Goal: Task Accomplishment & Management: Complete application form

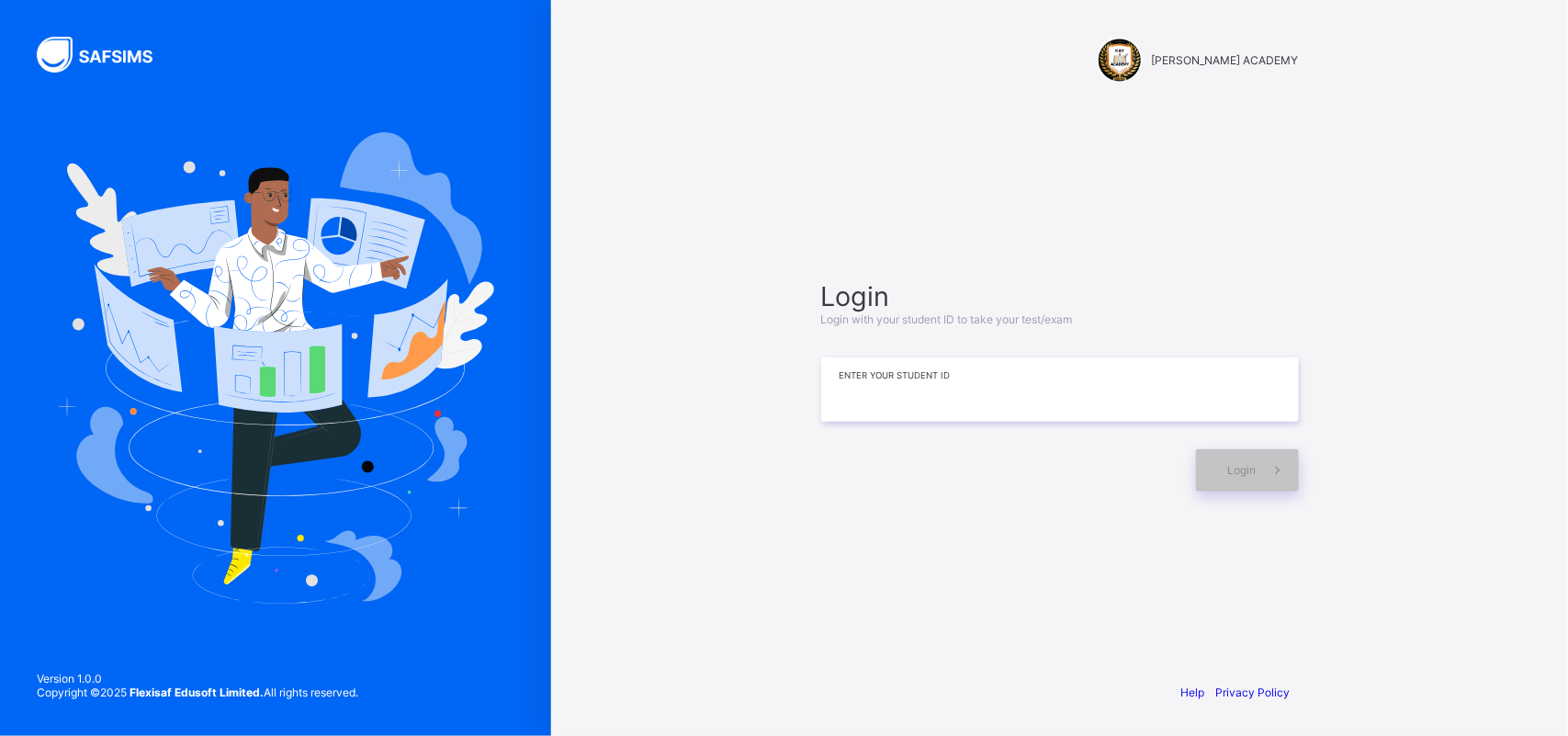
click at [1021, 401] on input at bounding box center [1059, 389] width 477 height 65
type input "**********"
click at [1233, 469] on span "Login" at bounding box center [1242, 470] width 29 height 14
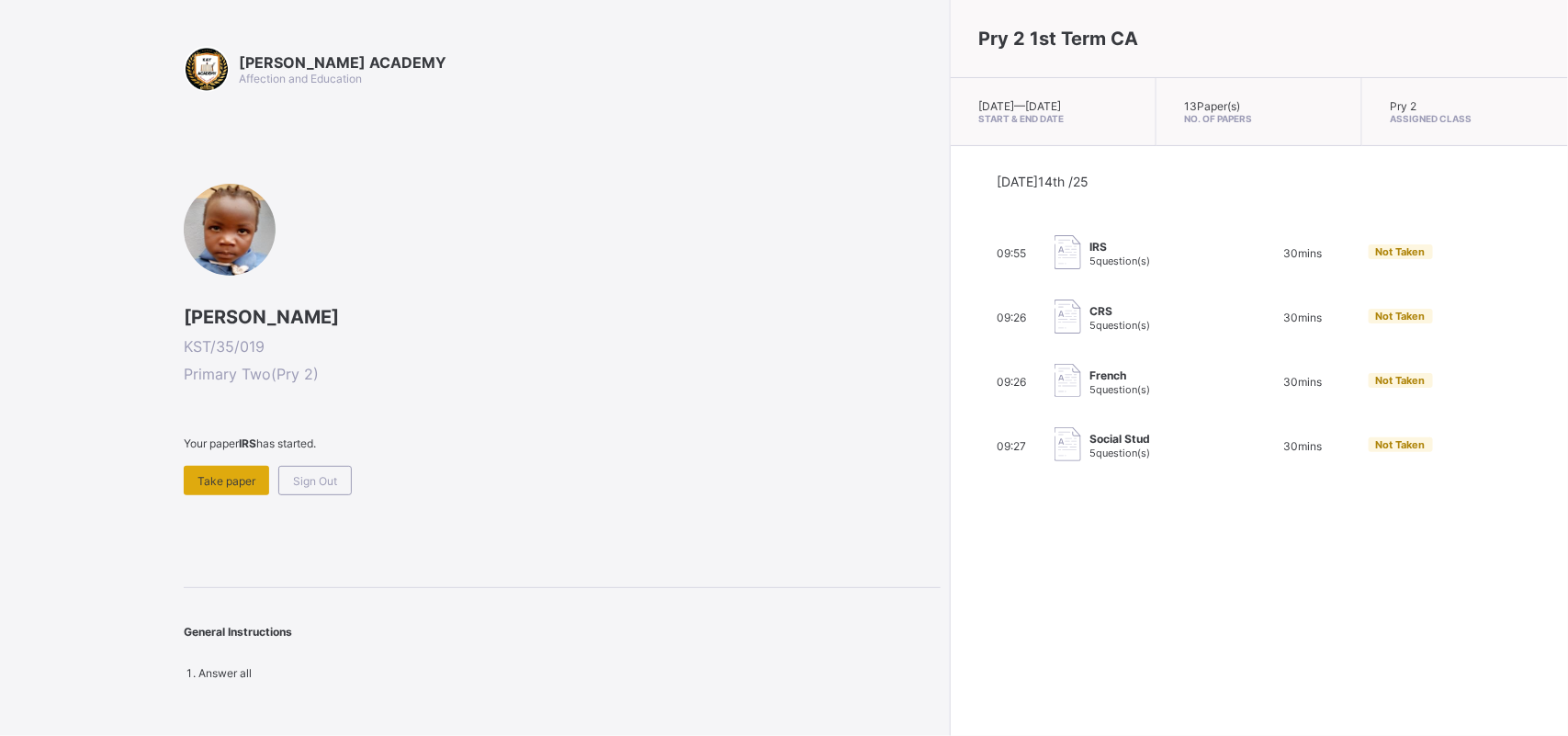
click at [221, 467] on div "Take paper" at bounding box center [226, 480] width 86 height 29
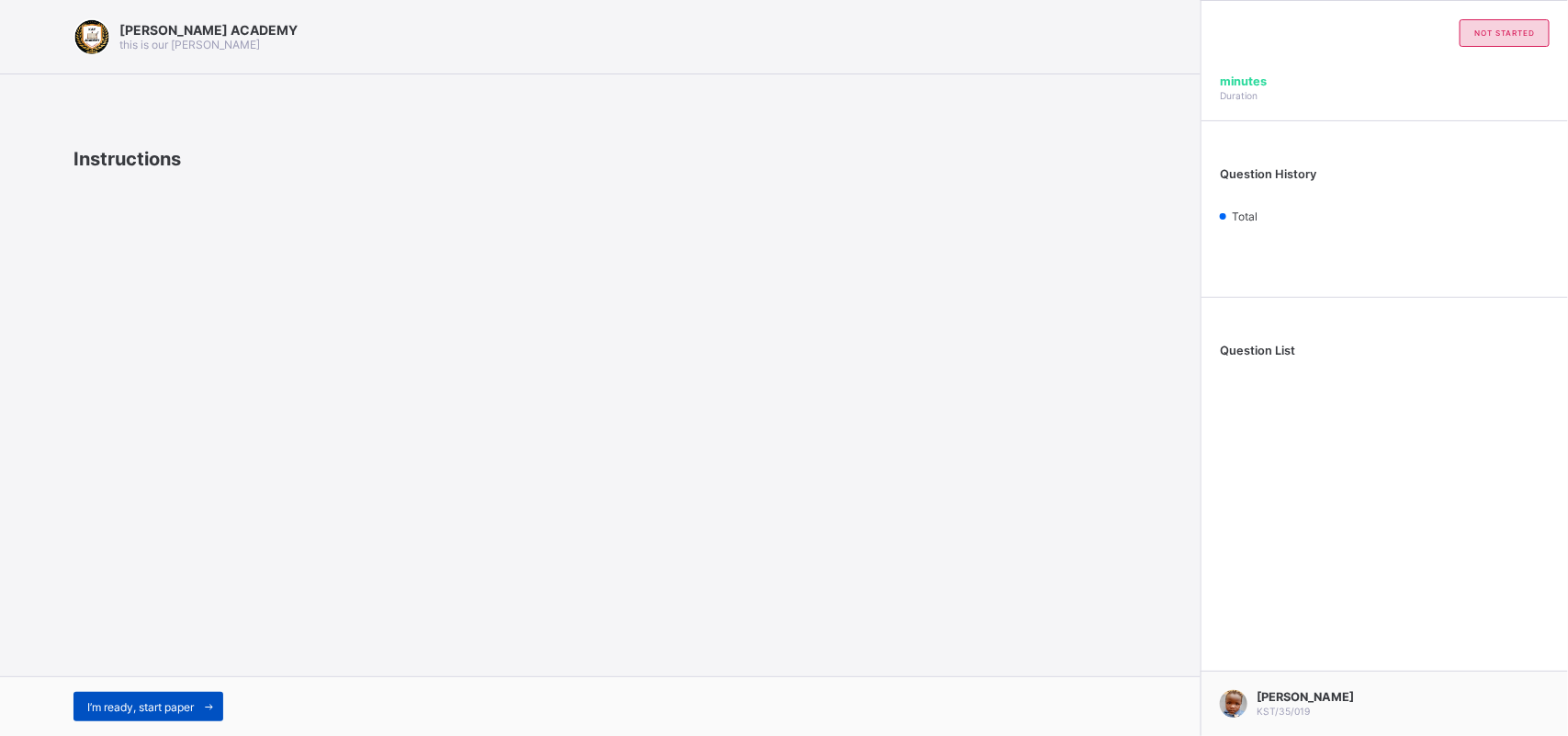
click at [184, 695] on div "I’m ready, start paper" at bounding box center [148, 706] width 149 height 29
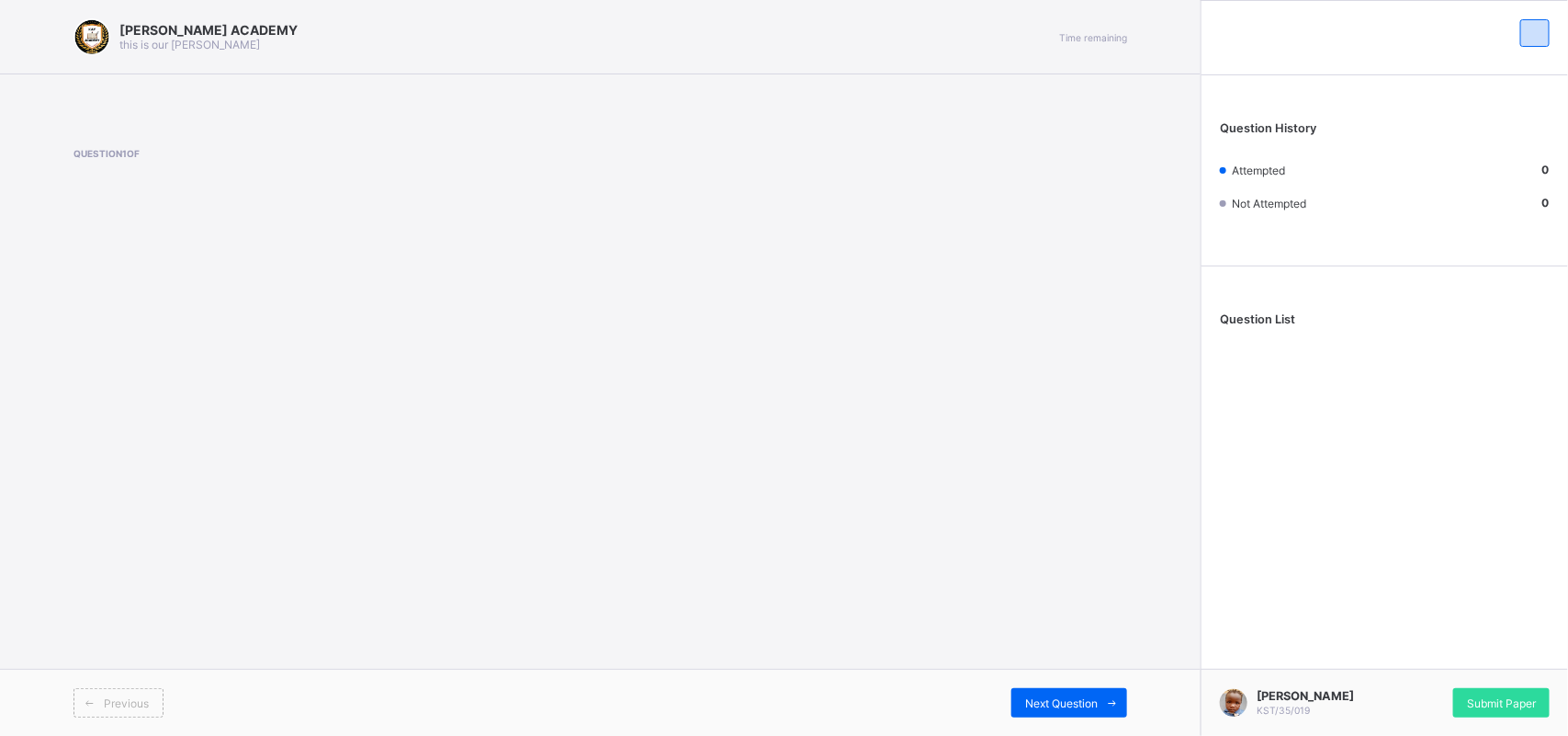
click at [184, 695] on div "Previous" at bounding box center [337, 702] width 527 height 29
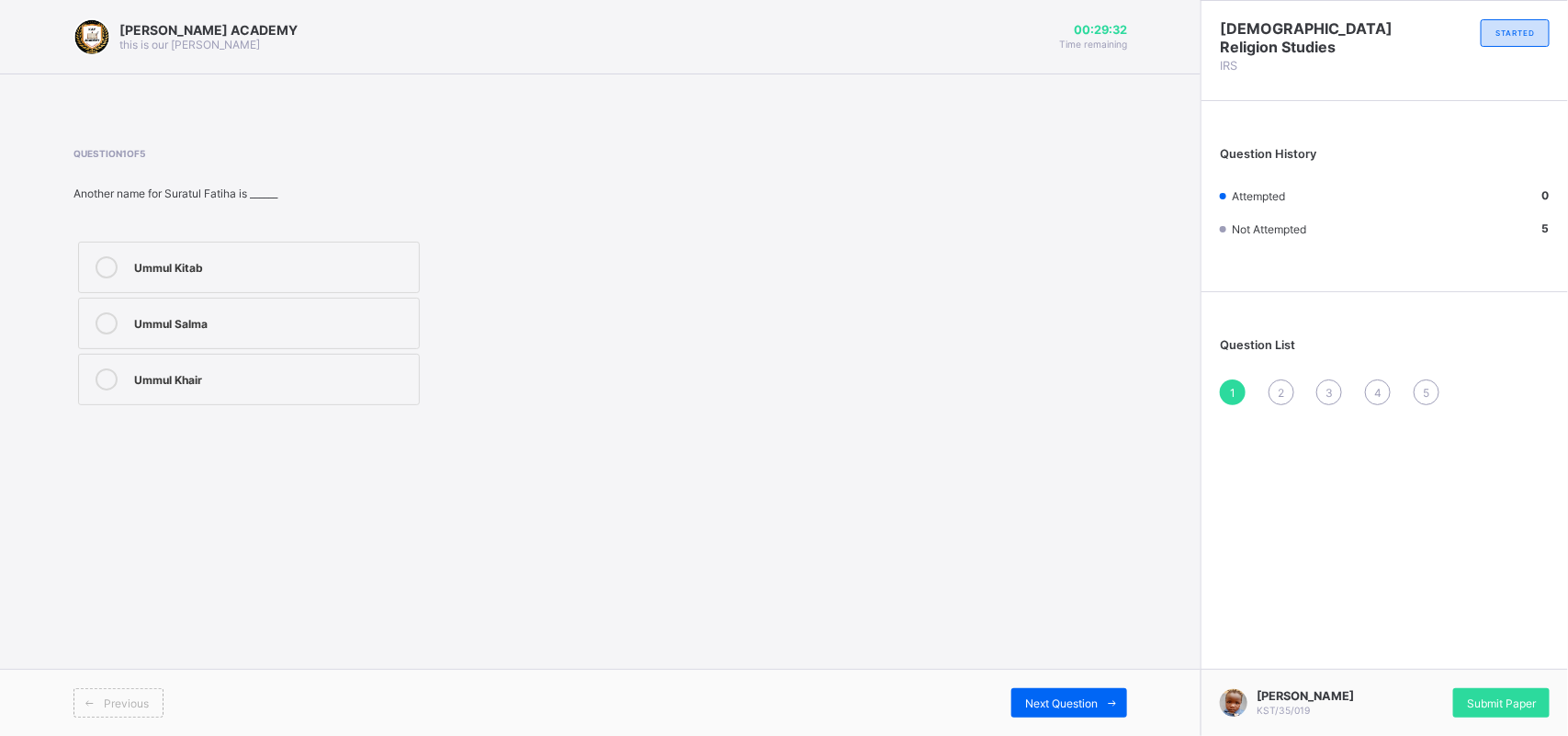
click at [154, 368] on div "Ummul Khair" at bounding box center [272, 377] width 276 height 18
click at [1275, 393] on div "2" at bounding box center [1281, 392] width 26 height 26
click at [337, 395] on label "Wa'un" at bounding box center [249, 379] width 341 height 51
click at [1325, 386] on span "3" at bounding box center [1329, 393] width 8 height 14
click at [377, 311] on label "27" at bounding box center [249, 323] width 341 height 51
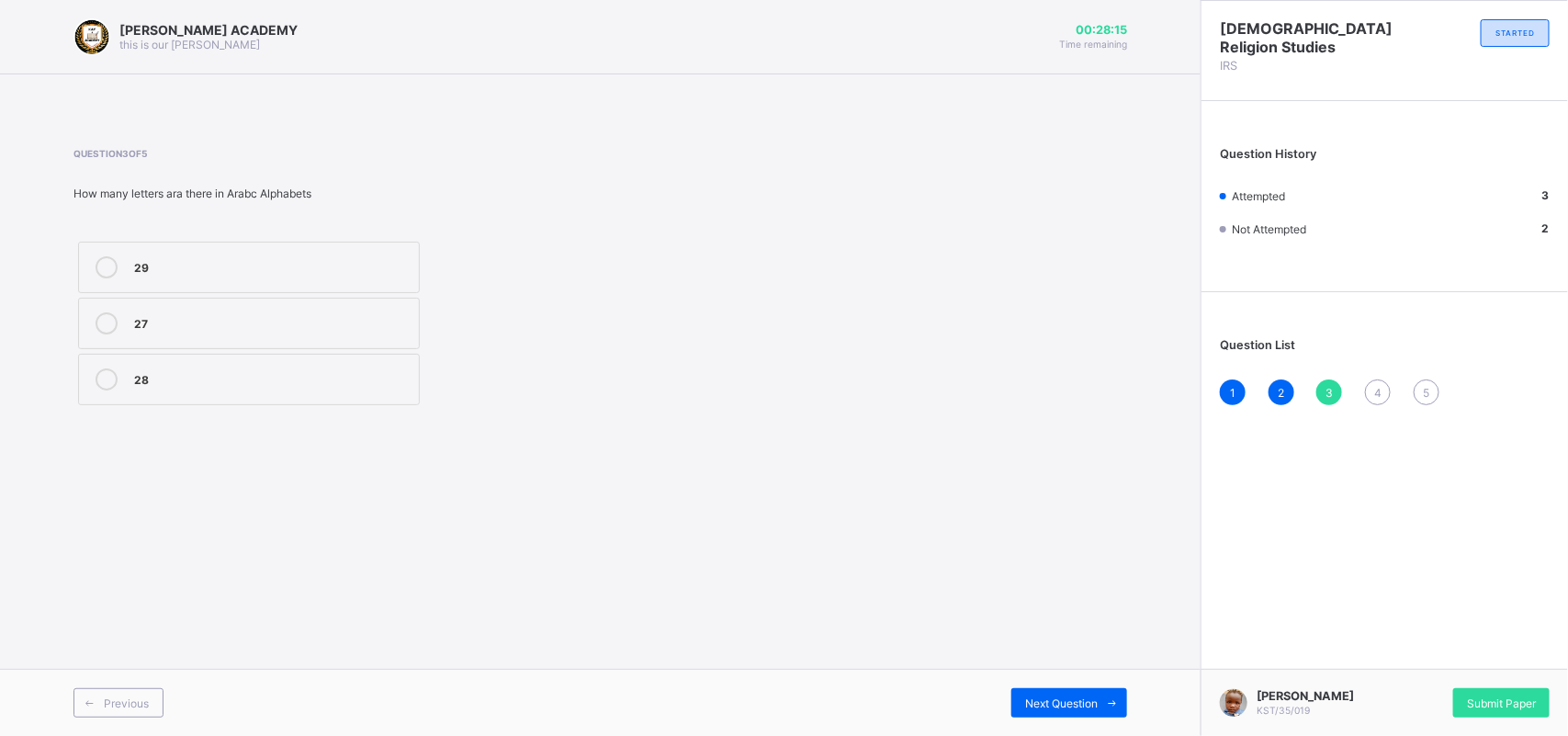
click at [1376, 388] on span "4" at bounding box center [1378, 393] width 8 height 14
click at [358, 382] on div "6" at bounding box center [272, 377] width 276 height 18
click at [1429, 392] on span "5" at bounding box center [1425, 393] width 7 height 14
click at [331, 314] on div "Ya'un" at bounding box center [272, 321] width 276 height 18
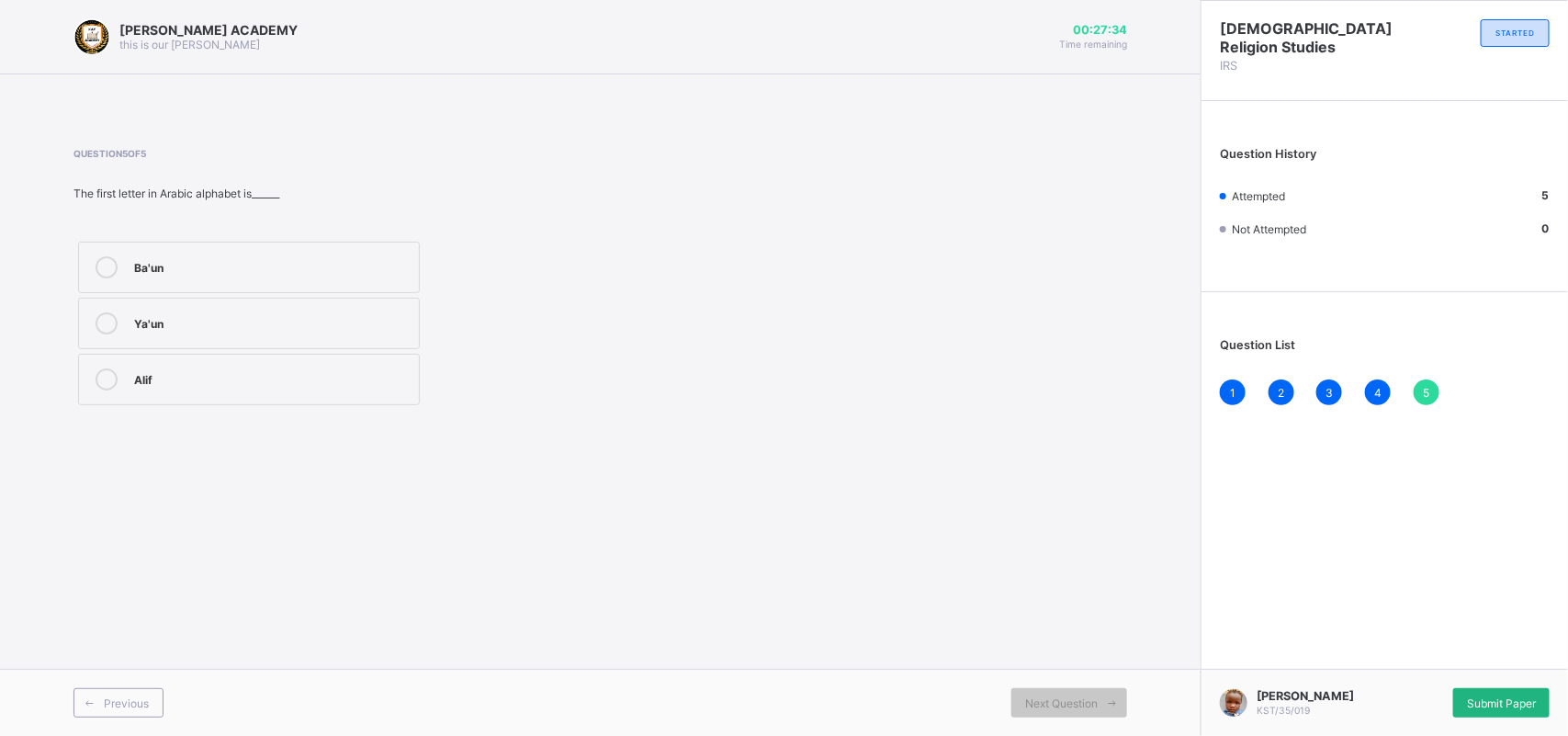
click at [1489, 699] on span "Submit Paper" at bounding box center [1500, 703] width 68 height 14
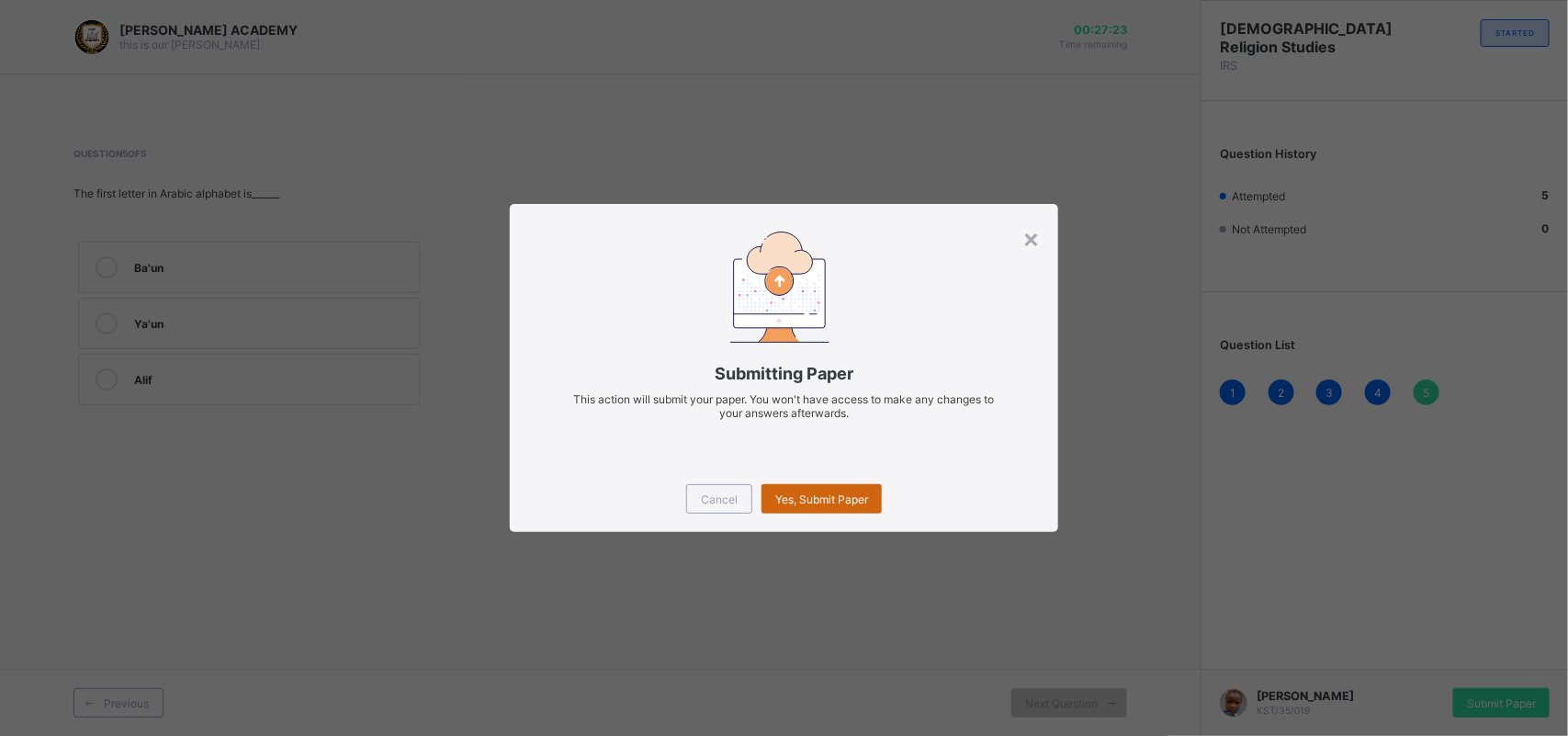
click at [837, 488] on div "Yes, Submit Paper" at bounding box center [821, 499] width 121 height 29
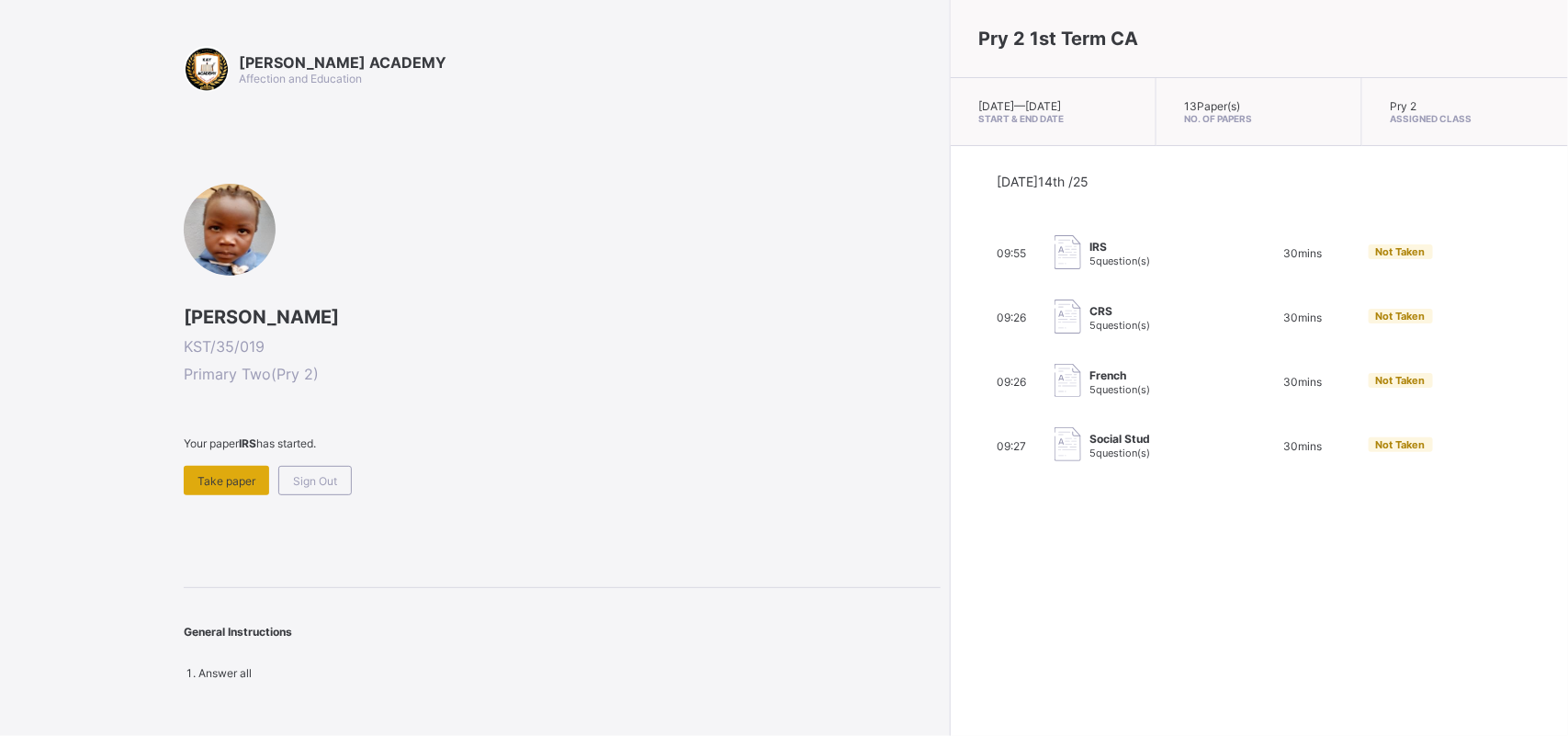
click at [204, 474] on span "Take paper" at bounding box center [227, 480] width 58 height 14
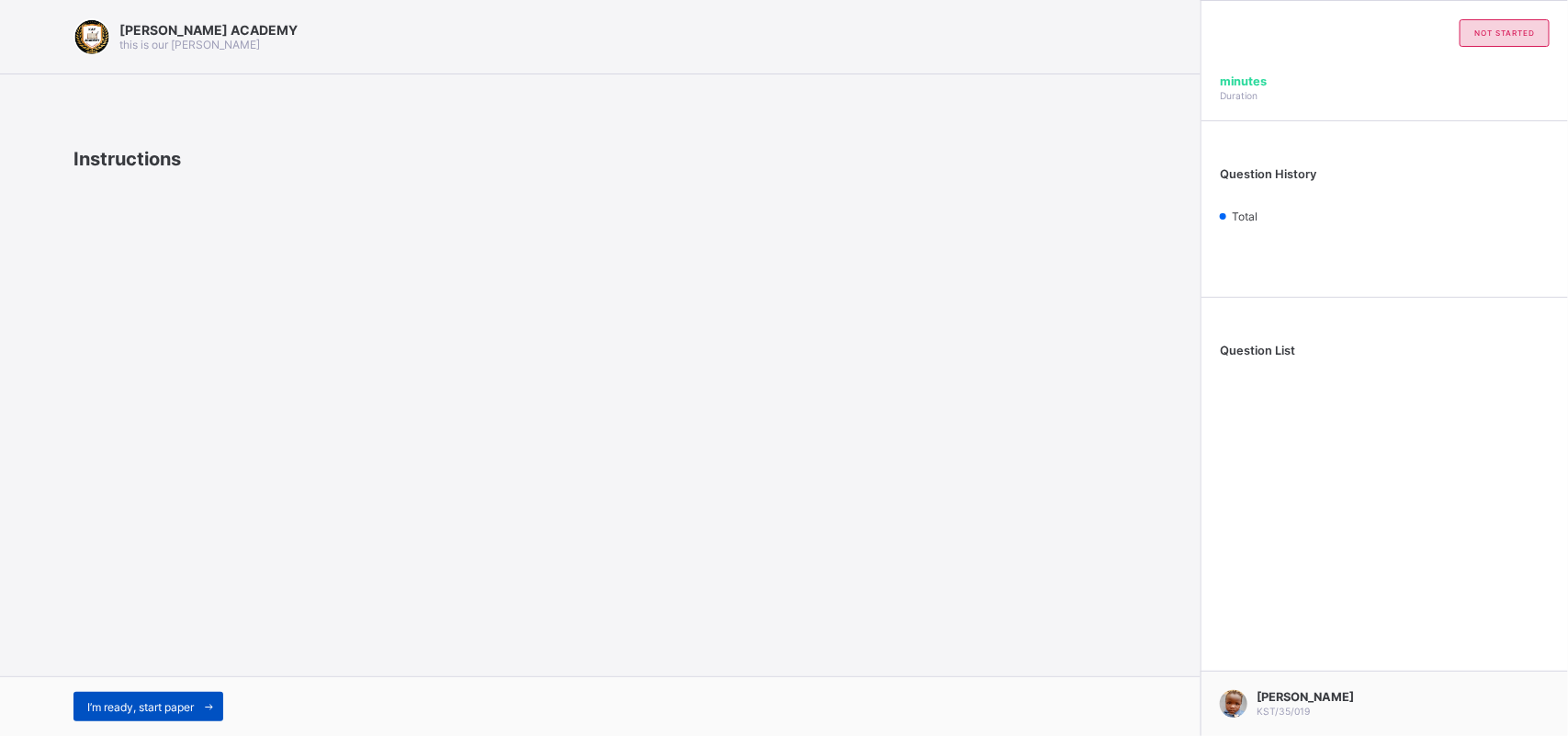
click at [149, 701] on span "I’m ready, start paper" at bounding box center [140, 707] width 106 height 14
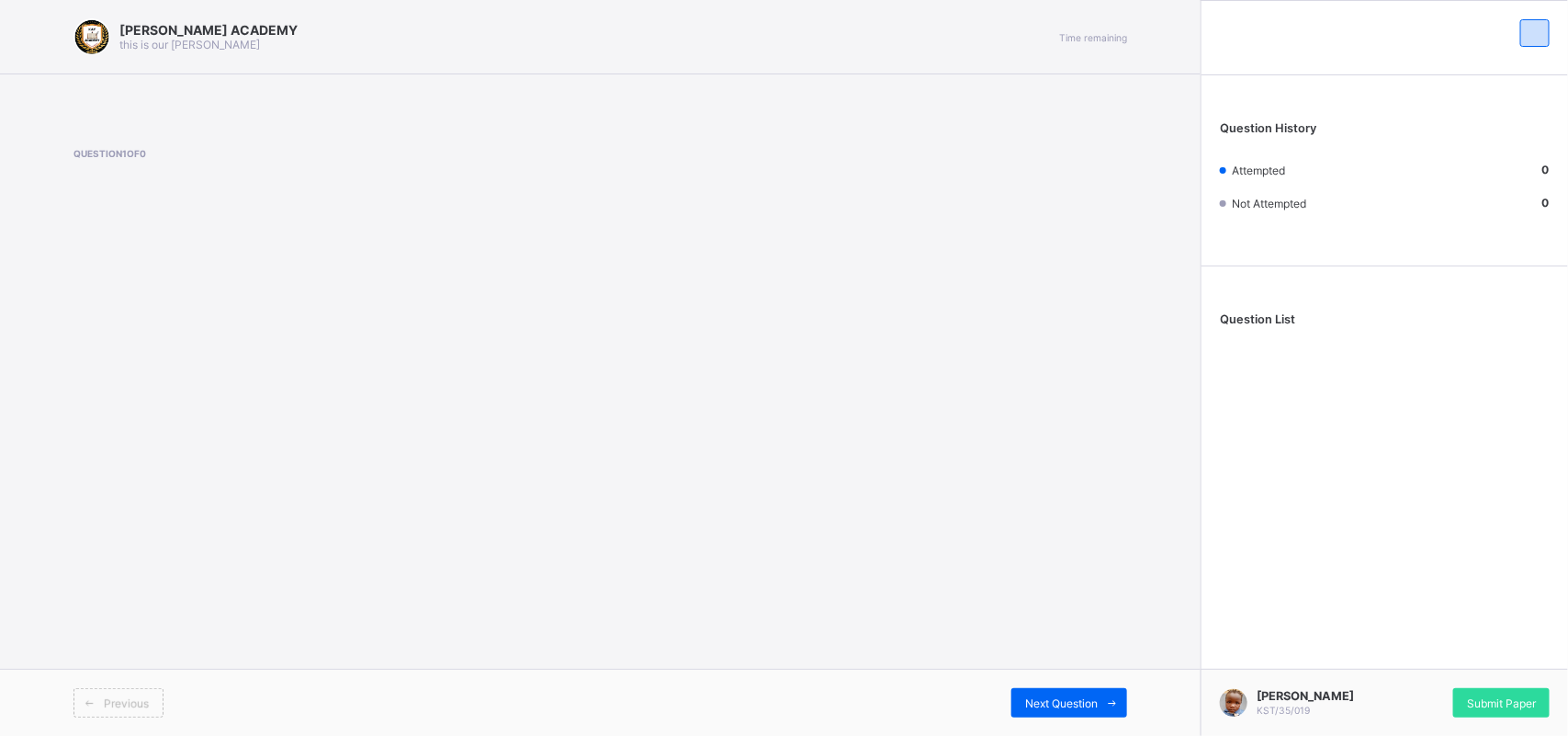
click at [147, 701] on span "Previous" at bounding box center [126, 703] width 45 height 14
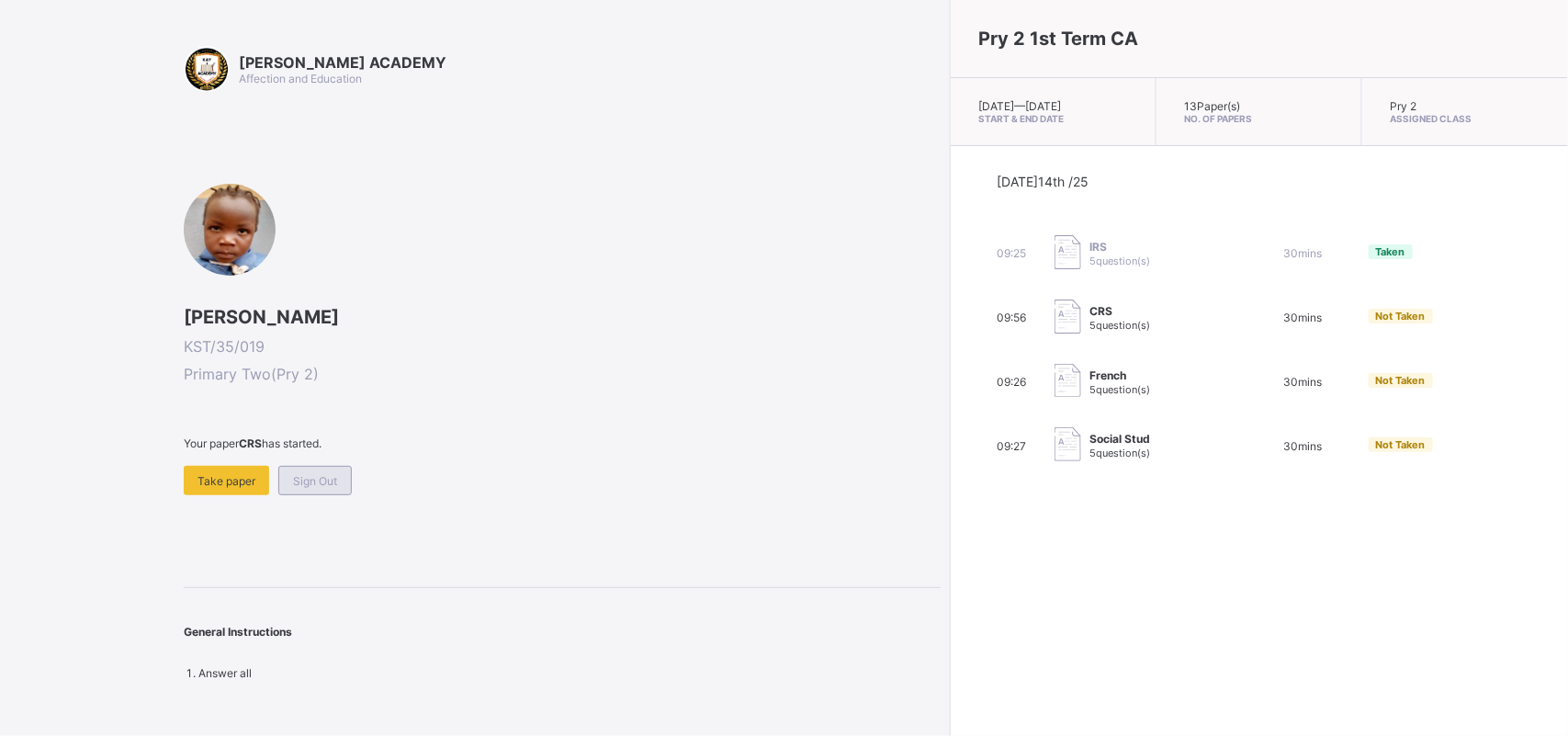
click at [312, 466] on div "Sign Out" at bounding box center [315, 480] width 73 height 29
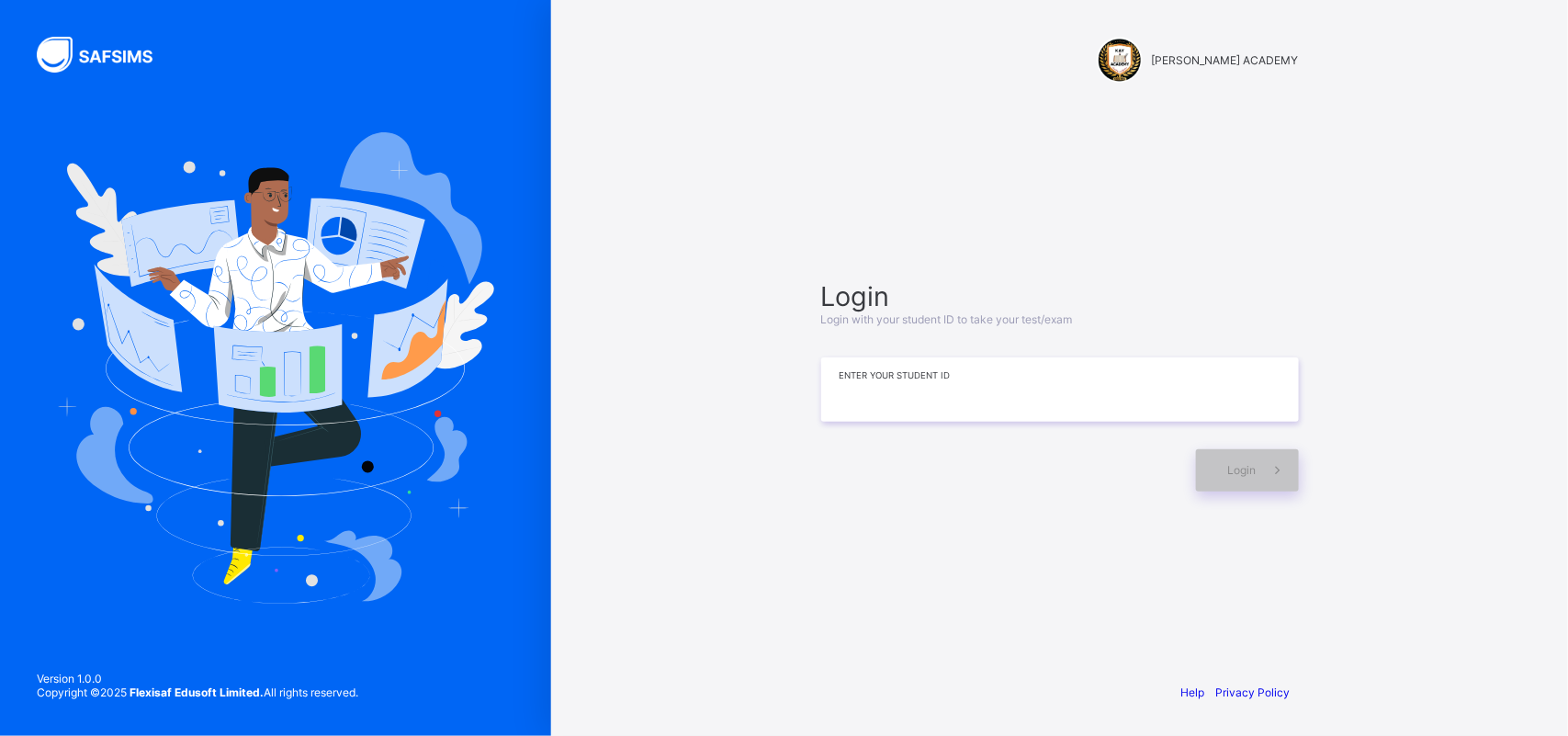
click at [893, 395] on input at bounding box center [1059, 389] width 477 height 65
type input "**********"
click at [1232, 484] on div "Login" at bounding box center [1247, 471] width 103 height 42
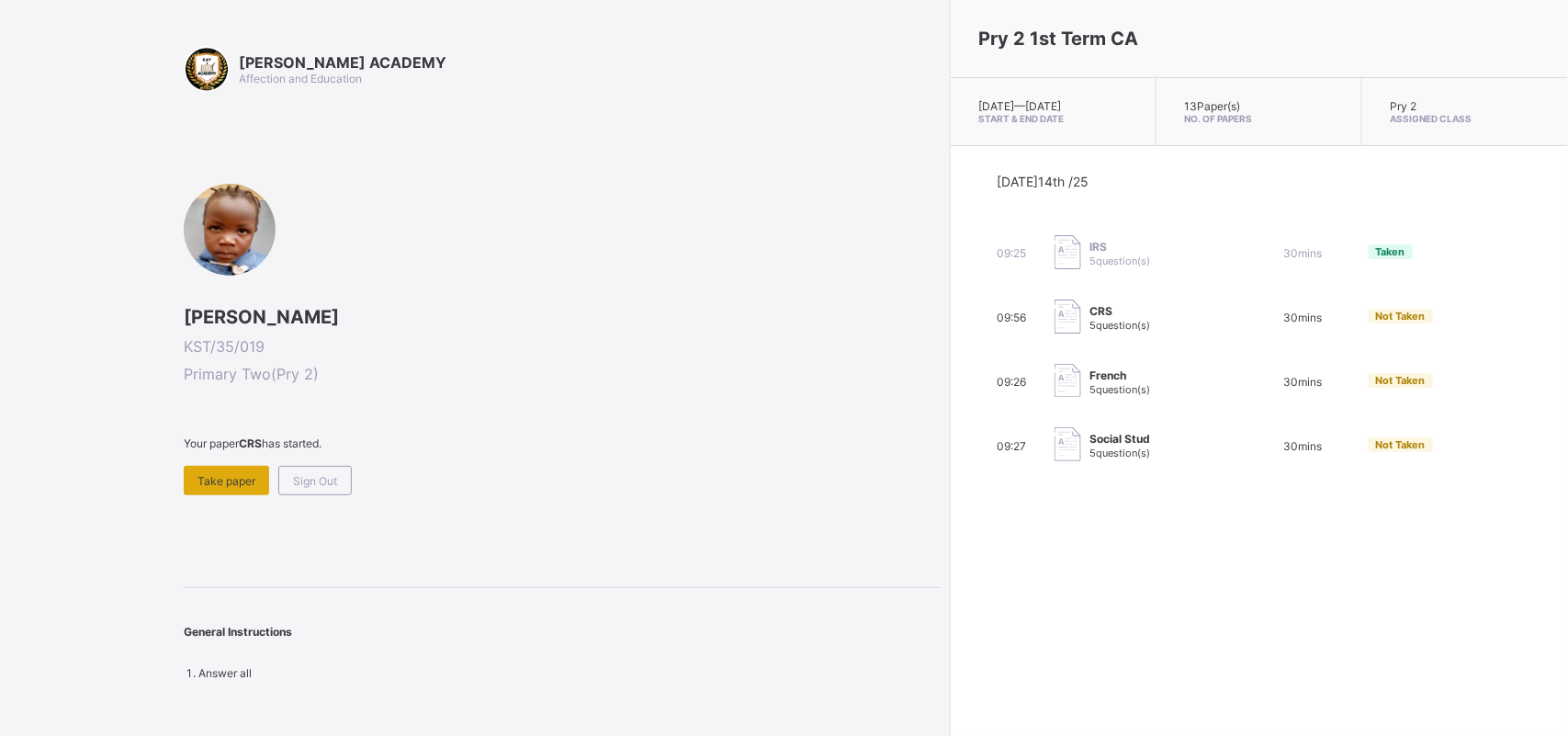
click at [218, 467] on div "Take paper" at bounding box center [226, 480] width 86 height 29
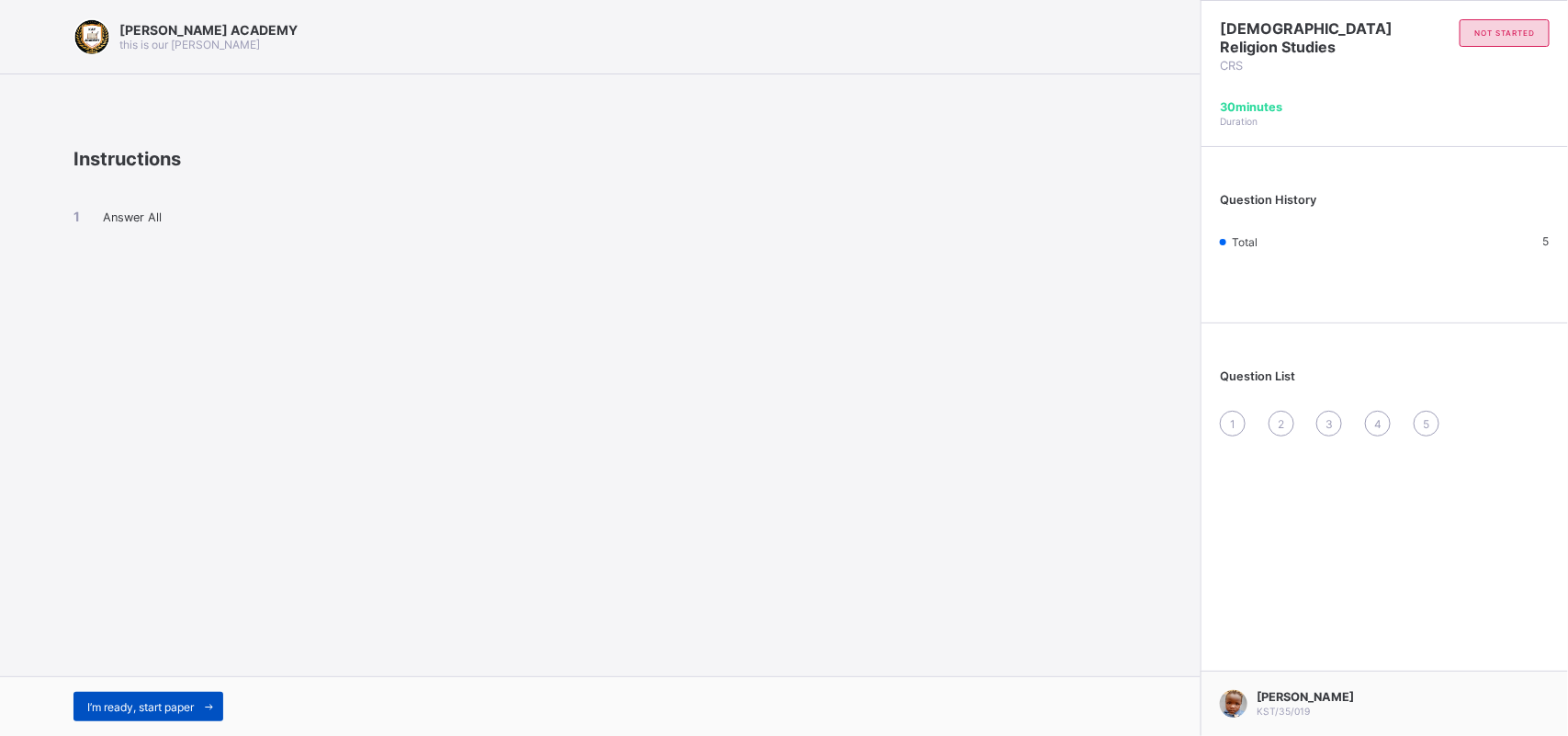
click at [179, 695] on div "I’m ready, start paper" at bounding box center [148, 706] width 149 height 29
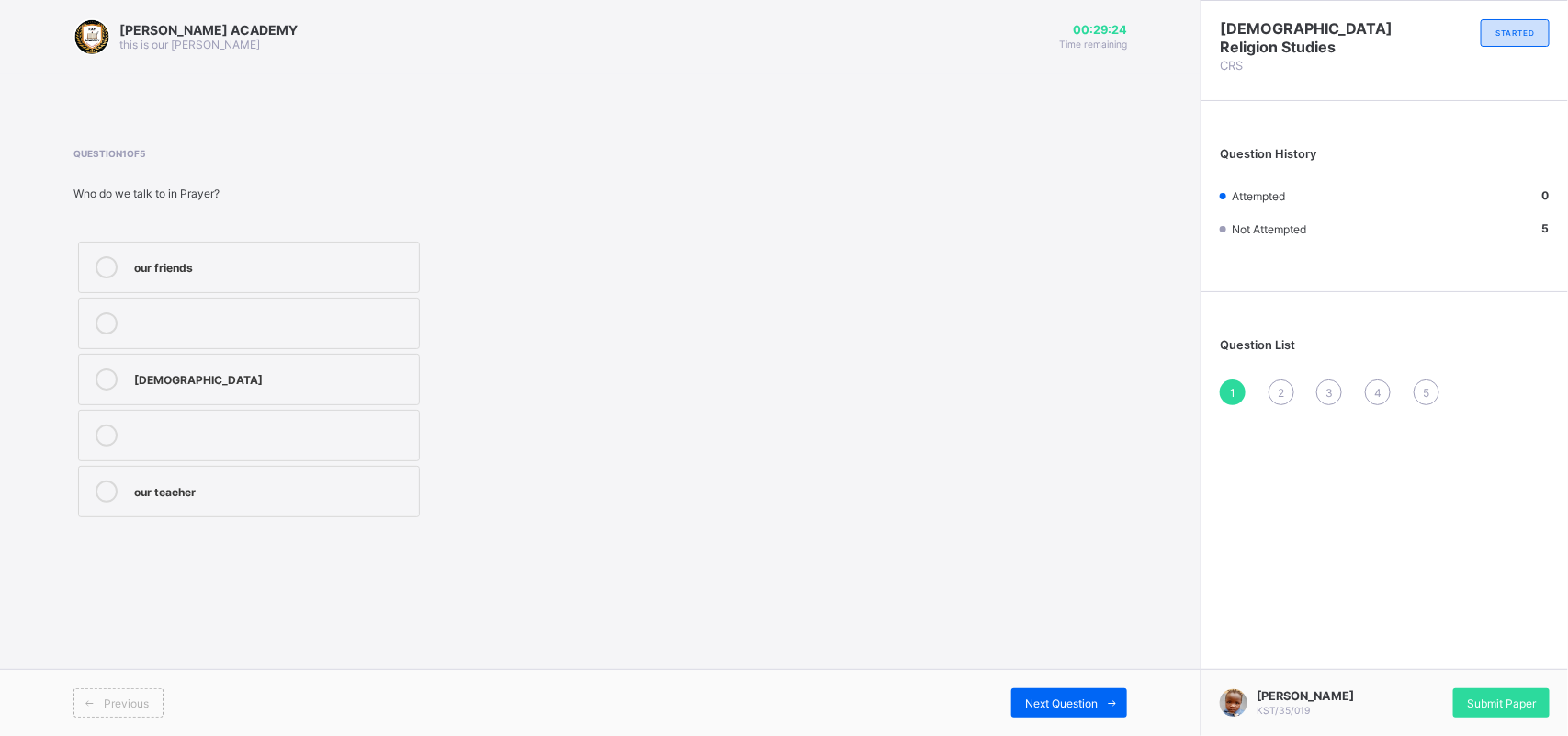
click at [128, 359] on label "[DEMOGRAPHIC_DATA]" at bounding box center [249, 379] width 341 height 51
click at [1281, 386] on span "2" at bounding box center [1281, 393] width 7 height 14
click at [365, 375] on div "To ask [DEMOGRAPHIC_DATA] for help and thank him" at bounding box center [272, 384] width 276 height 32
click at [1324, 379] on div "3" at bounding box center [1329, 392] width 26 height 26
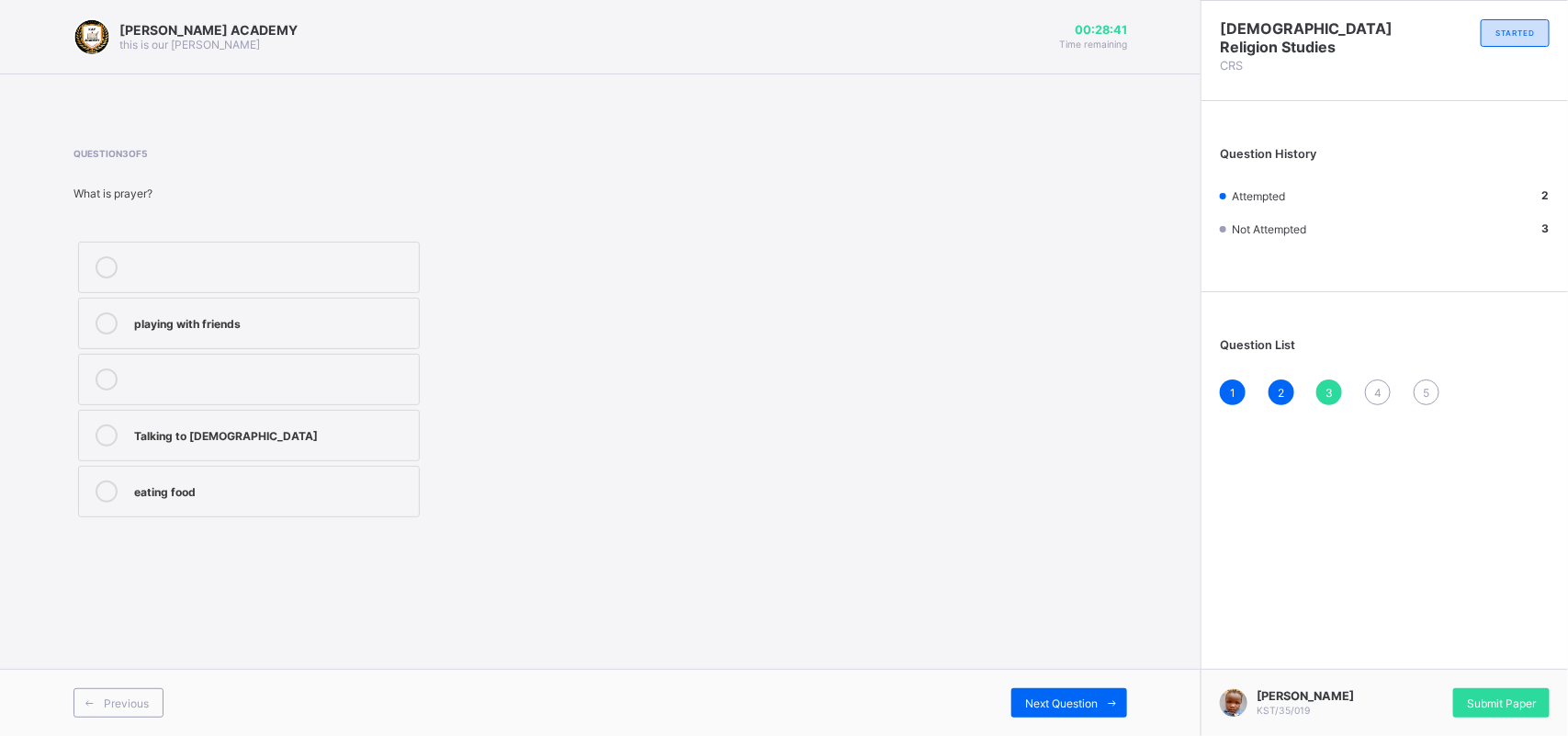
click at [406, 441] on div "Talking to [DEMOGRAPHIC_DATA]" at bounding box center [272, 433] width 276 height 18
click at [1370, 382] on div "4" at bounding box center [1377, 392] width 26 height 26
click at [305, 429] on div "Fold our hands and close our eyes" at bounding box center [272, 433] width 276 height 18
click at [1429, 386] on span "5" at bounding box center [1425, 393] width 7 height 14
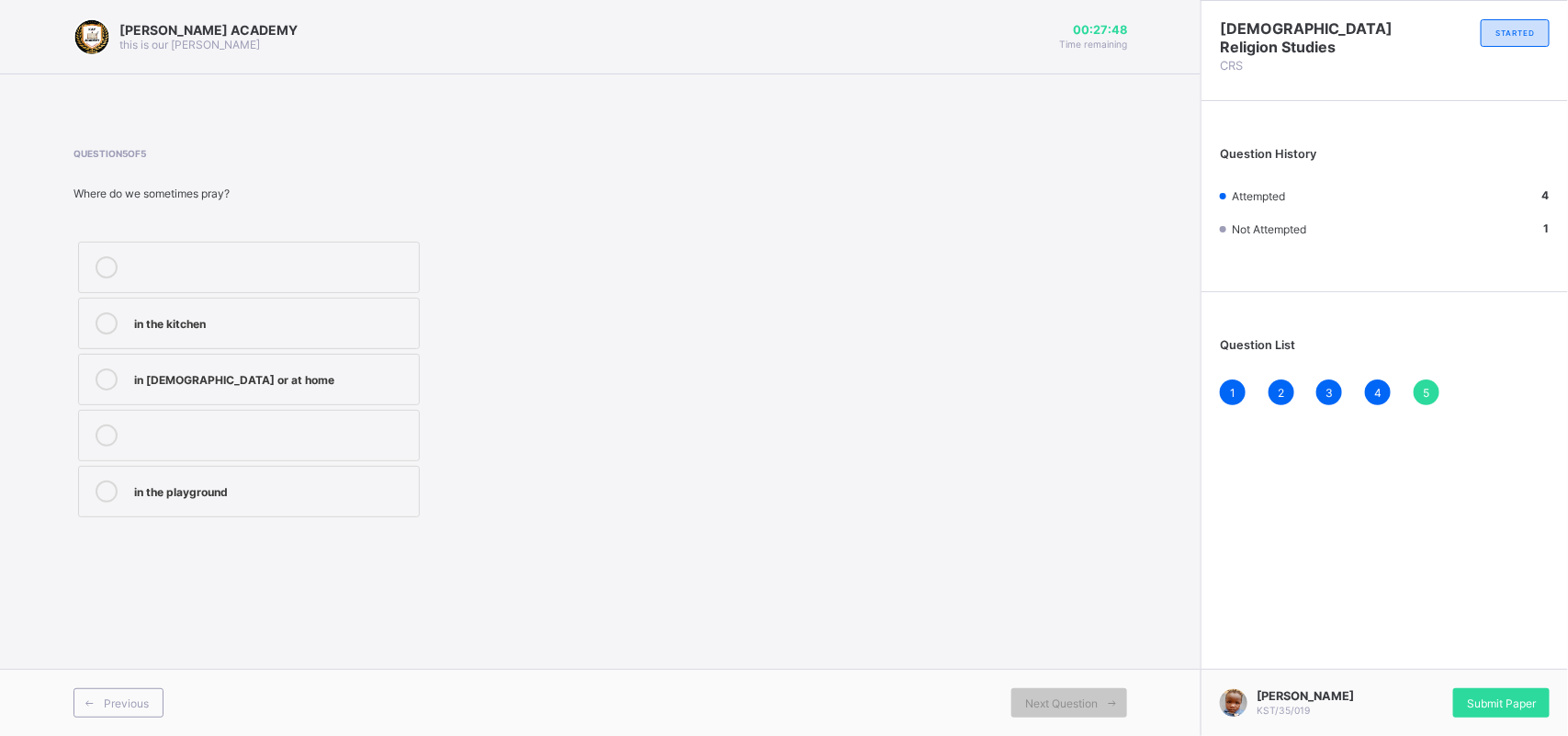
click at [405, 314] on div "in the kitchen" at bounding box center [272, 321] width 276 height 18
click at [1512, 699] on span "Submit Paper" at bounding box center [1500, 703] width 68 height 14
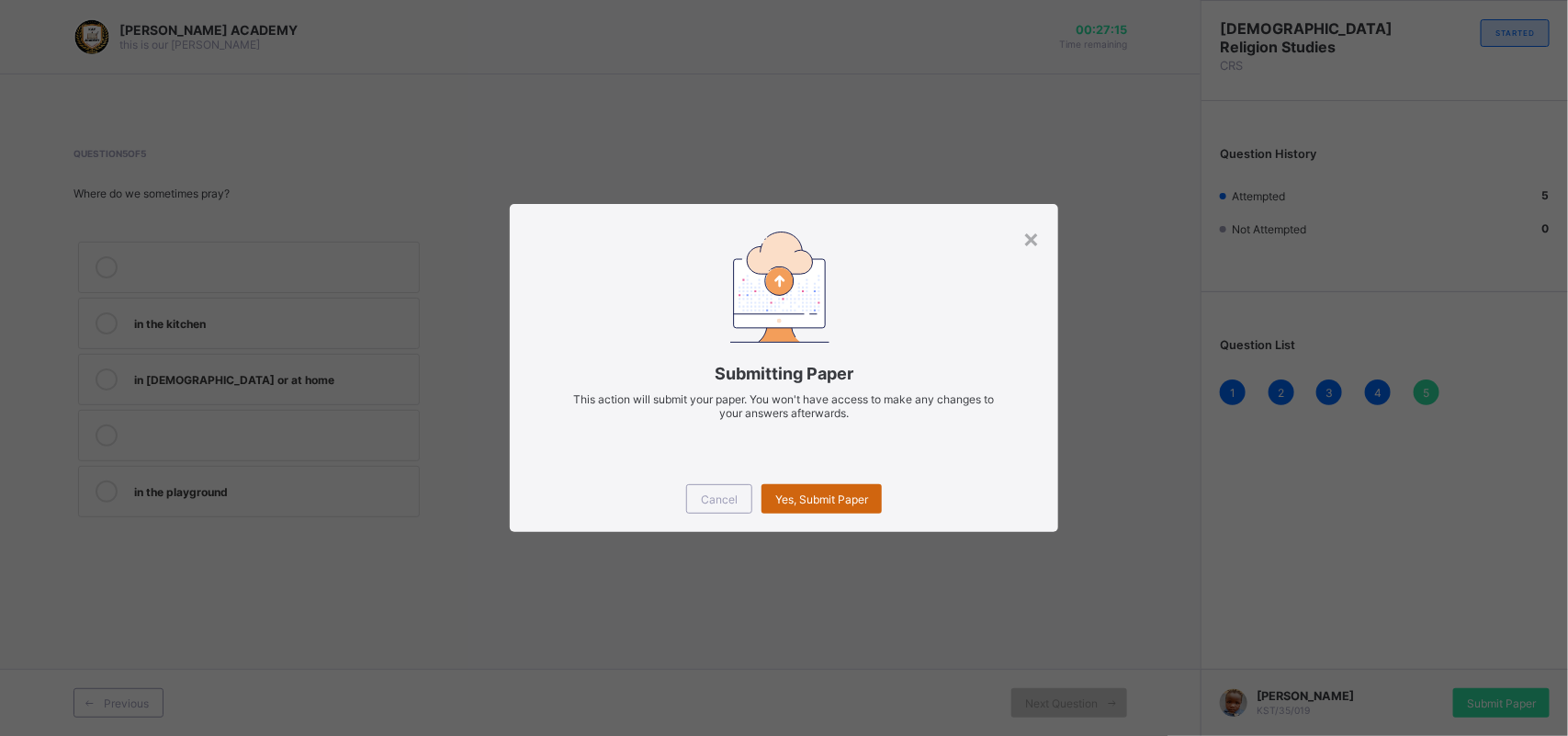
click at [846, 492] on span "Yes, Submit Paper" at bounding box center [822, 499] width 93 height 14
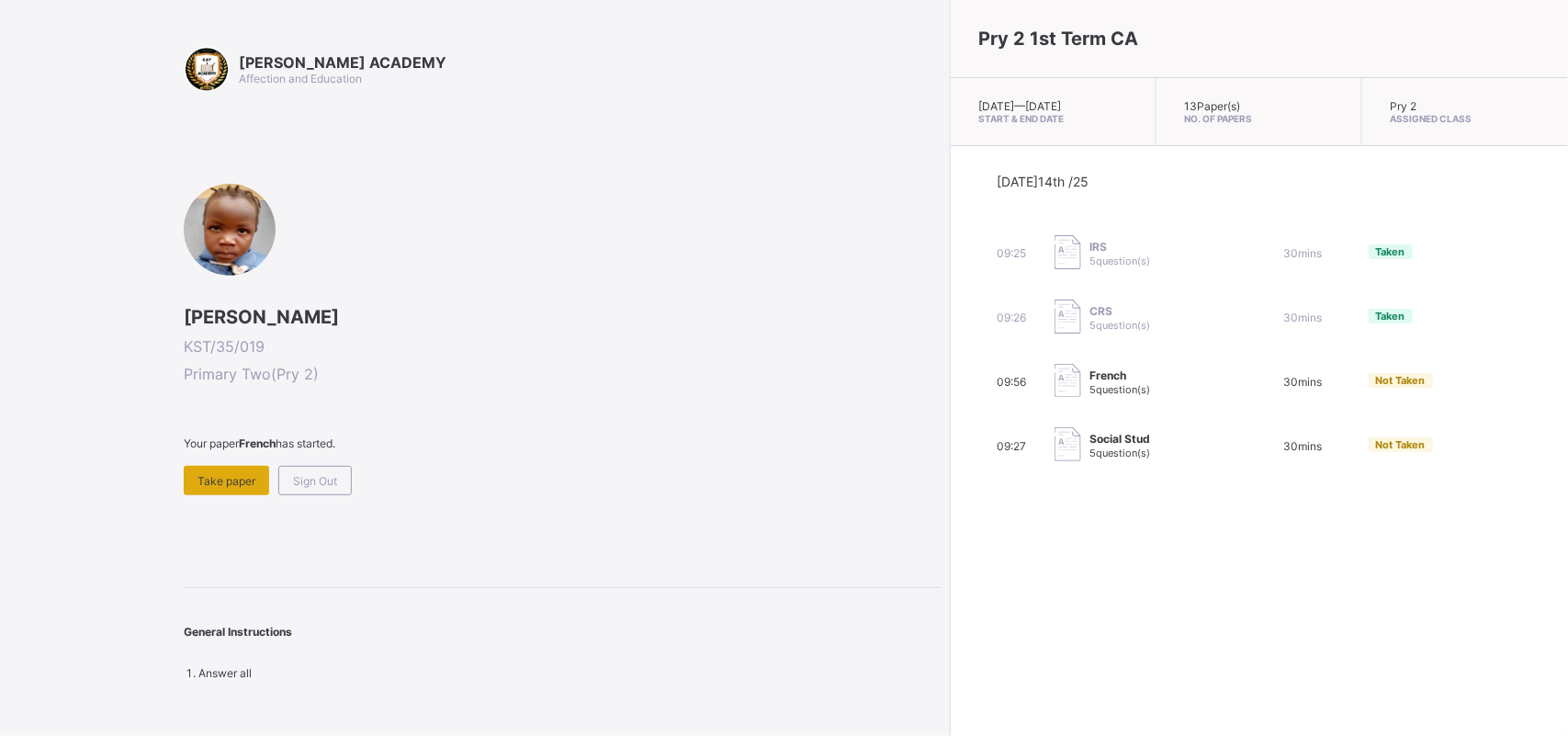
click at [221, 478] on span "Take paper" at bounding box center [227, 480] width 58 height 14
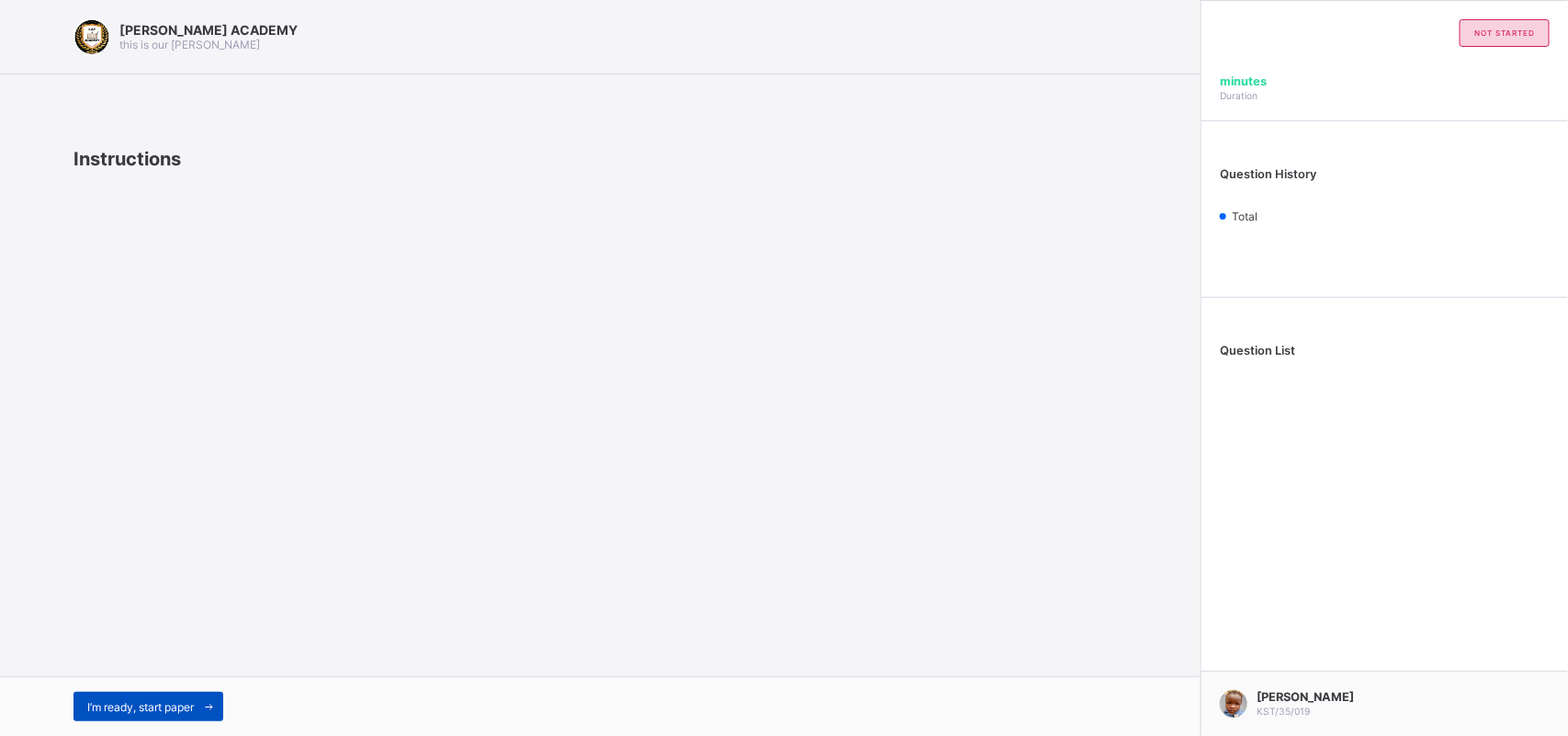
click at [157, 700] on span "I’m ready, start paper" at bounding box center [140, 707] width 106 height 14
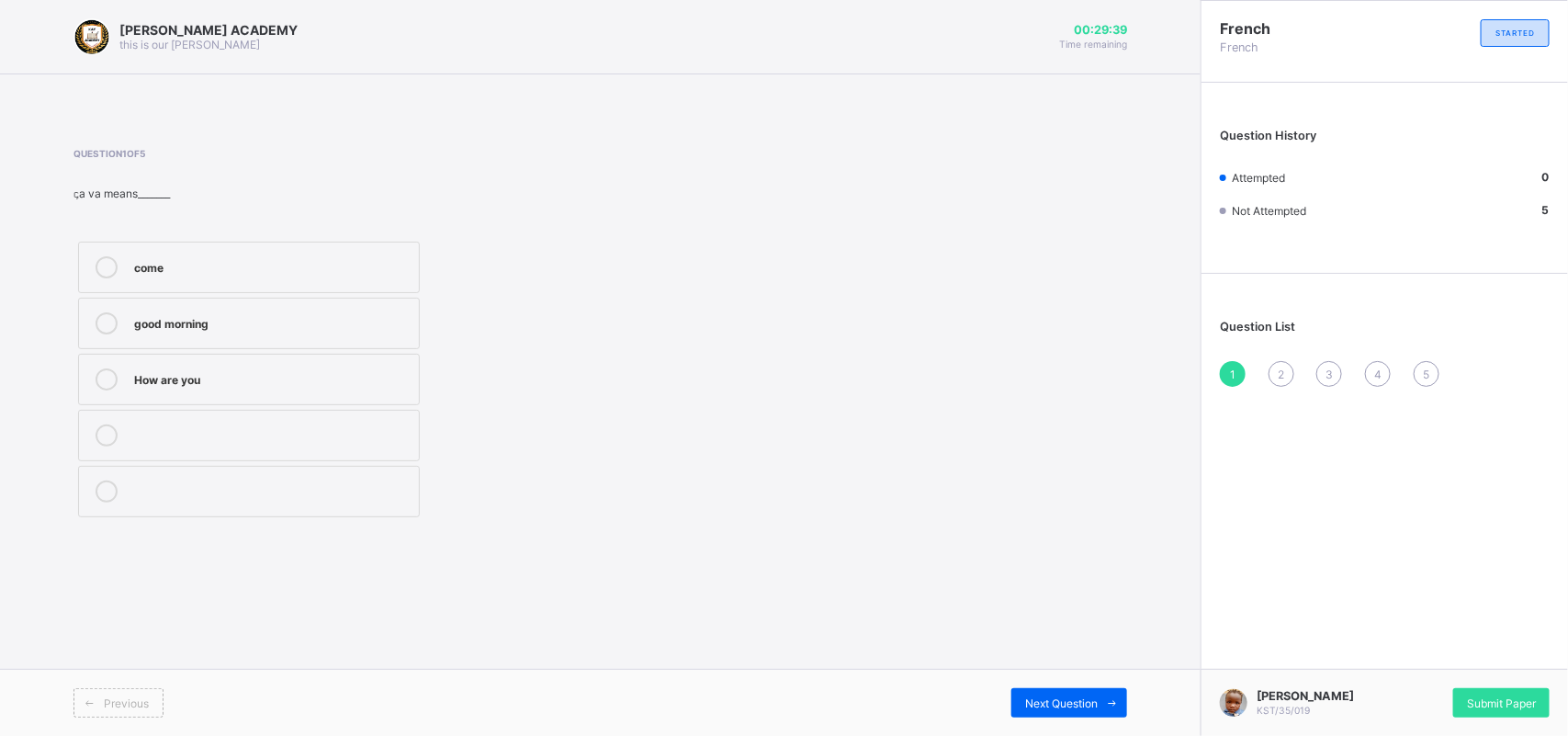
click at [116, 257] on div at bounding box center [106, 267] width 37 height 22
click at [1277, 368] on div "2" at bounding box center [1281, 373] width 26 height 26
click at [375, 424] on div "mouth" at bounding box center [272, 433] width 276 height 18
click at [1323, 364] on div "3" at bounding box center [1329, 373] width 26 height 26
click at [314, 389] on div "welcome" at bounding box center [272, 379] width 276 height 22
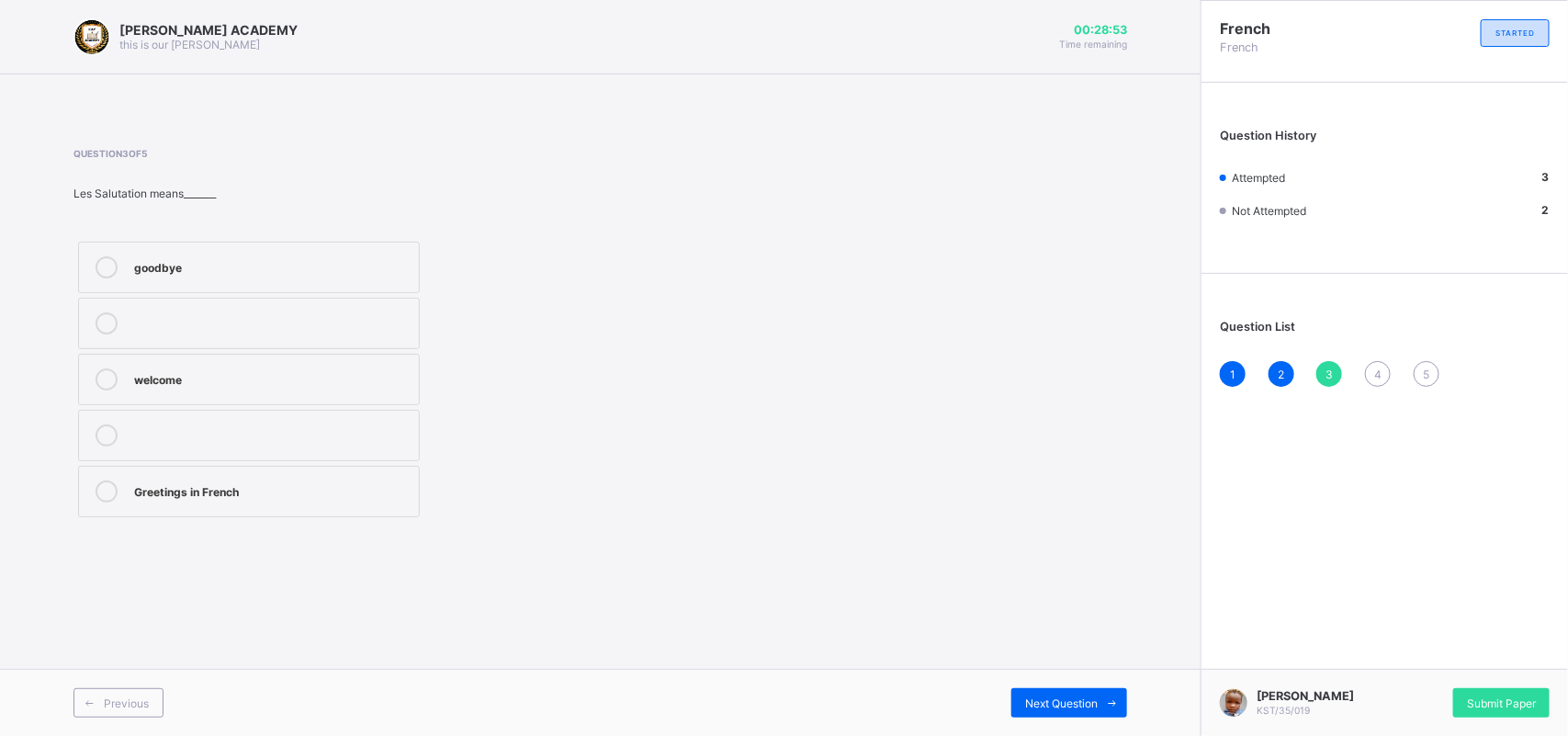
click at [1377, 363] on div "4" at bounding box center [1377, 373] width 26 height 26
click at [372, 299] on label "how are you" at bounding box center [249, 323] width 341 height 51
click at [1429, 368] on span "5" at bounding box center [1425, 374] width 7 height 14
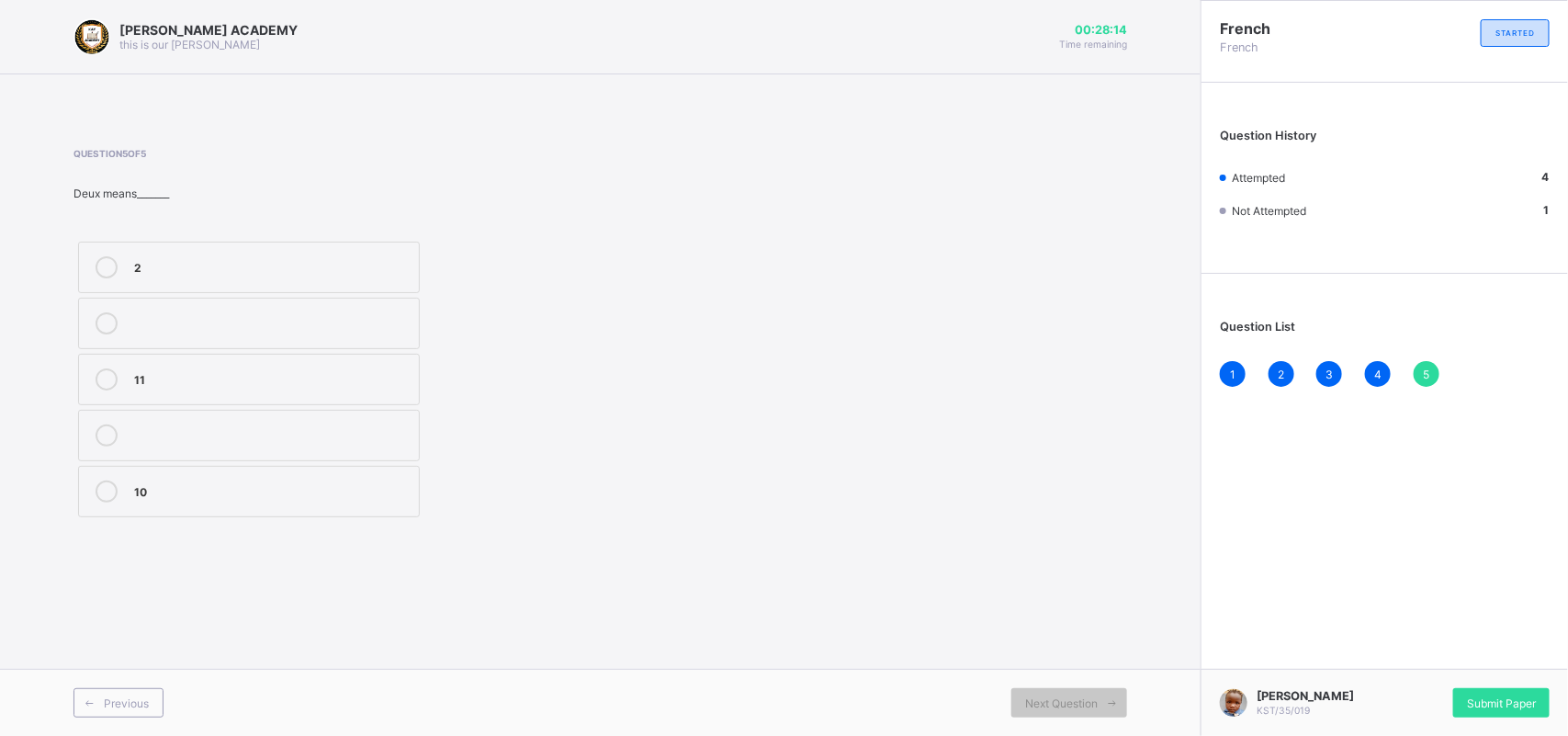
click at [396, 263] on div "2" at bounding box center [272, 265] width 276 height 18
click at [1517, 703] on span "Submit Paper" at bounding box center [1500, 703] width 68 height 14
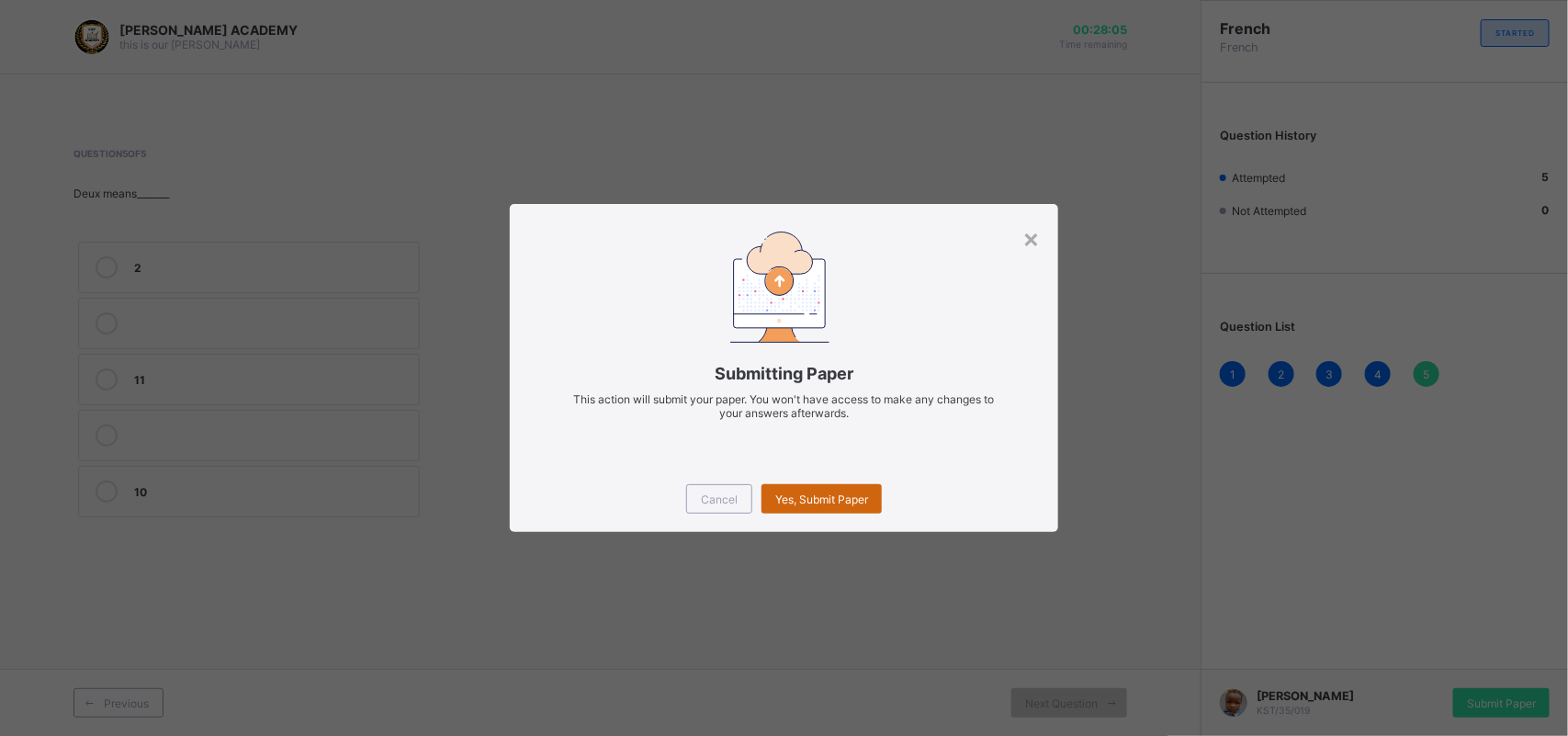
click at [778, 496] on span "Yes, Submit Paper" at bounding box center [822, 499] width 93 height 14
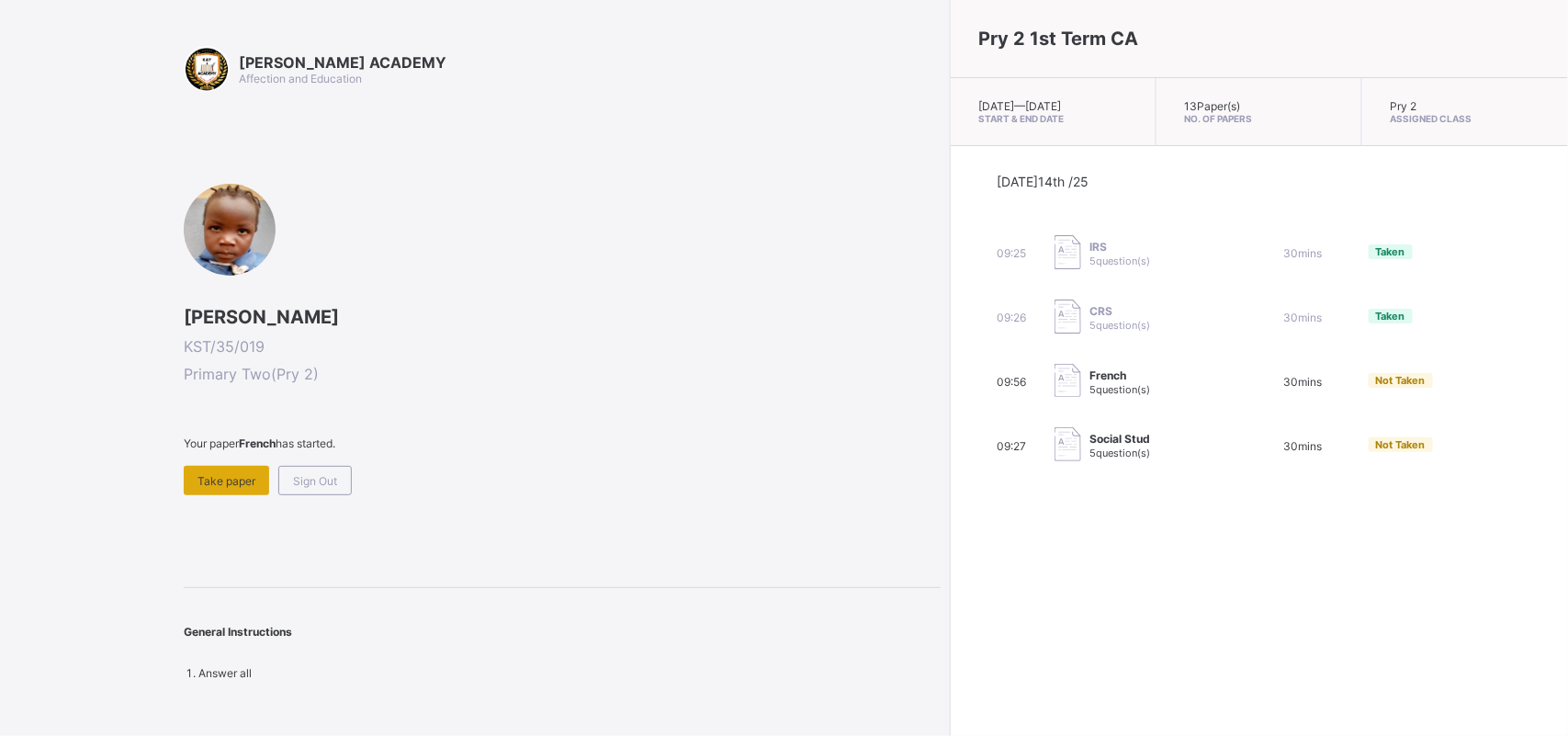
click at [248, 466] on div "Take paper" at bounding box center [226, 480] width 86 height 29
click at [245, 466] on div "Take paper" at bounding box center [226, 480] width 86 height 29
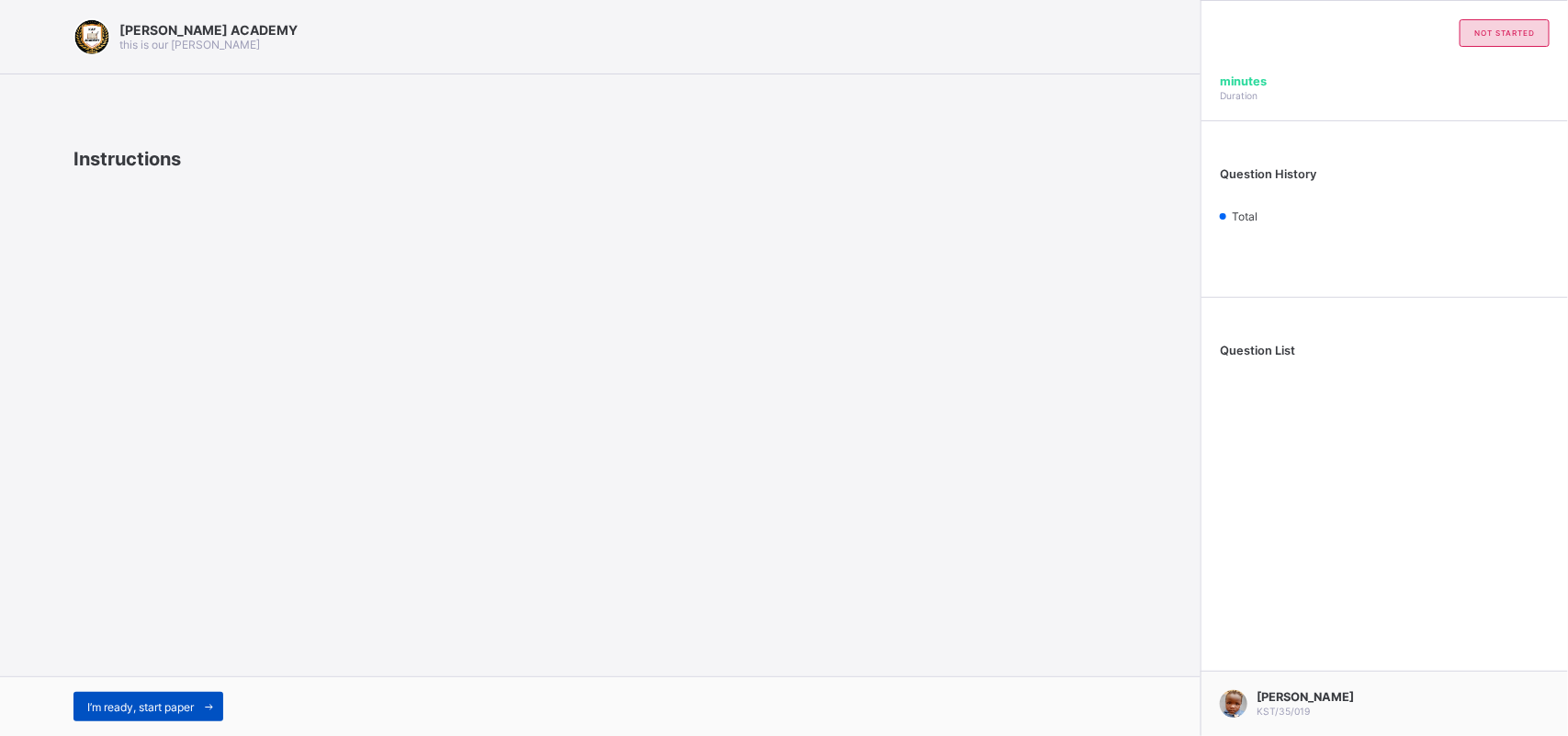
click at [176, 696] on div "I’m ready, start paper" at bounding box center [148, 706] width 149 height 29
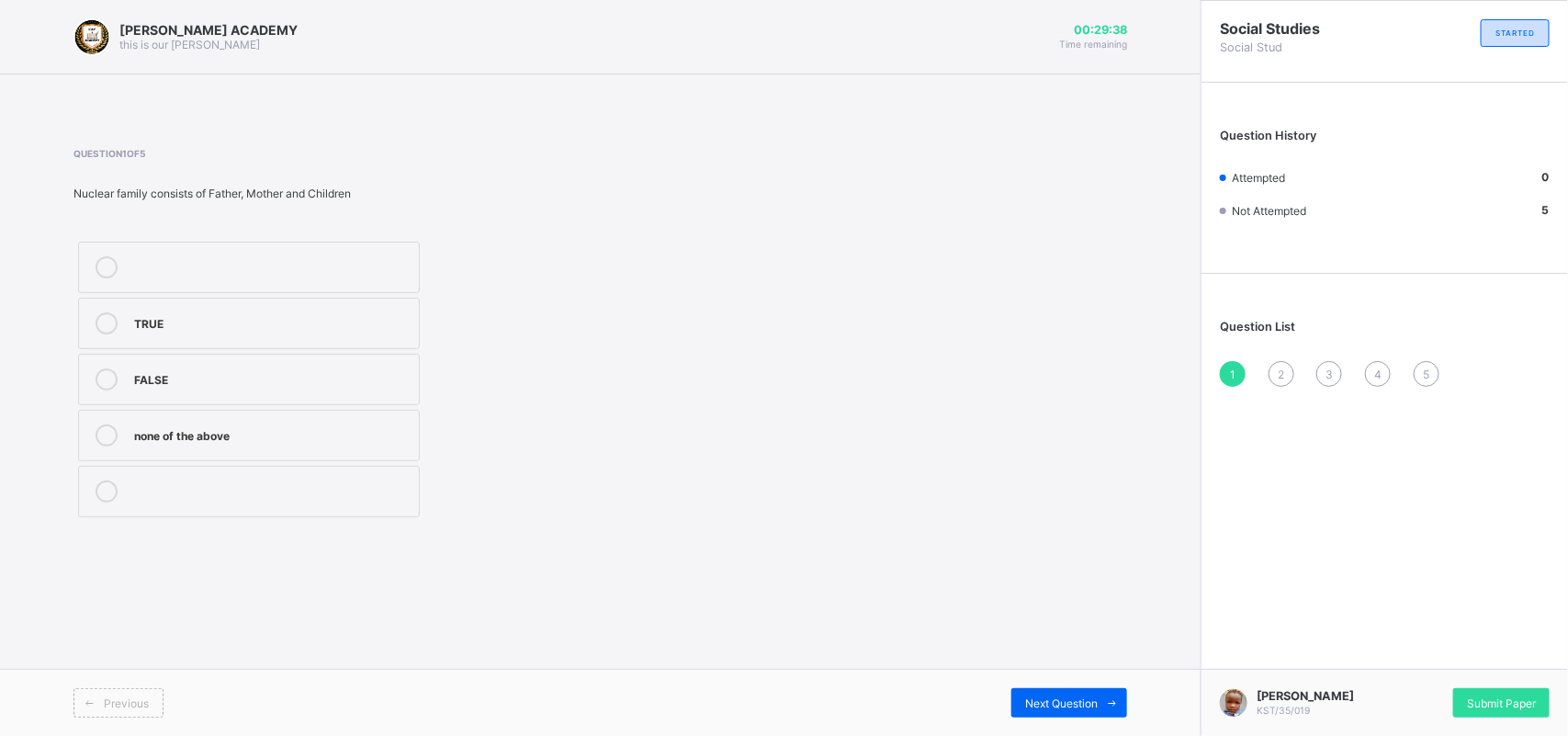
click at [133, 326] on label "TRUE" at bounding box center [249, 323] width 341 height 51
click at [1280, 368] on span "2" at bounding box center [1281, 374] width 7 height 14
click at [414, 263] on label "Mummy or Daddy" at bounding box center [249, 266] width 341 height 51
click at [1324, 365] on div "3" at bounding box center [1329, 373] width 26 height 26
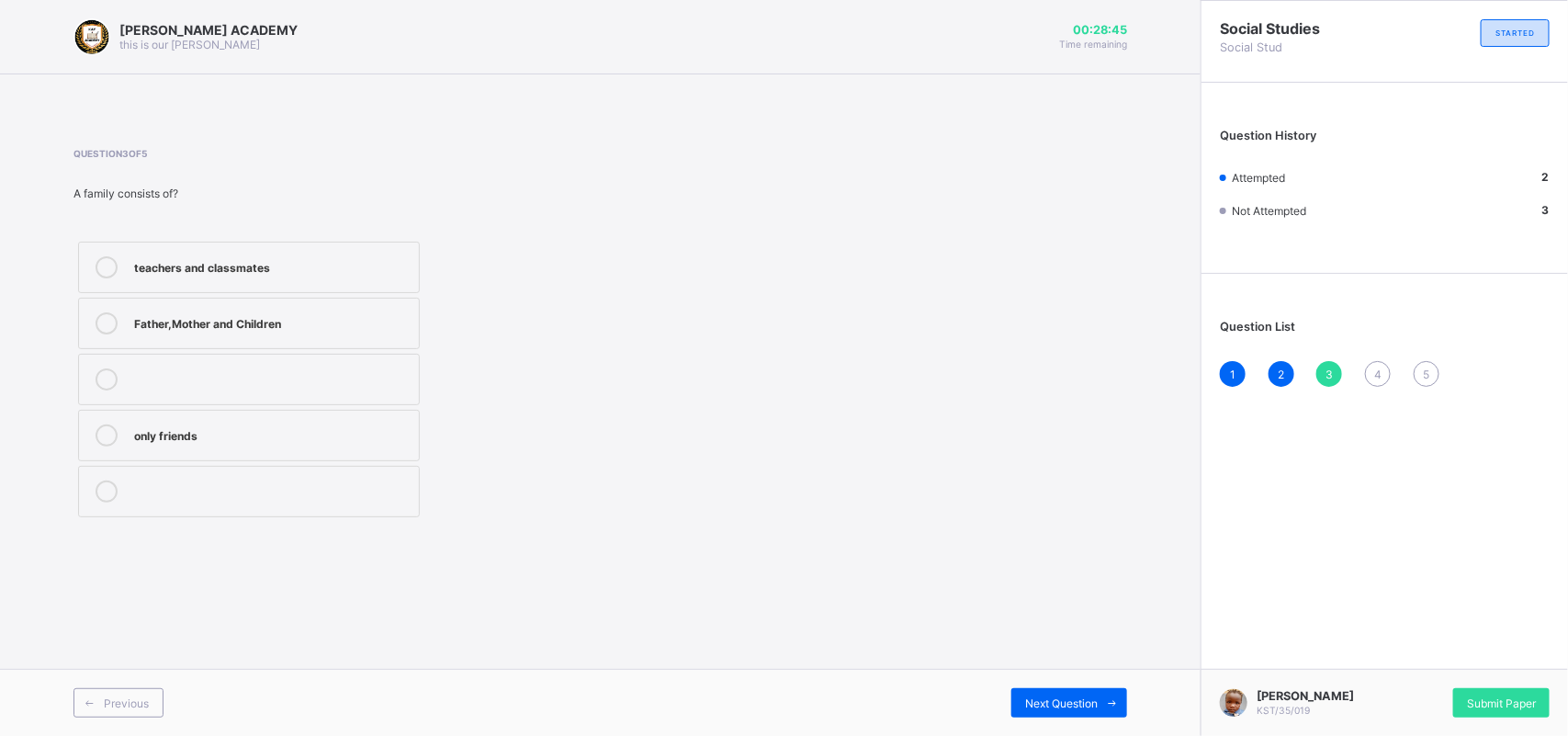
click at [397, 318] on div "Father,Mother and Children" at bounding box center [272, 321] width 276 height 18
click at [1373, 369] on div "4" at bounding box center [1377, 373] width 26 height 26
click at [329, 244] on label "4" at bounding box center [249, 266] width 341 height 51
click at [1421, 355] on div "Question List 1 2 3 4 5" at bounding box center [1385, 343] width 366 height 123
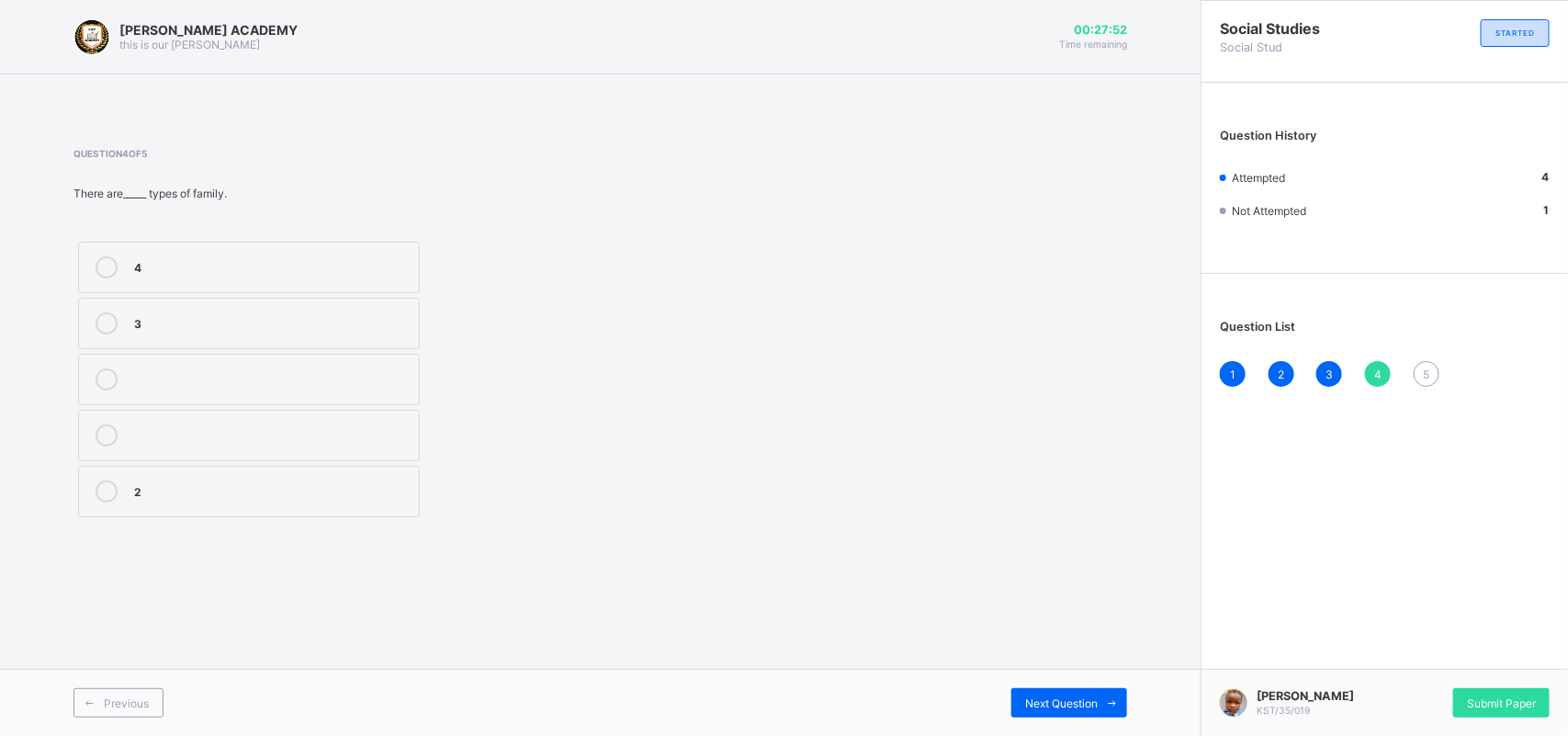
click at [387, 484] on div "2" at bounding box center [272, 489] width 276 height 18
click at [1419, 361] on div "5" at bounding box center [1426, 373] width 26 height 26
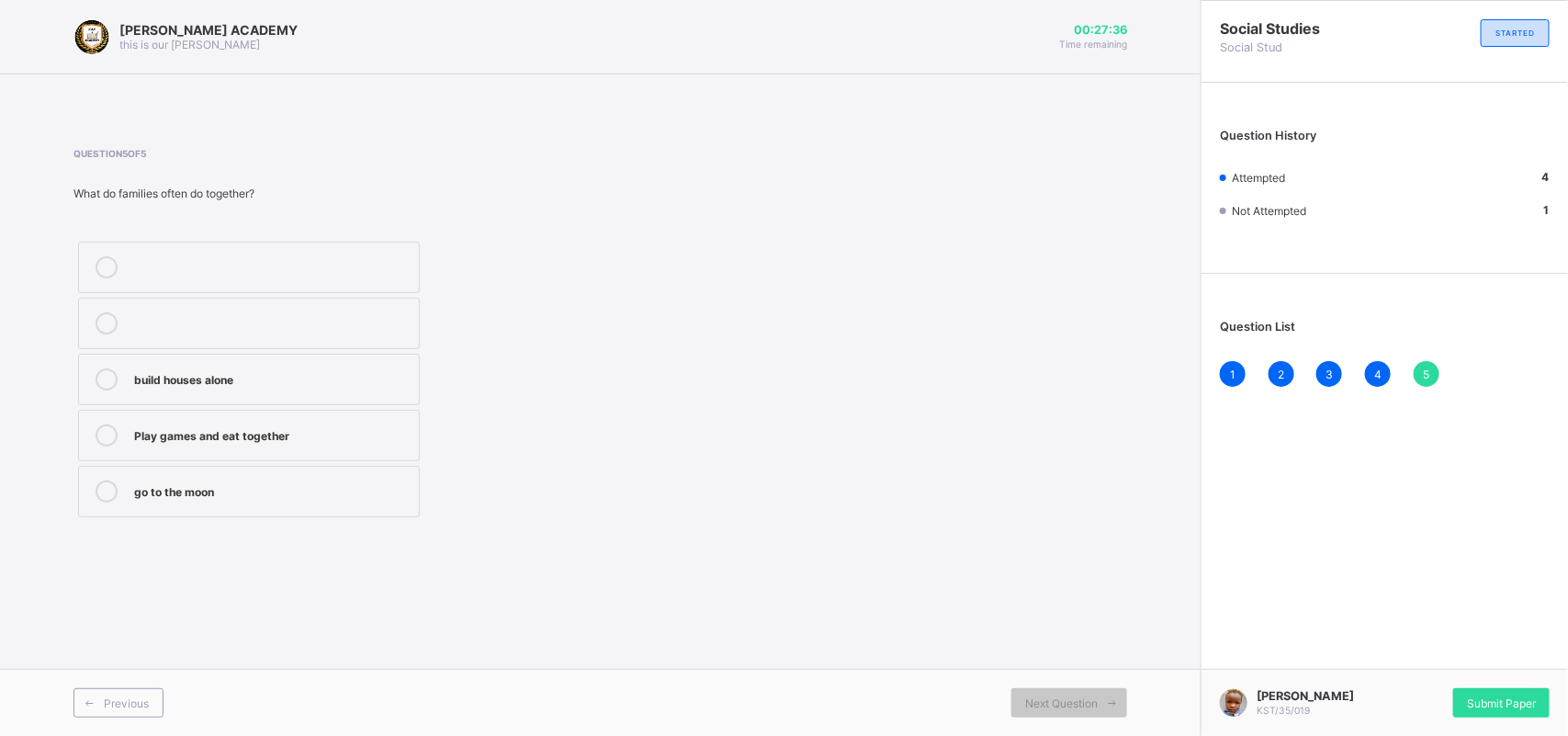
click at [1419, 361] on div "5" at bounding box center [1426, 373] width 26 height 26
click at [375, 372] on div "build houses alone" at bounding box center [272, 377] width 276 height 18
click at [1489, 692] on div "Submit Paper" at bounding box center [1501, 702] width 96 height 29
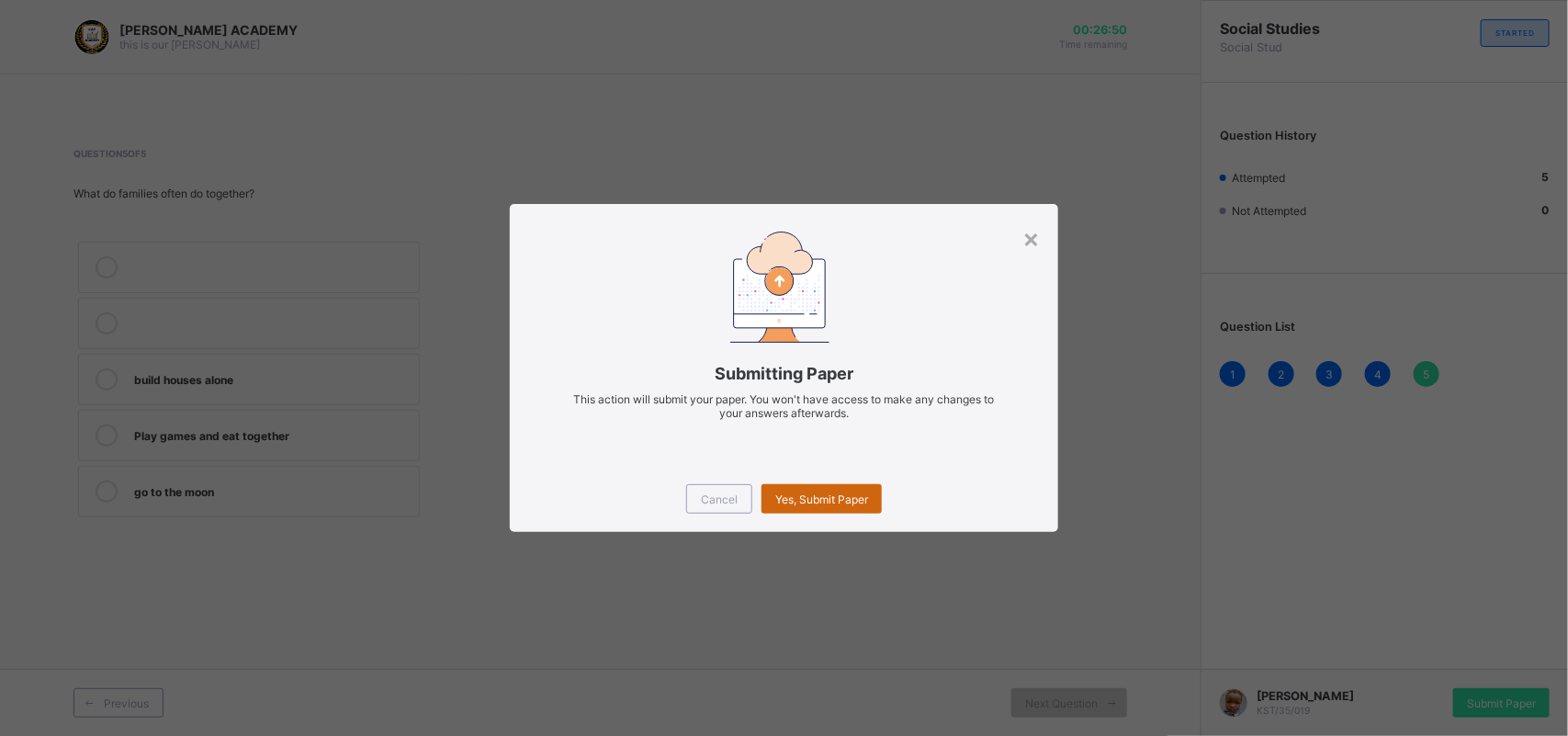
click at [860, 492] on span "Yes, Submit Paper" at bounding box center [822, 499] width 93 height 14
click at [826, 490] on div "Yes, Submit Paper" at bounding box center [821, 499] width 121 height 29
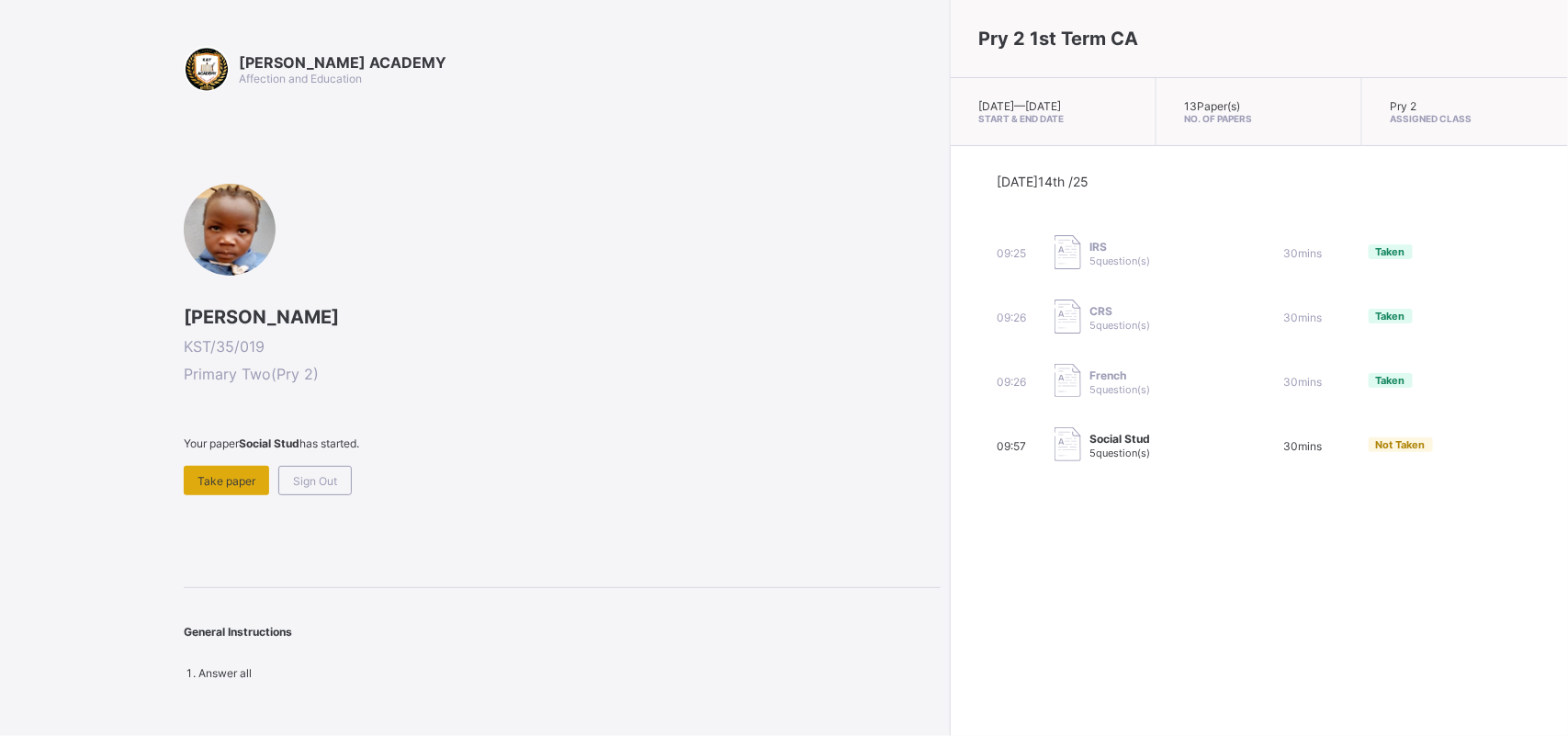
click at [227, 483] on span "Take paper" at bounding box center [227, 480] width 58 height 14
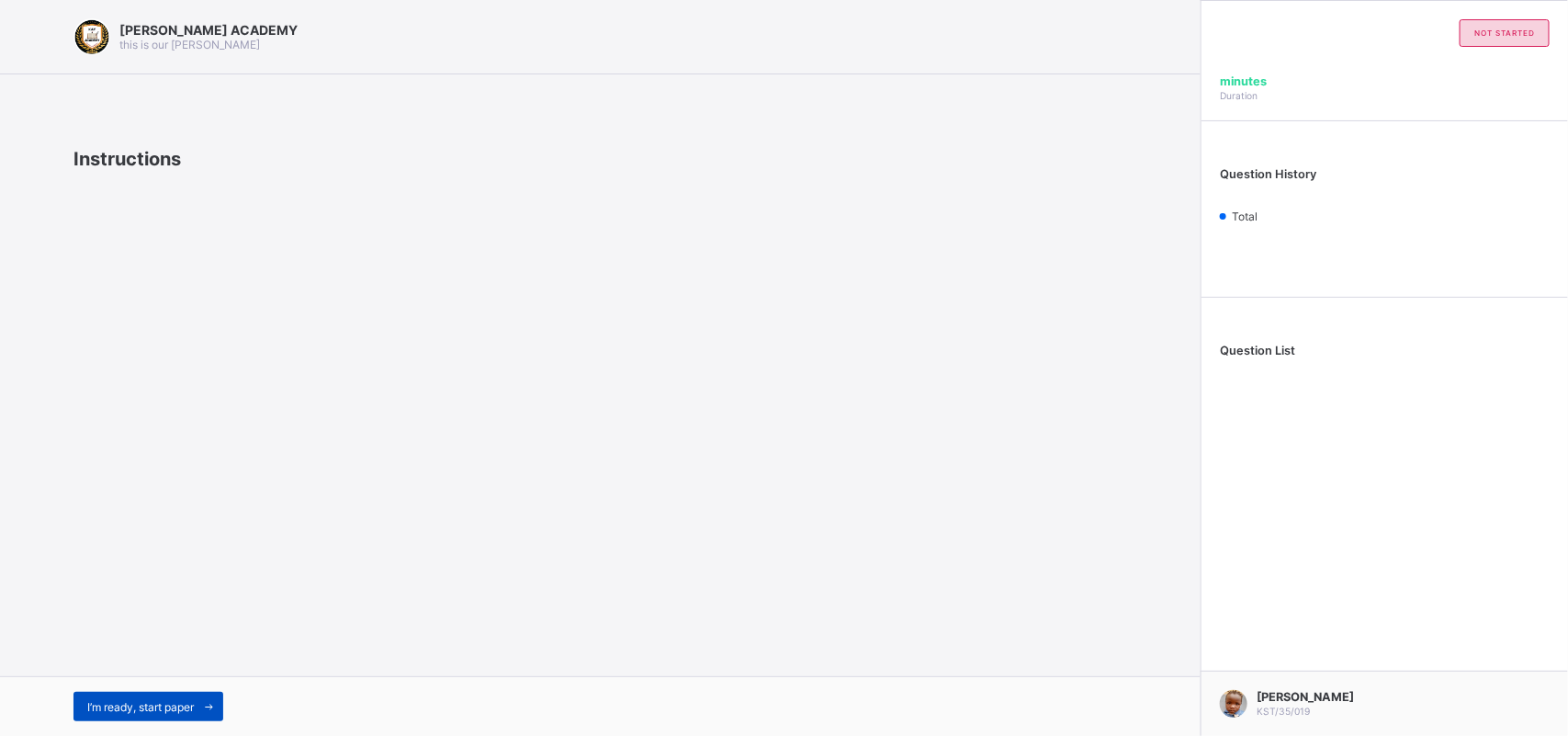
click at [208, 722] on span at bounding box center [208, 706] width 29 height 29
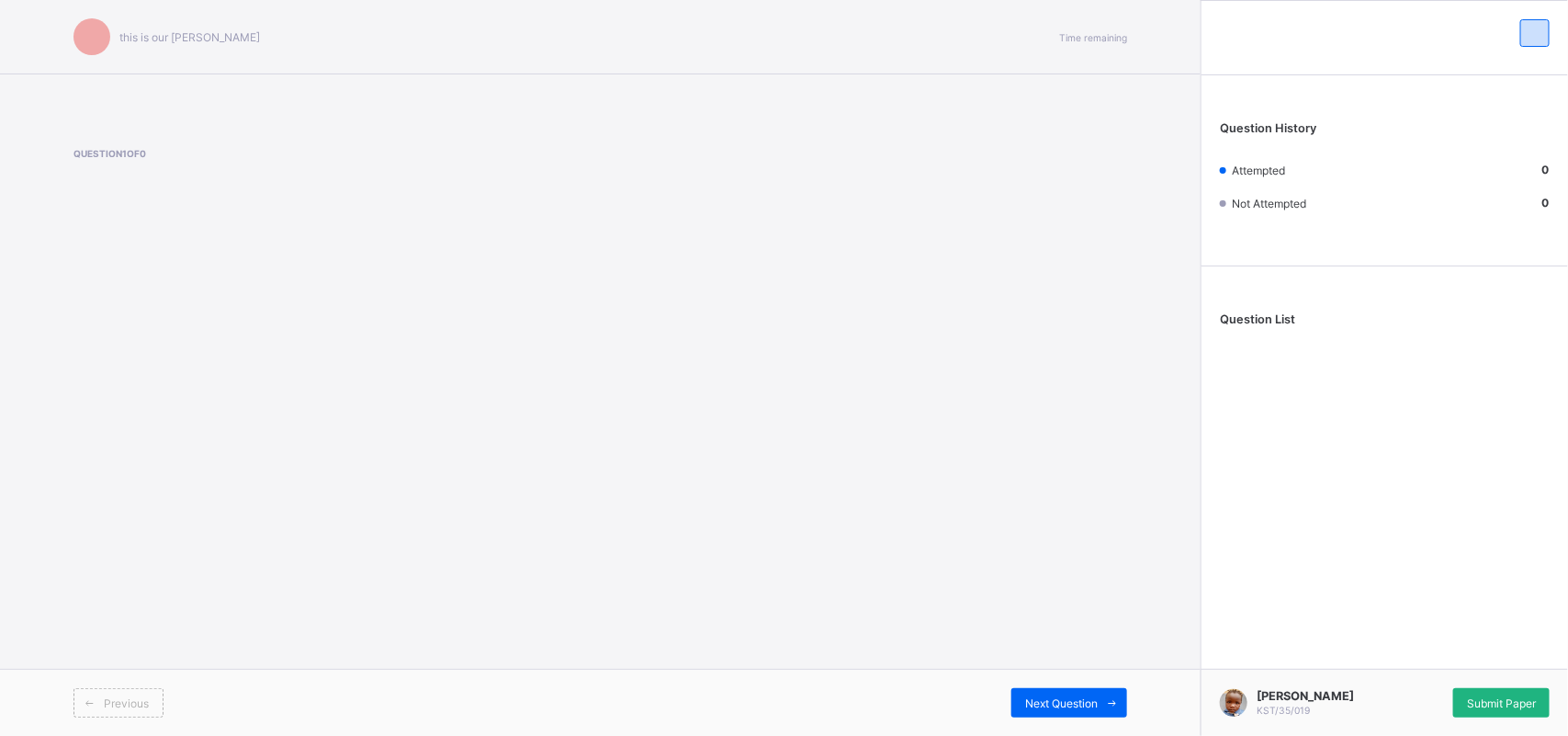
click at [1504, 698] on span "Submit Paper" at bounding box center [1500, 703] width 68 height 14
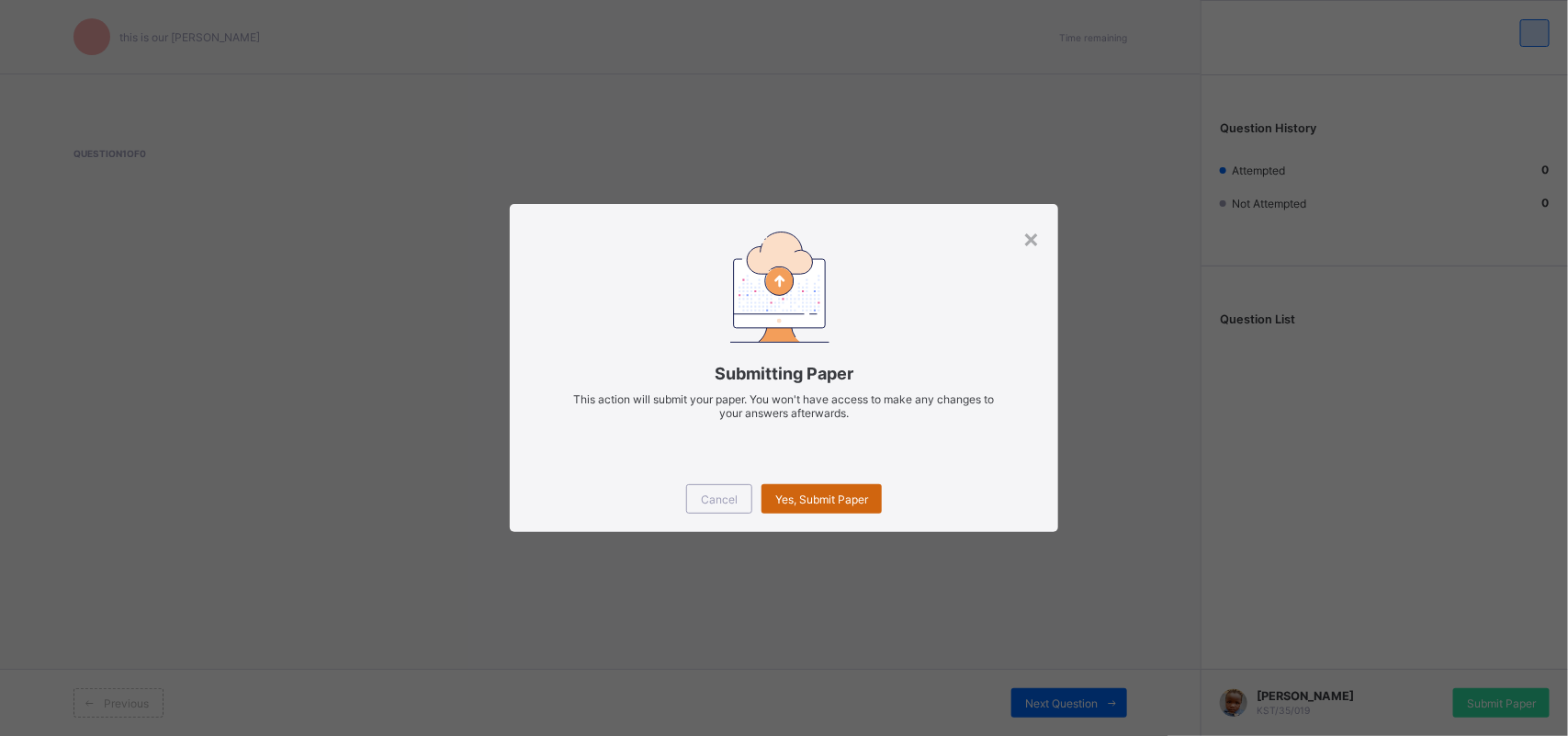
click at [852, 492] on span "Yes, Submit Paper" at bounding box center [822, 499] width 93 height 14
click at [850, 493] on span "Yes, Submit Paper" at bounding box center [822, 499] width 93 height 14
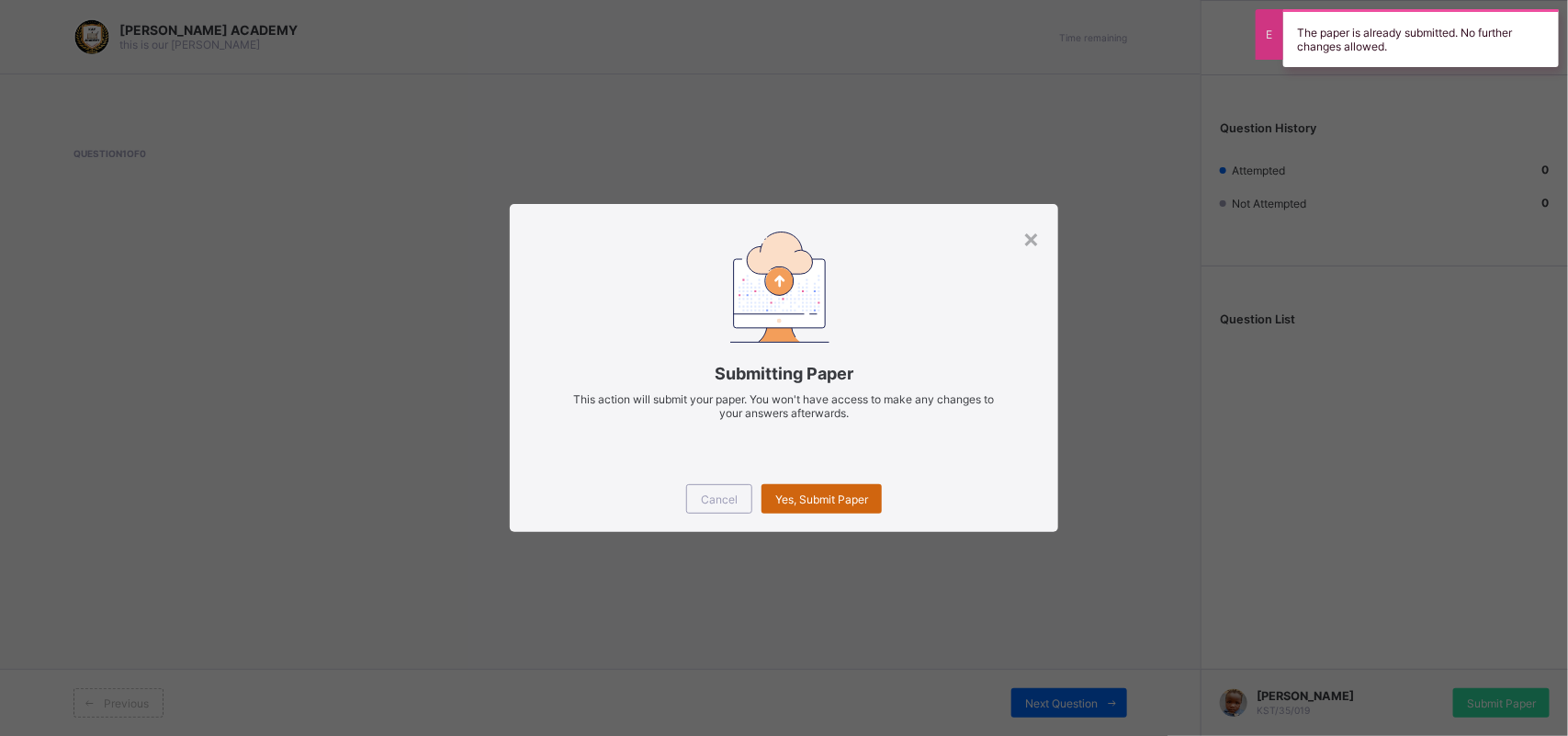
click at [850, 493] on span "Yes, Submit Paper" at bounding box center [822, 499] width 93 height 14
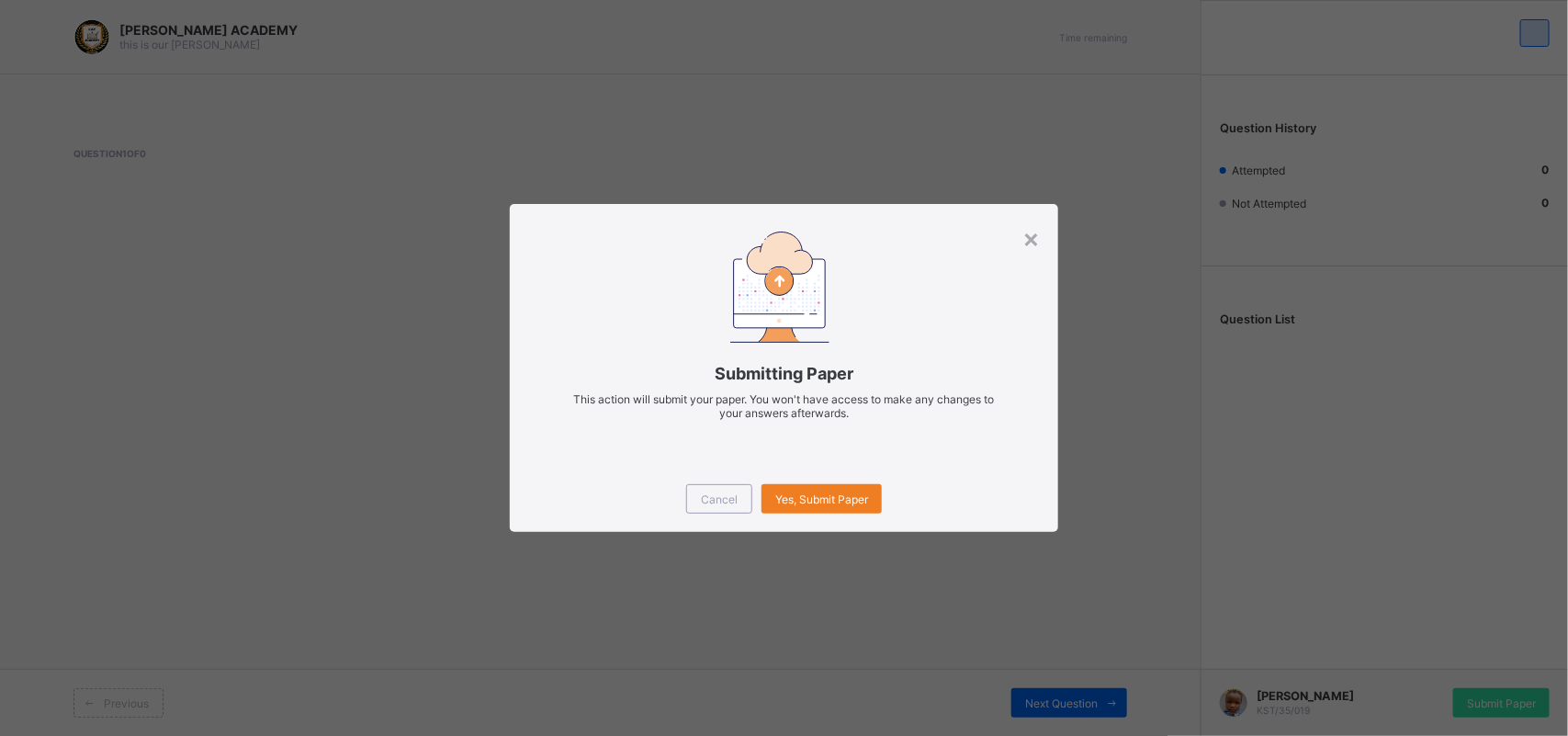
click at [603, 462] on div "Submitting Paper This action will submit your paper. You won't have access to m…" at bounding box center [784, 334] width 549 height 261
click at [809, 488] on div "Yes, Submit Paper" at bounding box center [821, 499] width 121 height 29
click at [810, 516] on div "Cancel Yes, Submit Paper" at bounding box center [784, 499] width 549 height 67
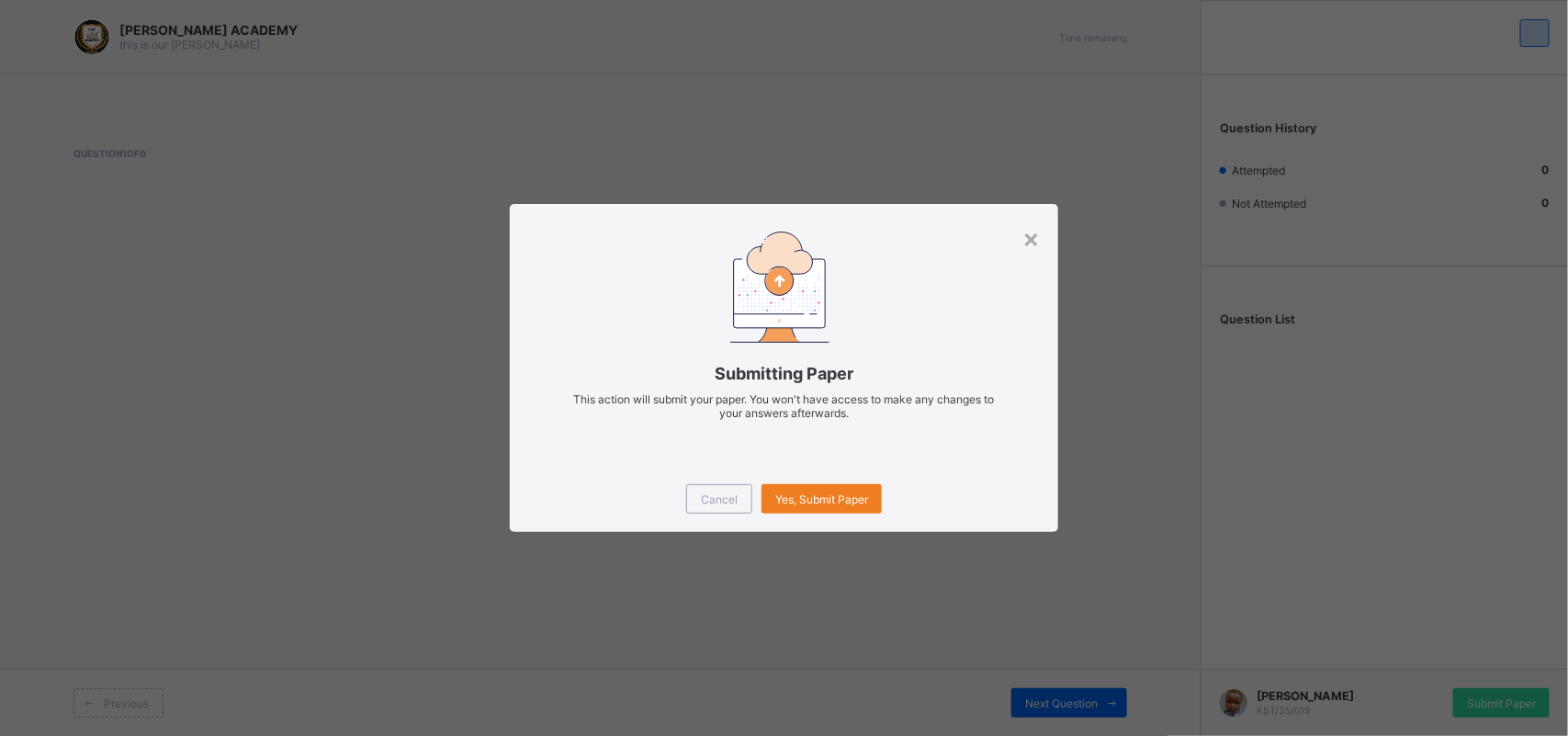
click at [810, 516] on div "Cancel Yes, Submit Paper" at bounding box center [784, 499] width 549 height 67
click at [738, 503] on div "Cancel" at bounding box center [718, 499] width 67 height 29
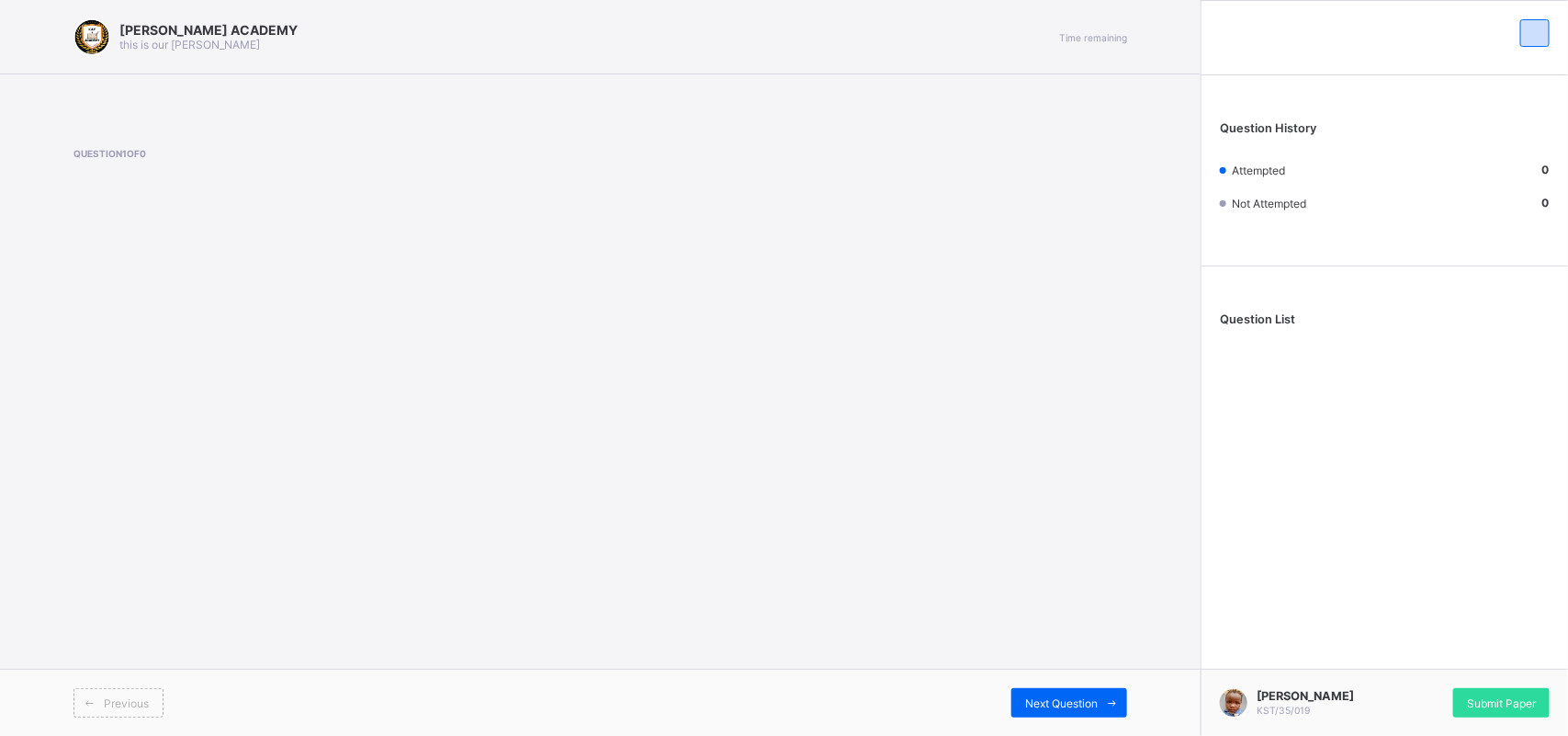
click at [738, 503] on div "[PERSON_NAME] ACADEMY this is our [PERSON_NAME] Time remaining Question 1 of 0 …" at bounding box center [600, 368] width 1201 height 736
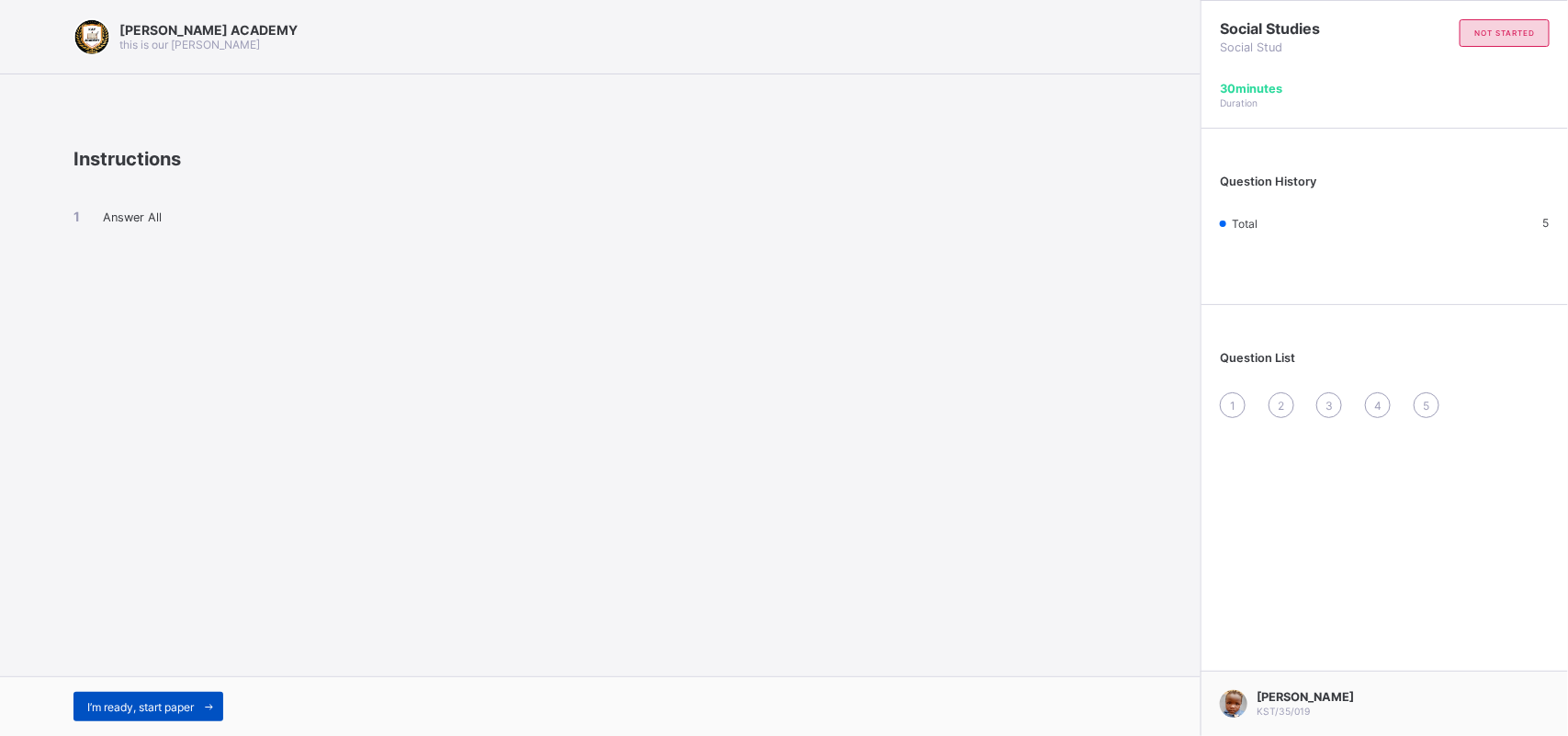
click at [207, 707] on icon at bounding box center [209, 707] width 14 height 12
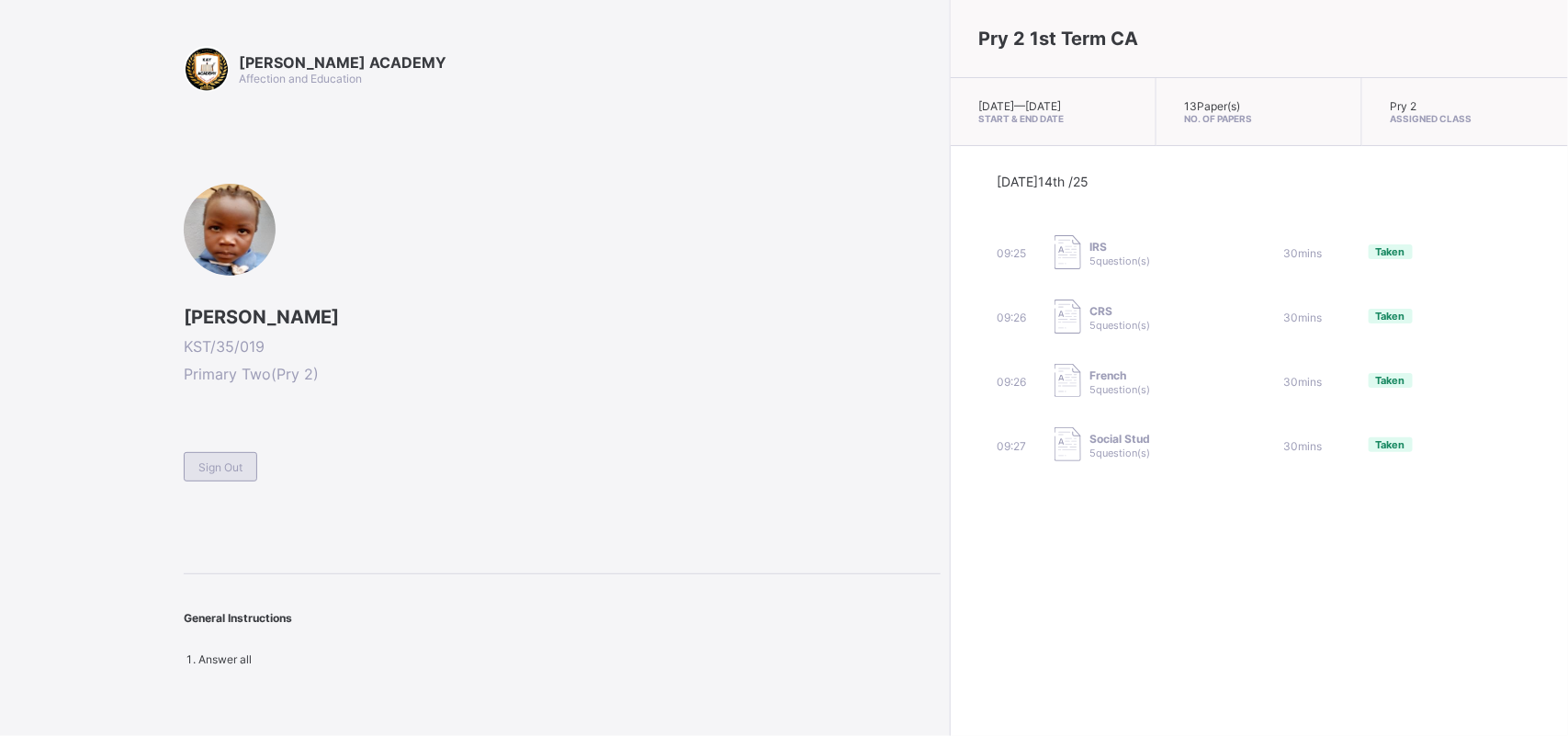
click at [203, 460] on span "Sign Out" at bounding box center [221, 467] width 44 height 14
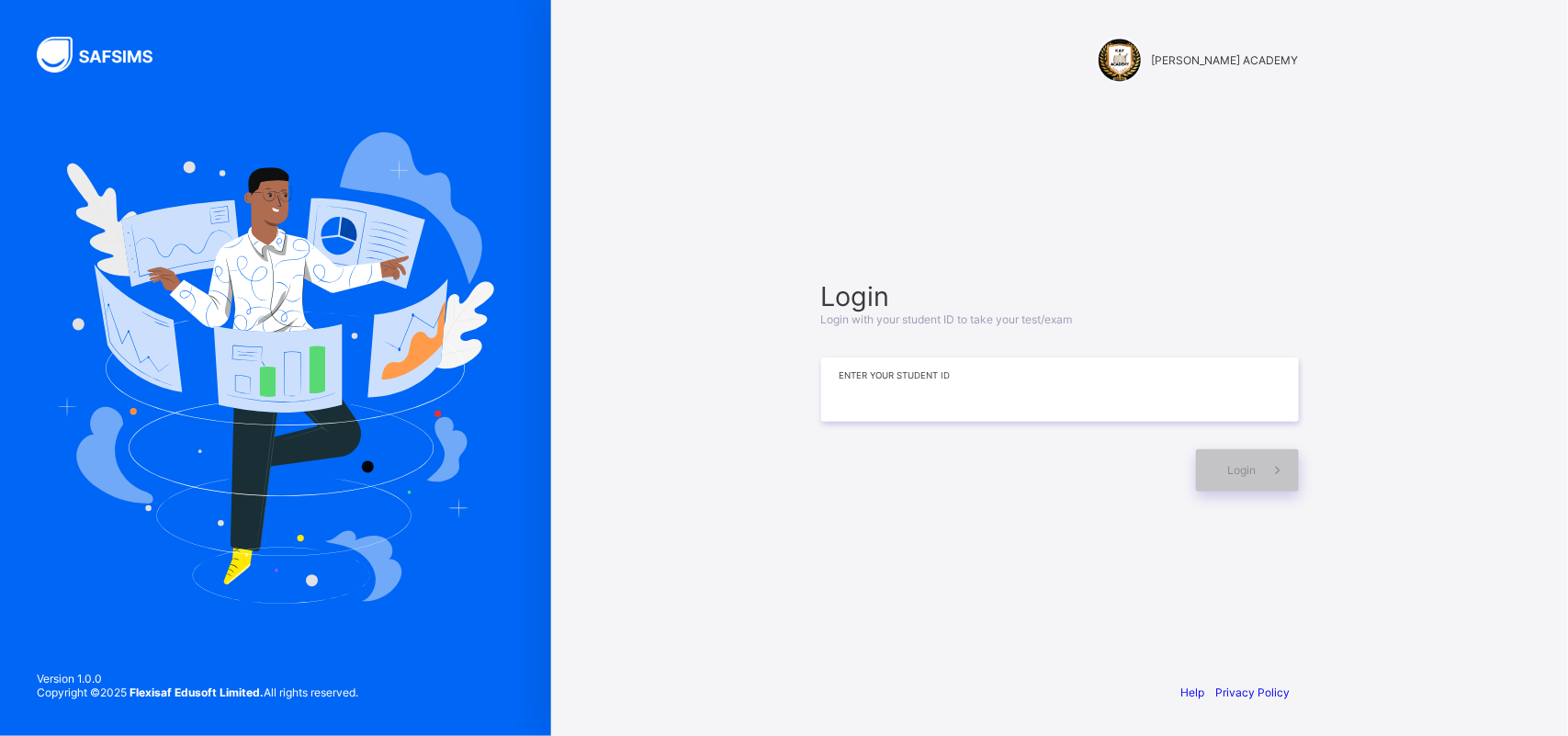
click at [871, 412] on input at bounding box center [1059, 389] width 477 height 65
type input "**********"
click at [1264, 478] on span at bounding box center [1278, 471] width 42 height 42
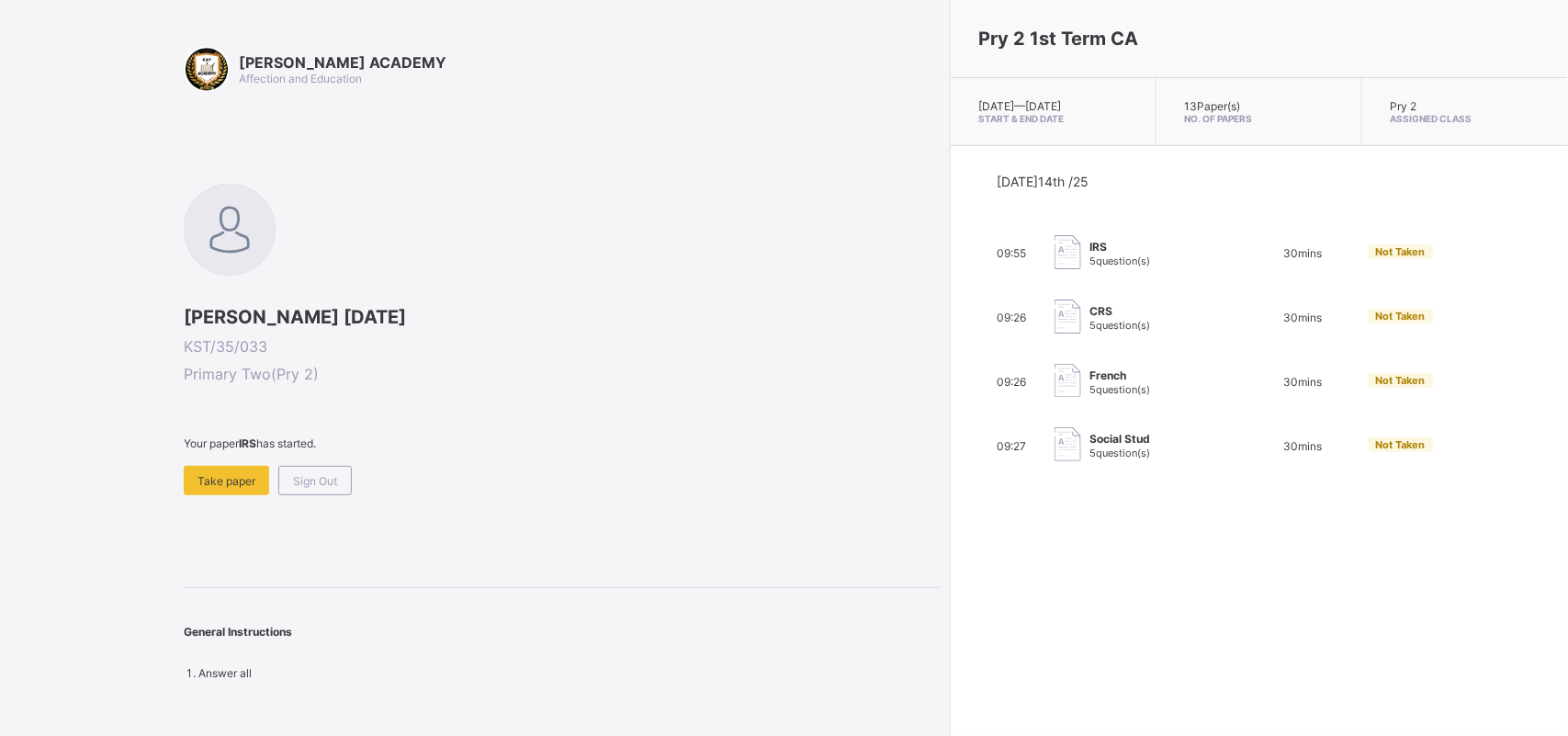
click at [176, 474] on div "KAY ACADEMY Affection and Education Mary Sunday KST/35/033 Primary Two ( Pry 2 …" at bounding box center [470, 368] width 940 height 736
click at [176, 473] on div "KAY ACADEMY Affection and Education Mary Sunday KST/35/033 Primary Two ( Pry 2 …" at bounding box center [470, 368] width 940 height 736
click at [201, 466] on div "Take paper" at bounding box center [226, 480] width 86 height 29
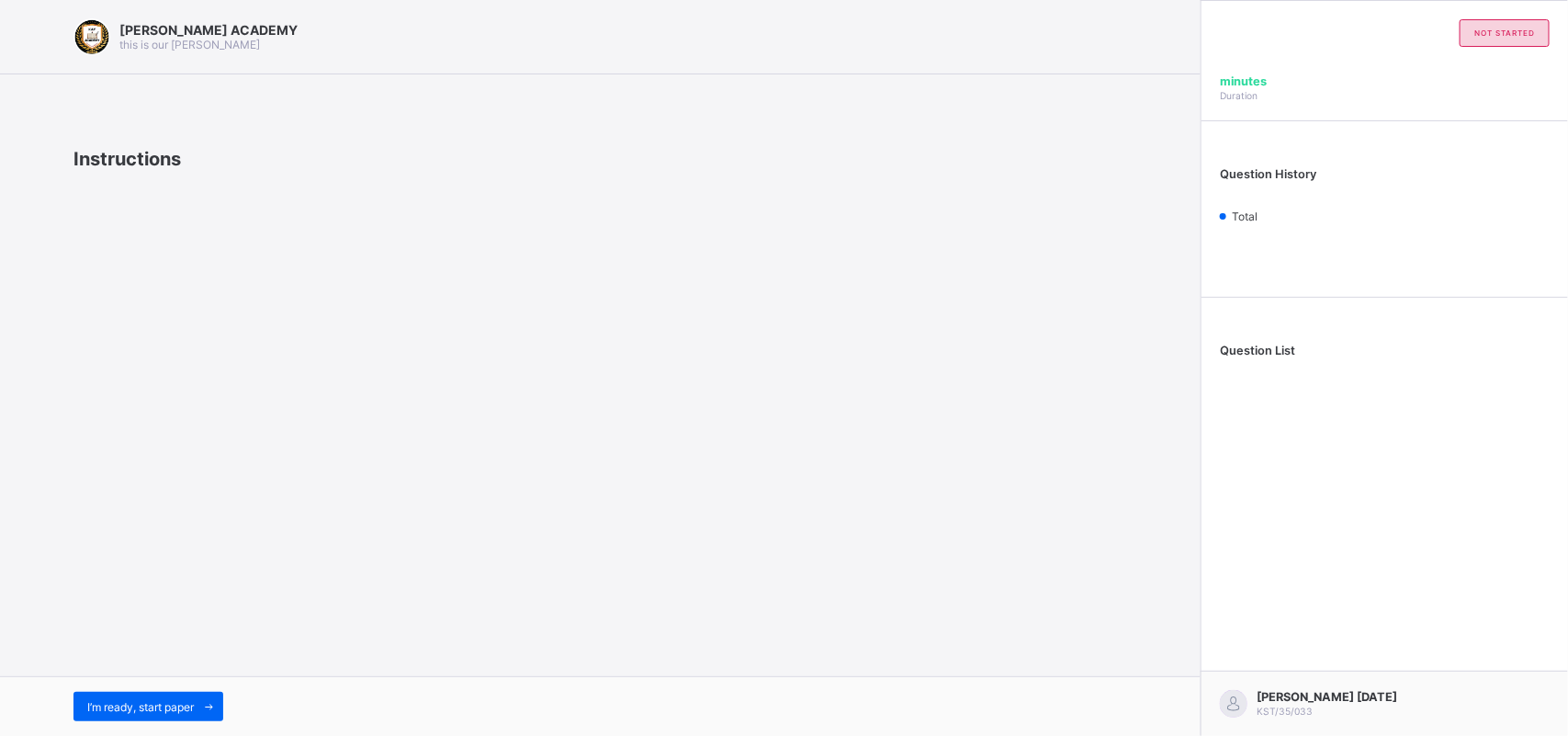
click at [201, 466] on div "KAY ACADEMY this is our motton Instructions I’m ready, start paper" at bounding box center [600, 368] width 1201 height 736
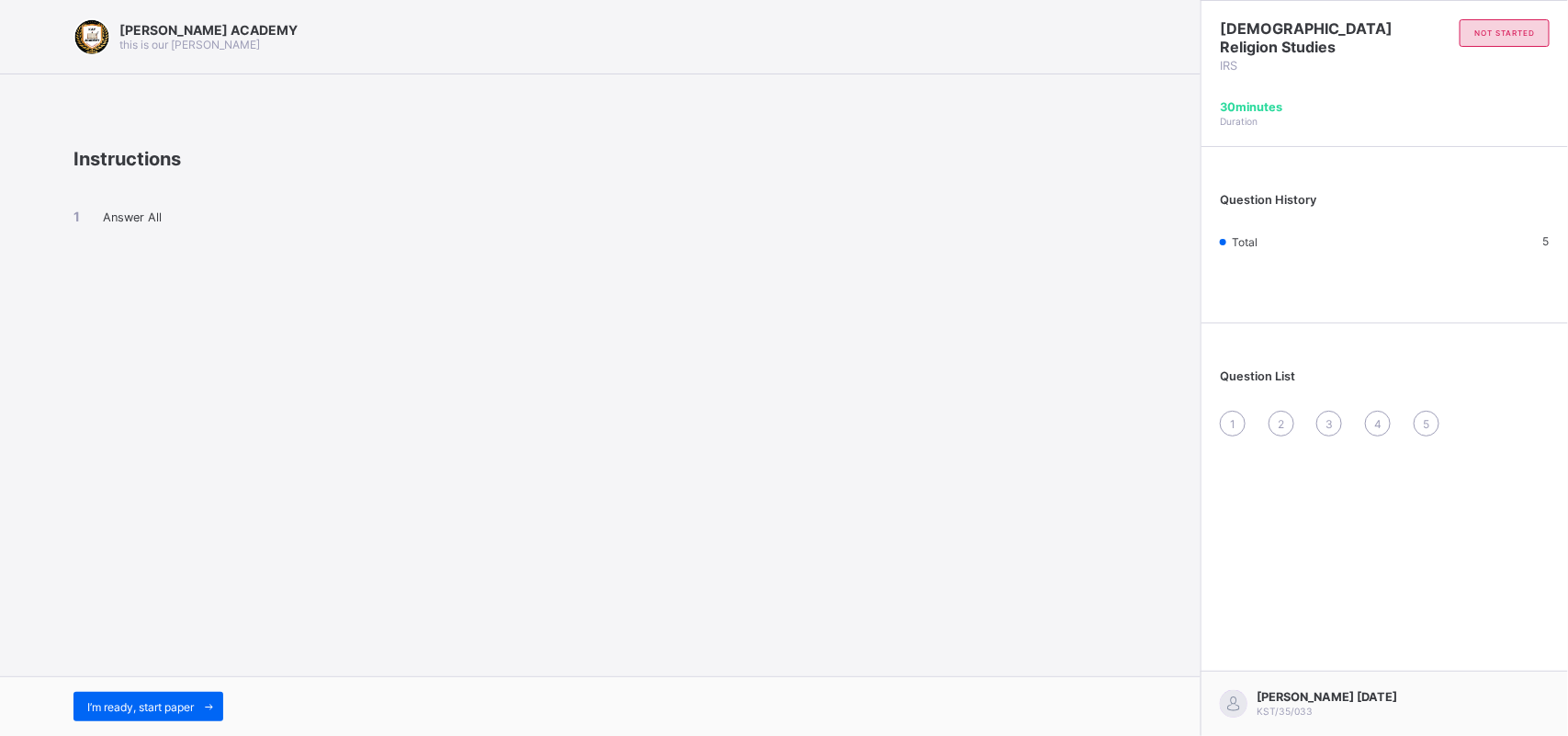
click at [1236, 418] on div "1" at bounding box center [1232, 423] width 26 height 26
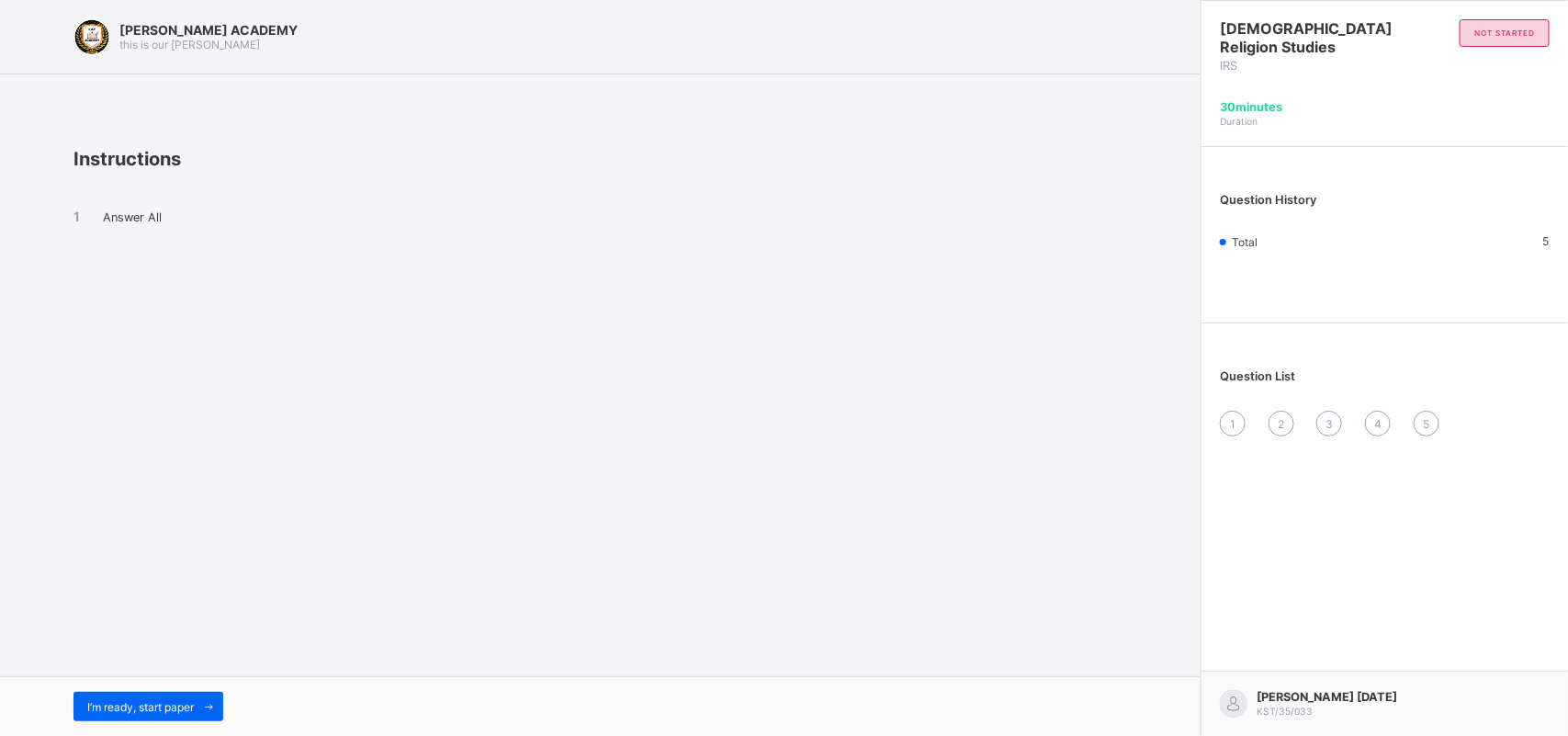
click at [1236, 414] on div "1" at bounding box center [1232, 423] width 26 height 26
click at [181, 701] on span "I’m ready, start paper" at bounding box center [140, 707] width 106 height 14
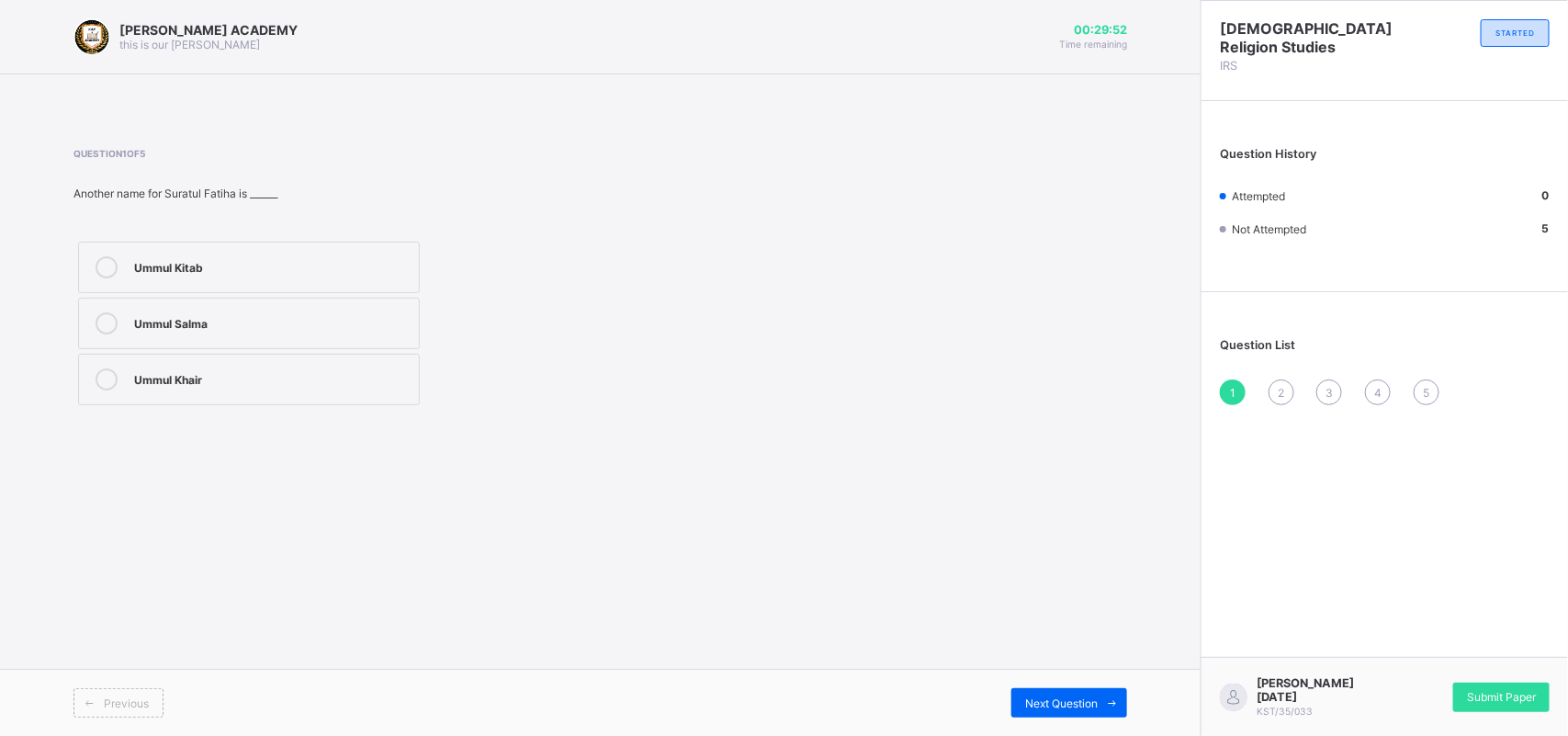
click at [186, 259] on div "Ummul Kitab" at bounding box center [272, 265] width 276 height 18
click at [1504, 696] on span "Submit Paper" at bounding box center [1500, 696] width 68 height 14
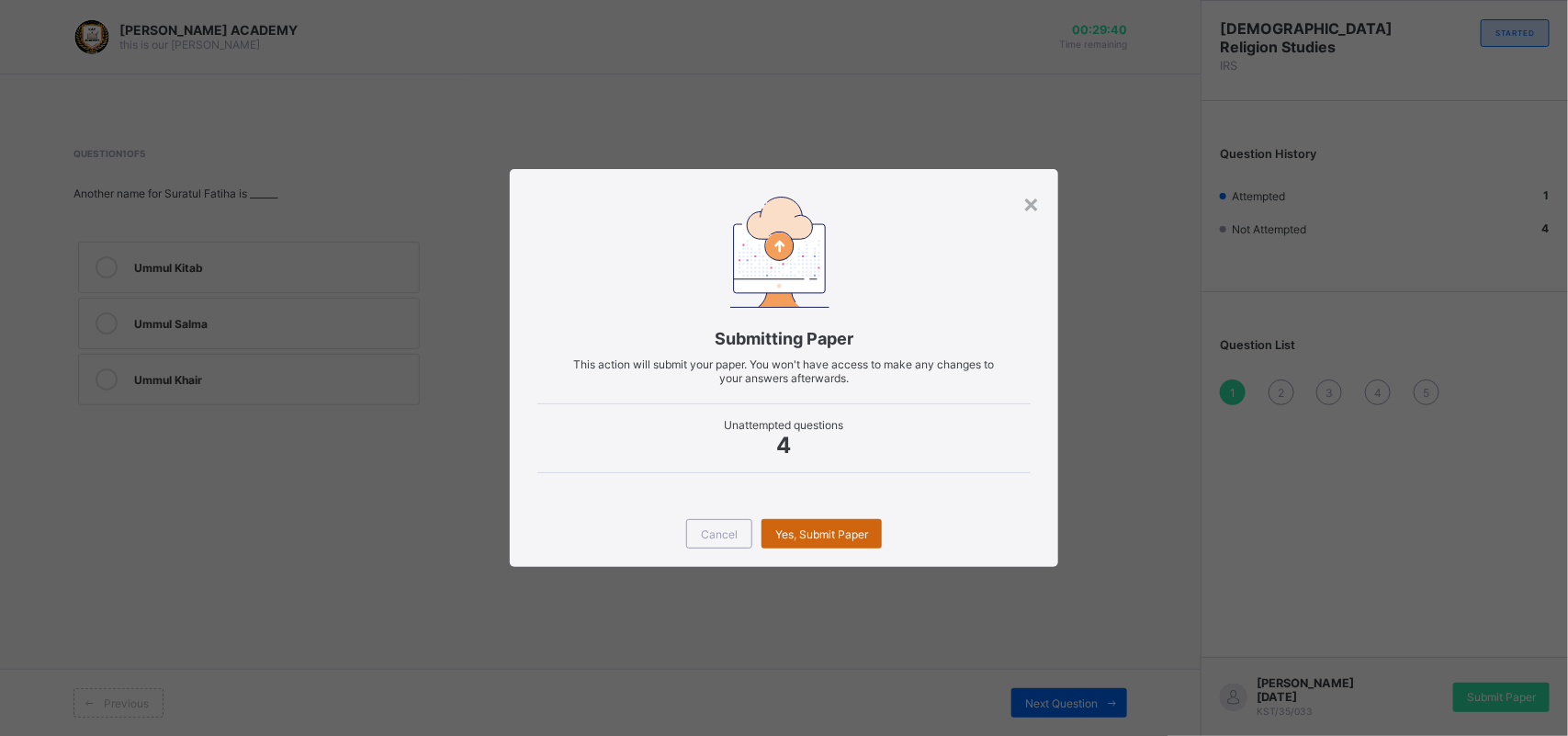
click at [825, 535] on span "Yes, Submit Paper" at bounding box center [822, 534] width 93 height 14
click at [825, 535] on div "Yes, Submit Paper" at bounding box center [821, 533] width 121 height 29
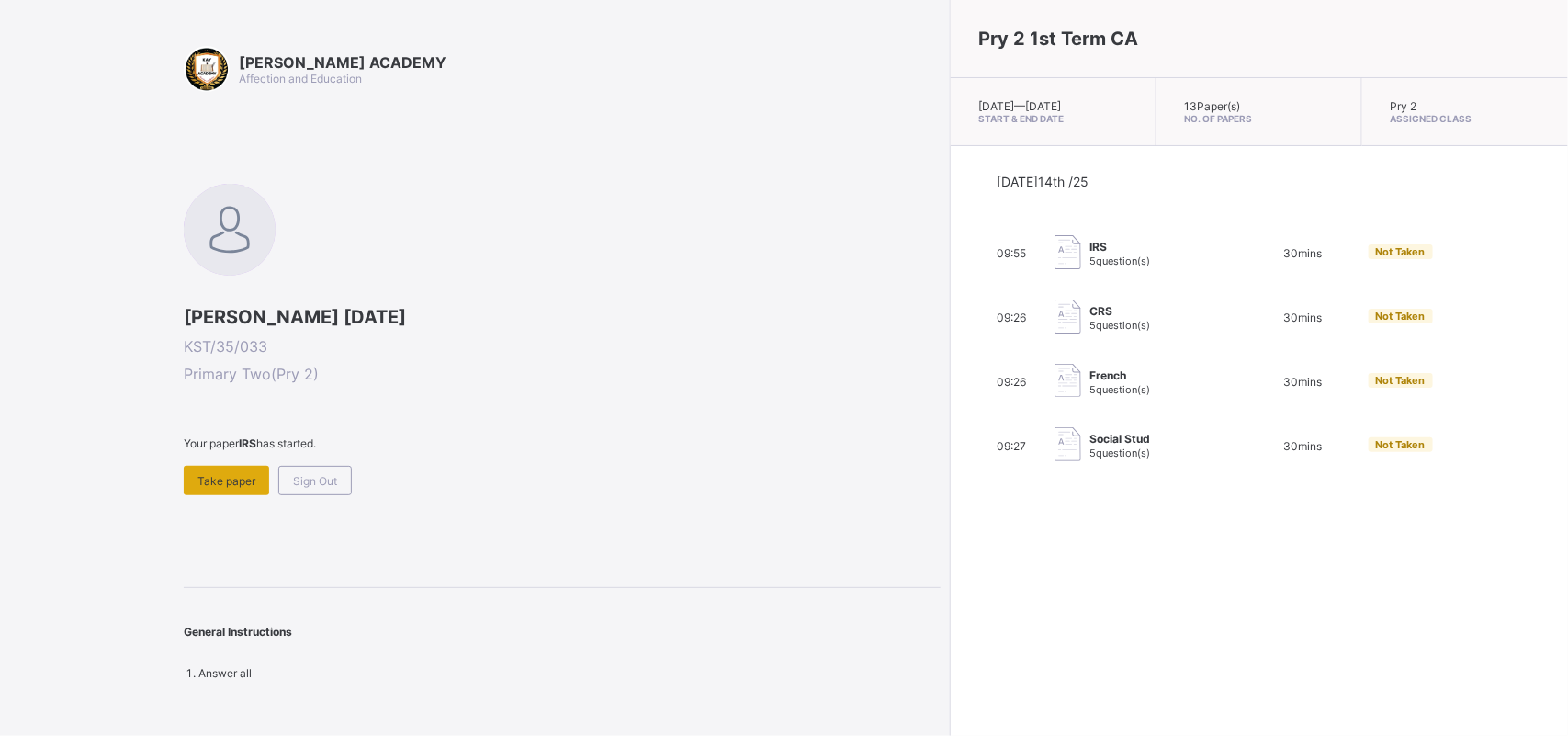
click at [239, 480] on span "Take paper" at bounding box center [227, 480] width 58 height 14
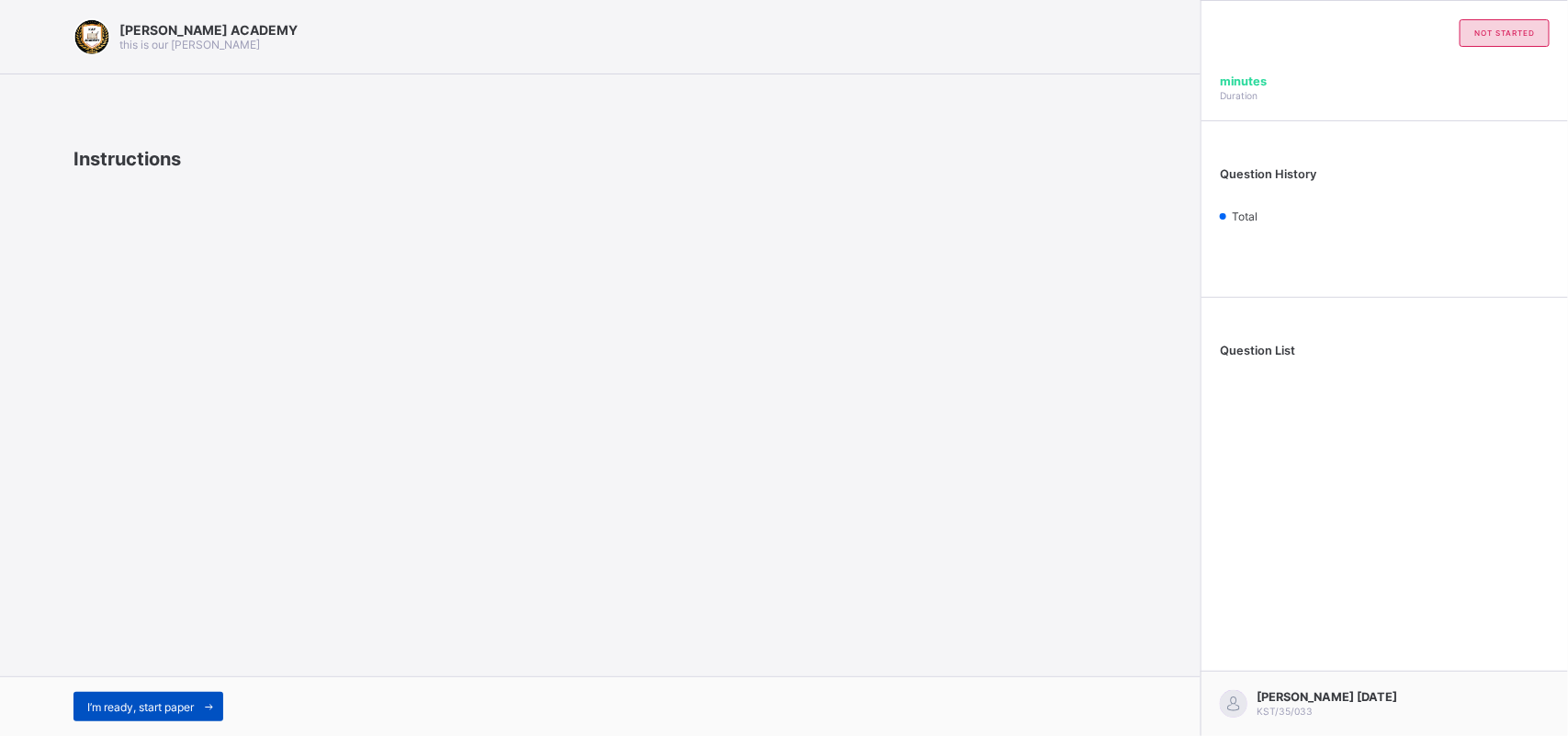
click at [166, 698] on div "I’m ready, start paper" at bounding box center [148, 706] width 149 height 29
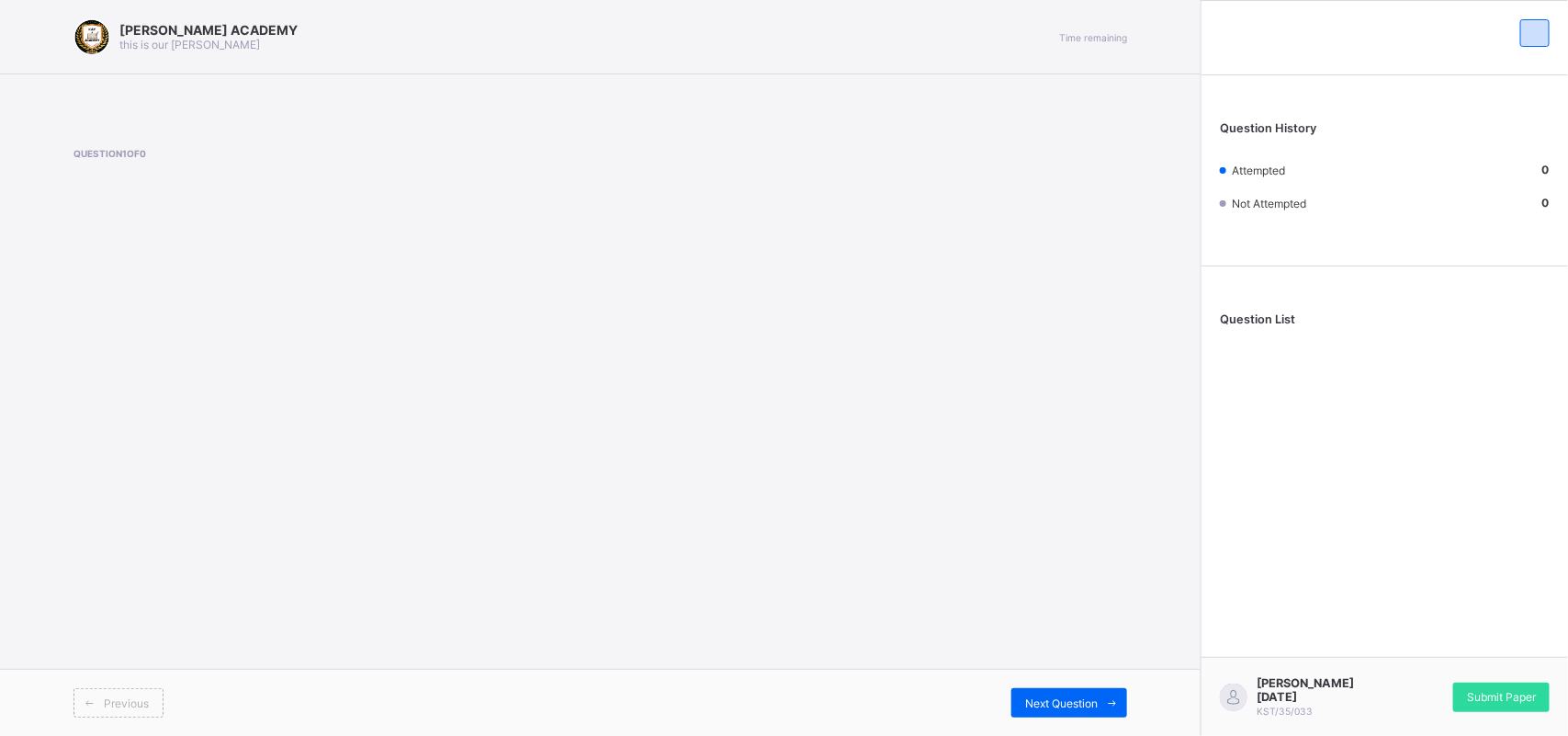
click at [1104, 686] on div "Previous Next Question" at bounding box center [600, 702] width 1201 height 68
click at [551, 626] on div "[PERSON_NAME] ACADEMY this is our [PERSON_NAME] Time remaining Question 1 of 0 …" at bounding box center [600, 368] width 1201 height 736
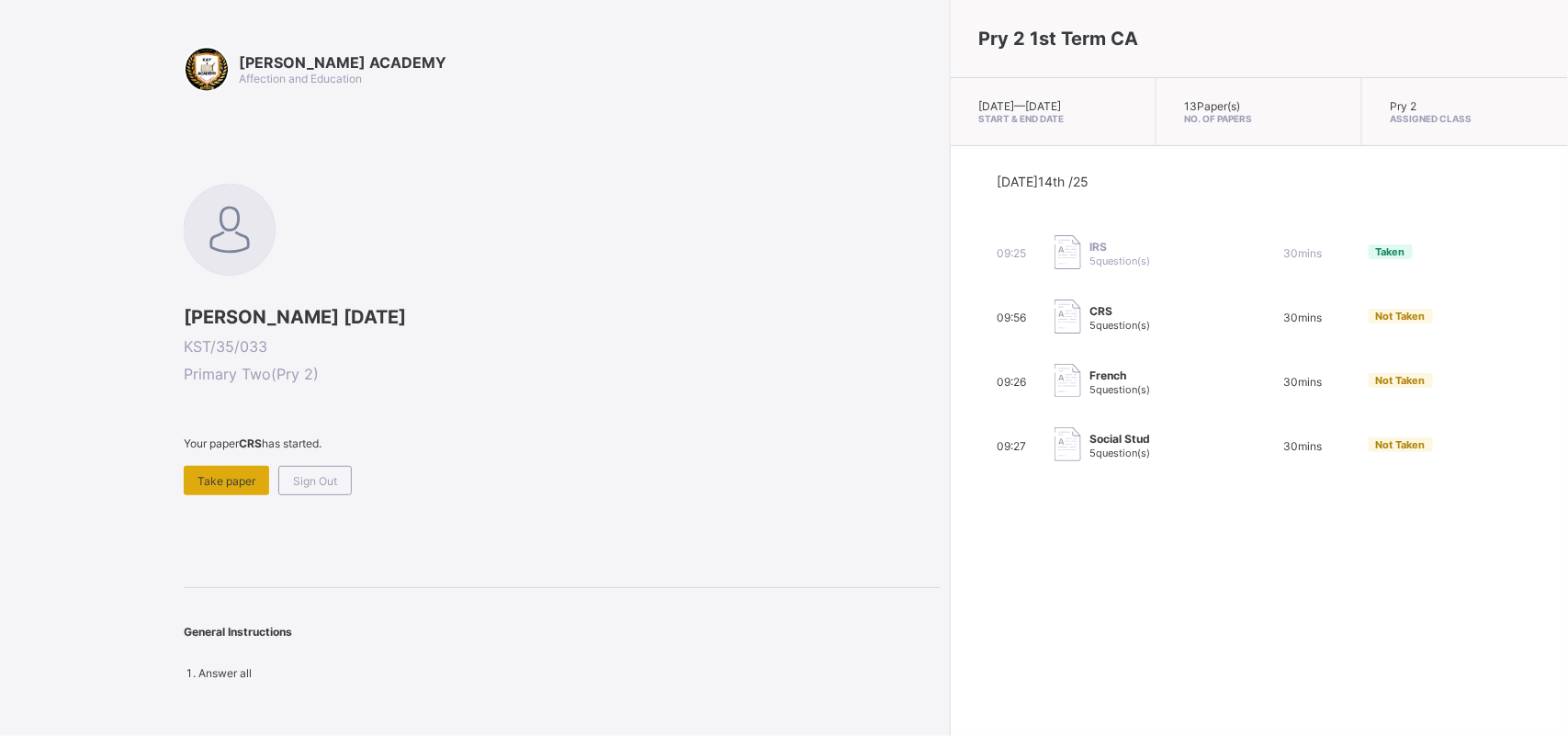
click at [230, 469] on div "Take paper" at bounding box center [226, 480] width 86 height 29
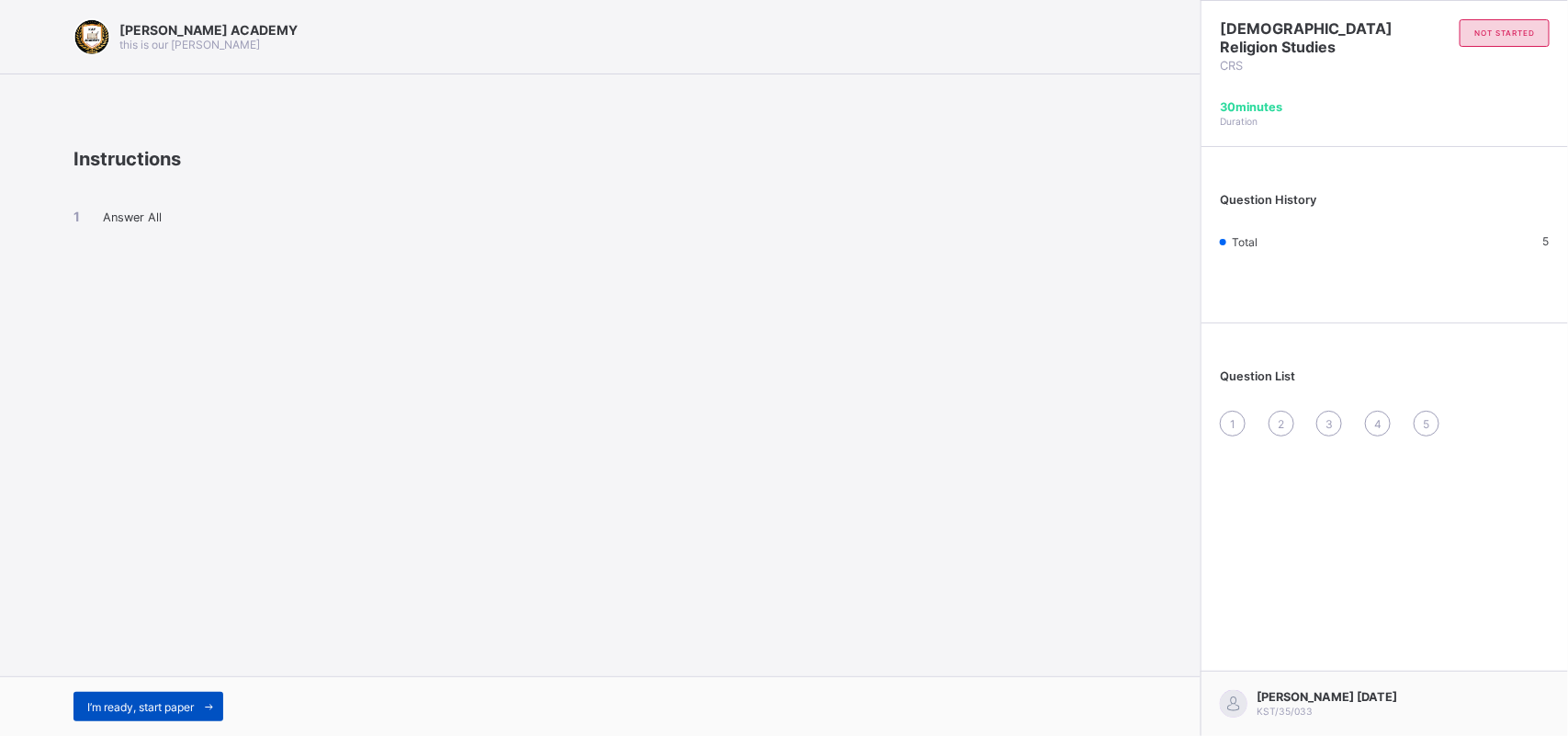
click at [149, 705] on span "I’m ready, start paper" at bounding box center [140, 707] width 106 height 14
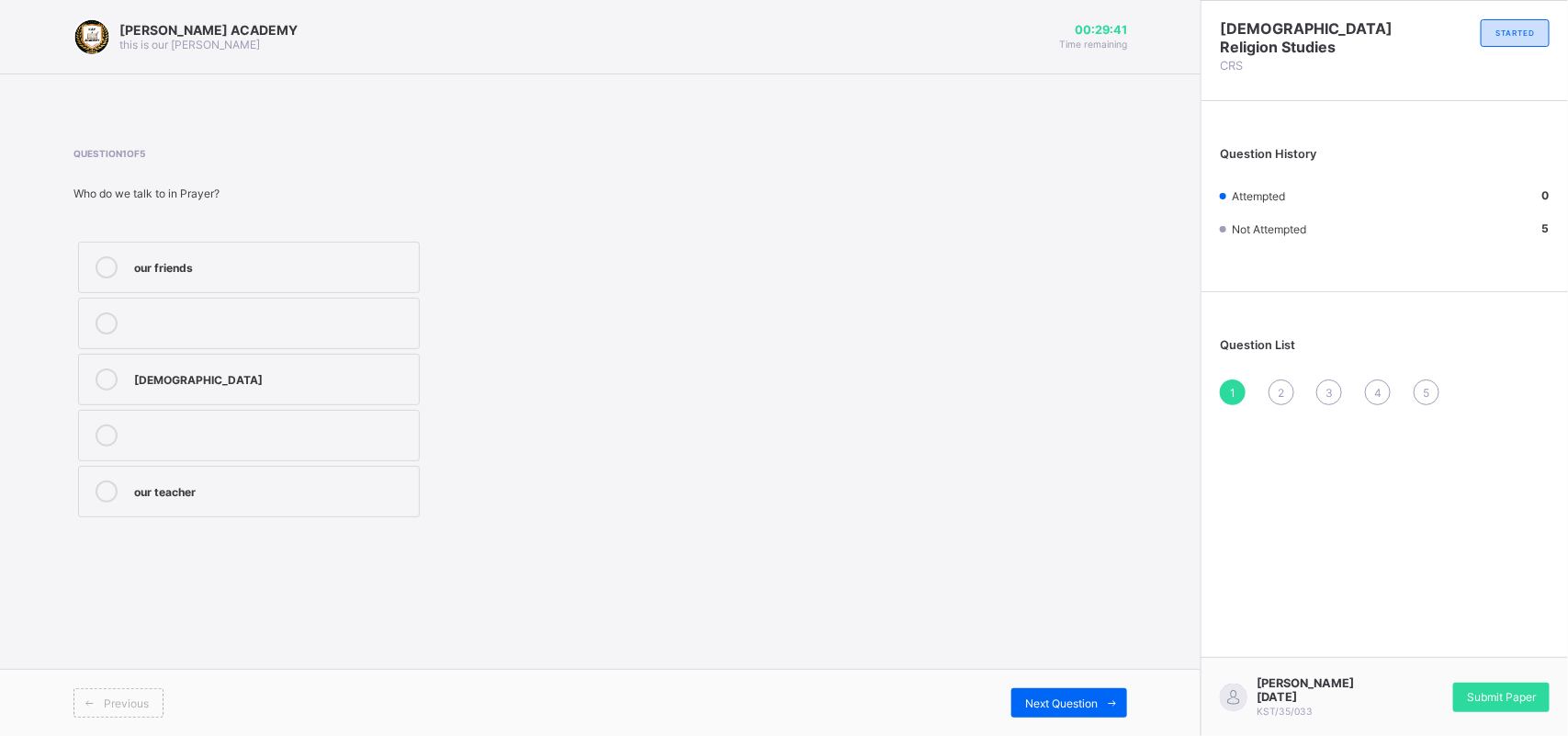
click at [175, 360] on label "[DEMOGRAPHIC_DATA]" at bounding box center [249, 379] width 341 height 51
click at [1237, 370] on div "Question List 1 2 3 4 5" at bounding box center [1385, 362] width 366 height 123
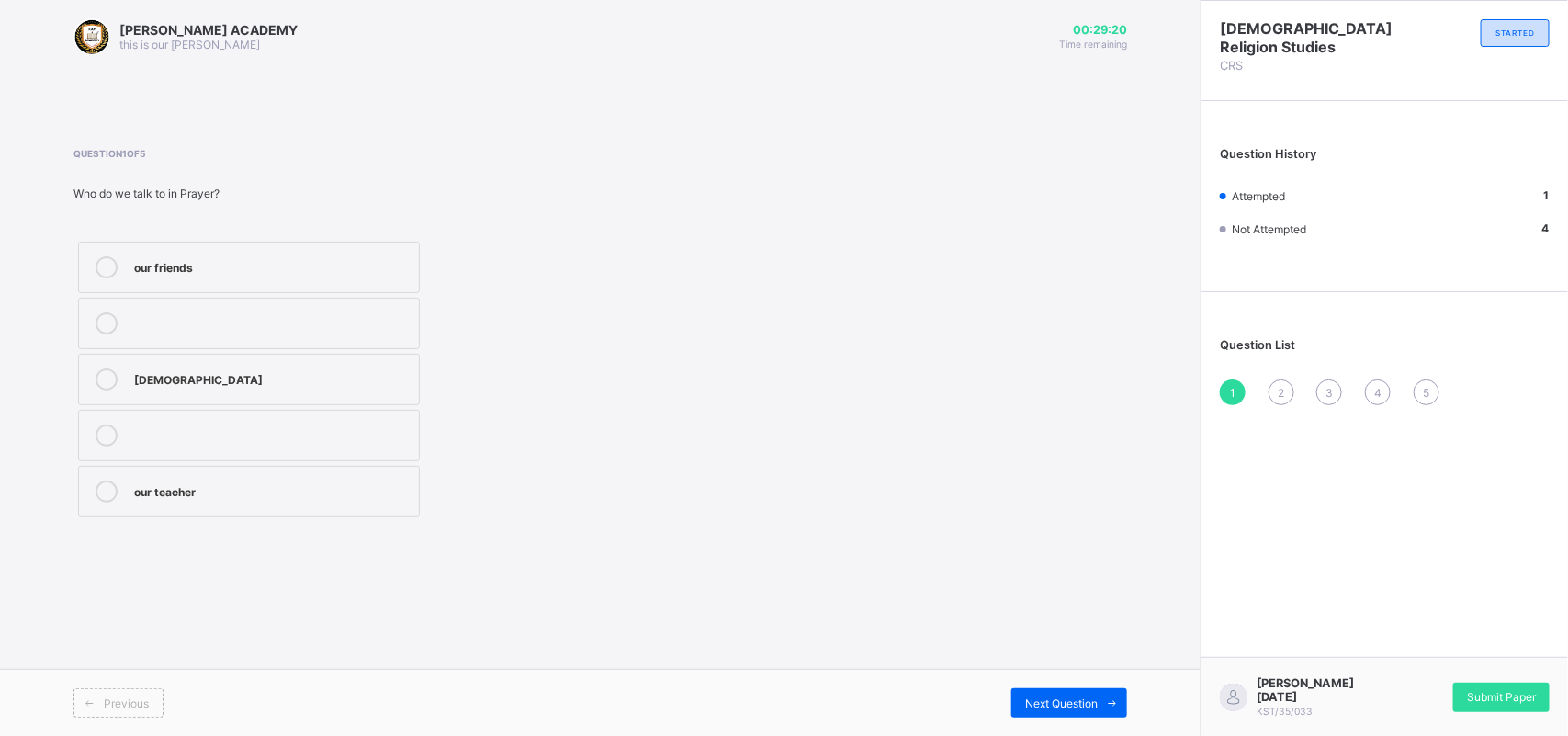
click at [1237, 370] on div "Question List 1 2 3 4 5" at bounding box center [1385, 362] width 366 height 123
click at [1286, 381] on div "2" at bounding box center [1281, 392] width 26 height 26
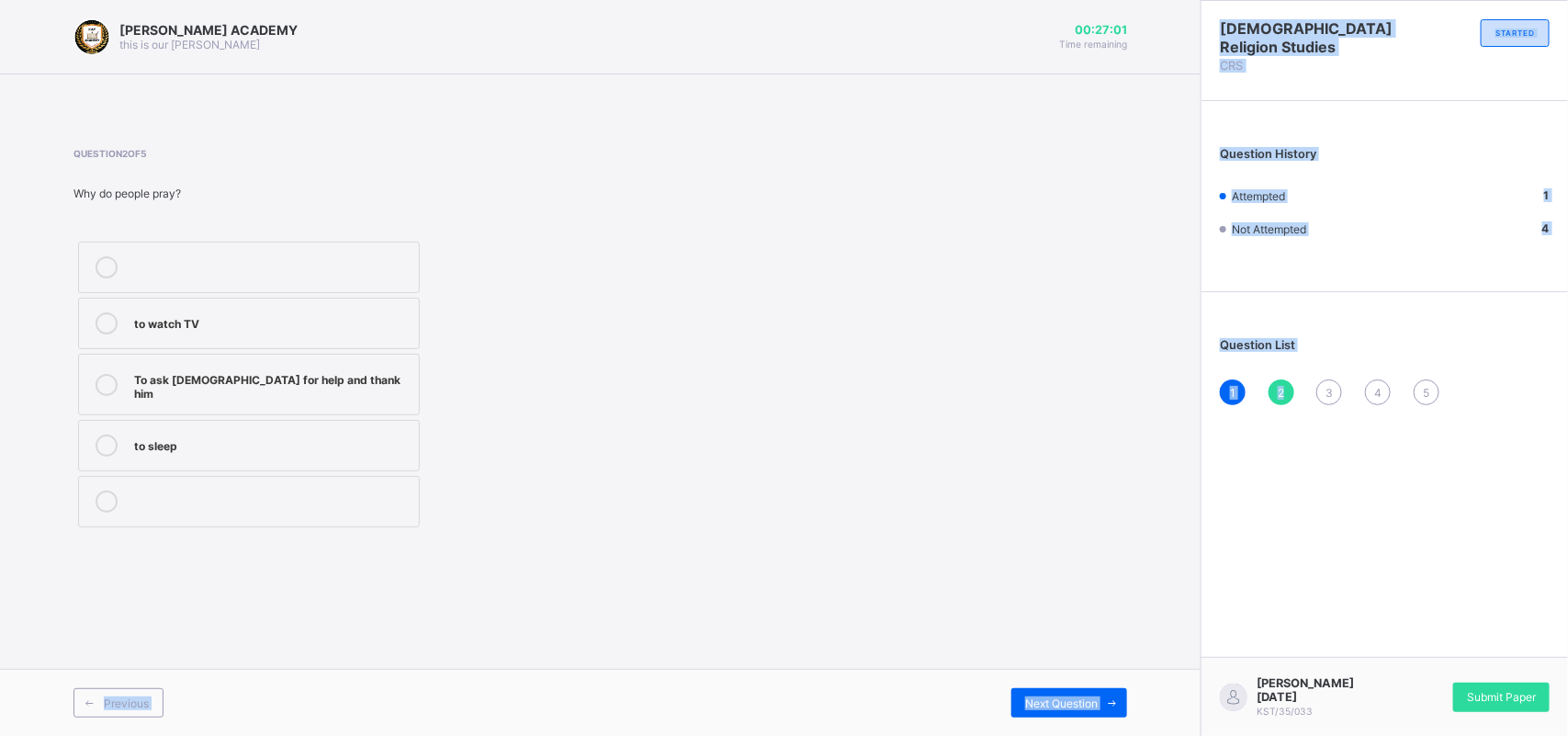
drag, startPoint x: 1286, startPoint y: 381, endPoint x: 1136, endPoint y: 409, distance: 152.6
click at [1136, 409] on div "KAY ACADEMY this is our motton 00:27:01 Time remaining Question 2 of 5 Why do p…" at bounding box center [784, 368] width 1568 height 736
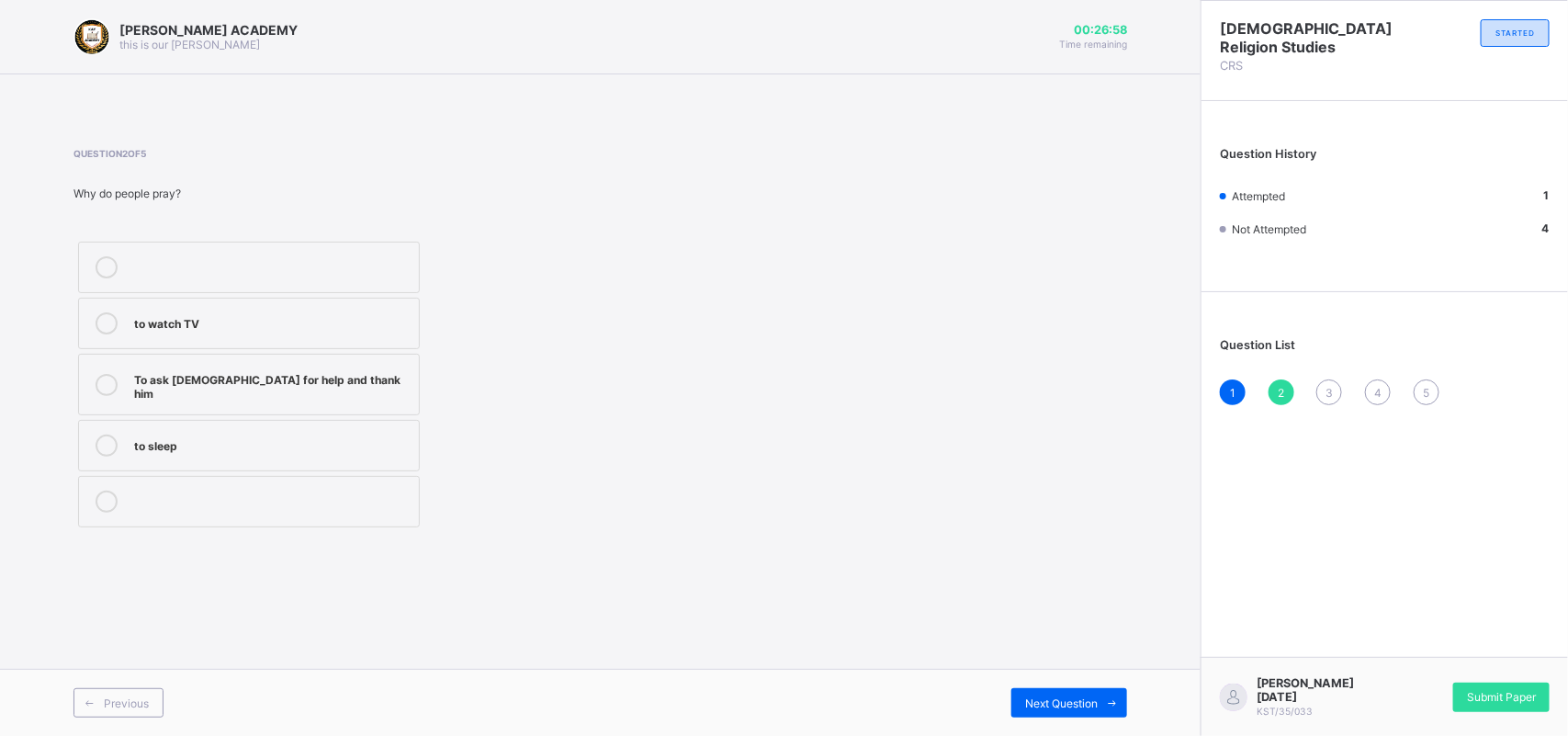
click at [434, 397] on div "to watch TV To ask God for help and thank him to sleep" at bounding box center [365, 385] width 585 height 295
click at [384, 388] on div "To ask [DEMOGRAPHIC_DATA] for help and thank him" at bounding box center [272, 384] width 276 height 32
click at [1325, 388] on span "3" at bounding box center [1329, 393] width 8 height 14
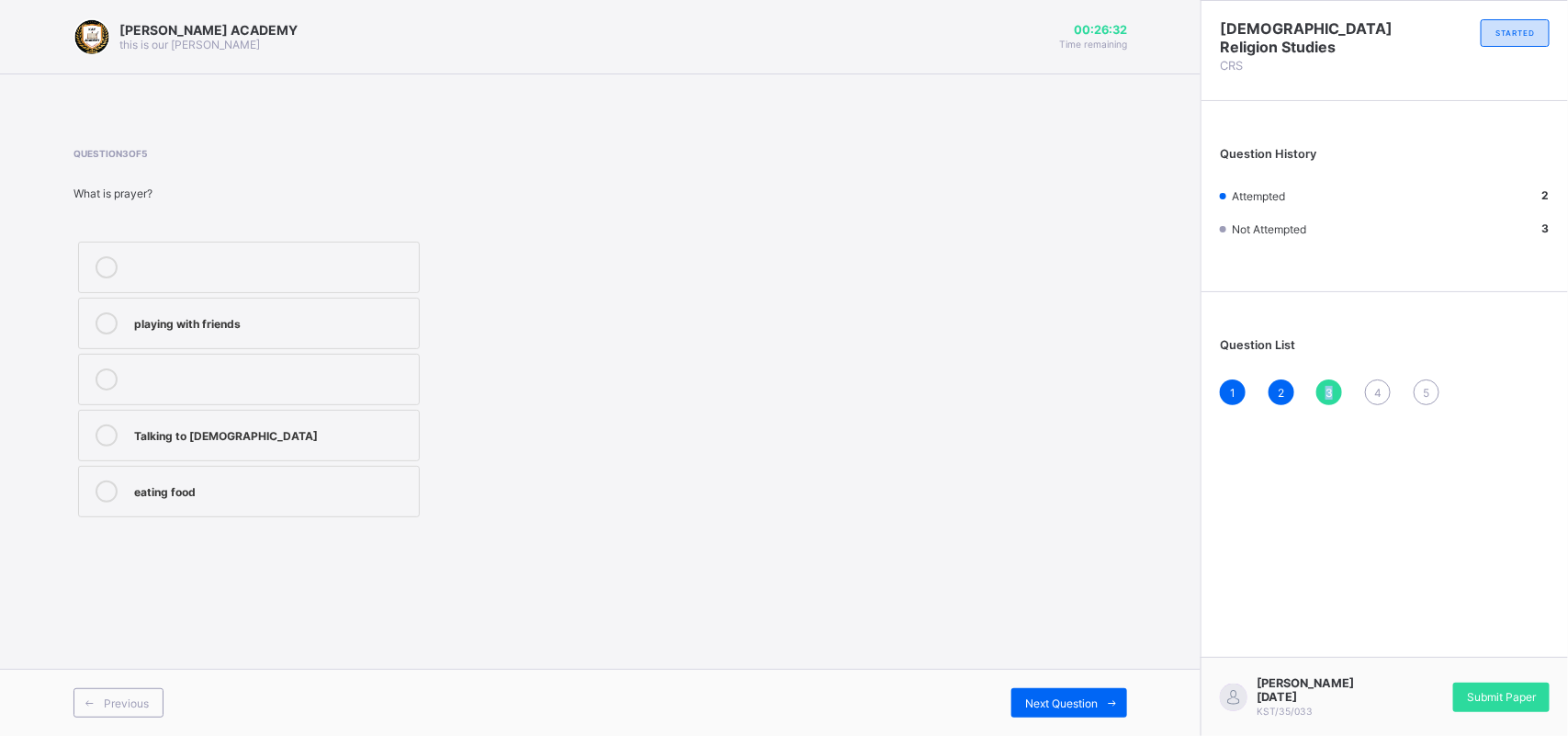
click at [1325, 388] on span "3" at bounding box center [1329, 393] width 8 height 14
drag, startPoint x: 394, startPoint y: 388, endPoint x: 257, endPoint y: 490, distance: 170.8
click at [257, 490] on div "playing with friends Talking to God eating food" at bounding box center [249, 379] width 351 height 285
click at [256, 452] on label "Talking to [DEMOGRAPHIC_DATA]" at bounding box center [249, 435] width 341 height 51
click at [1377, 396] on div "4" at bounding box center [1377, 392] width 26 height 26
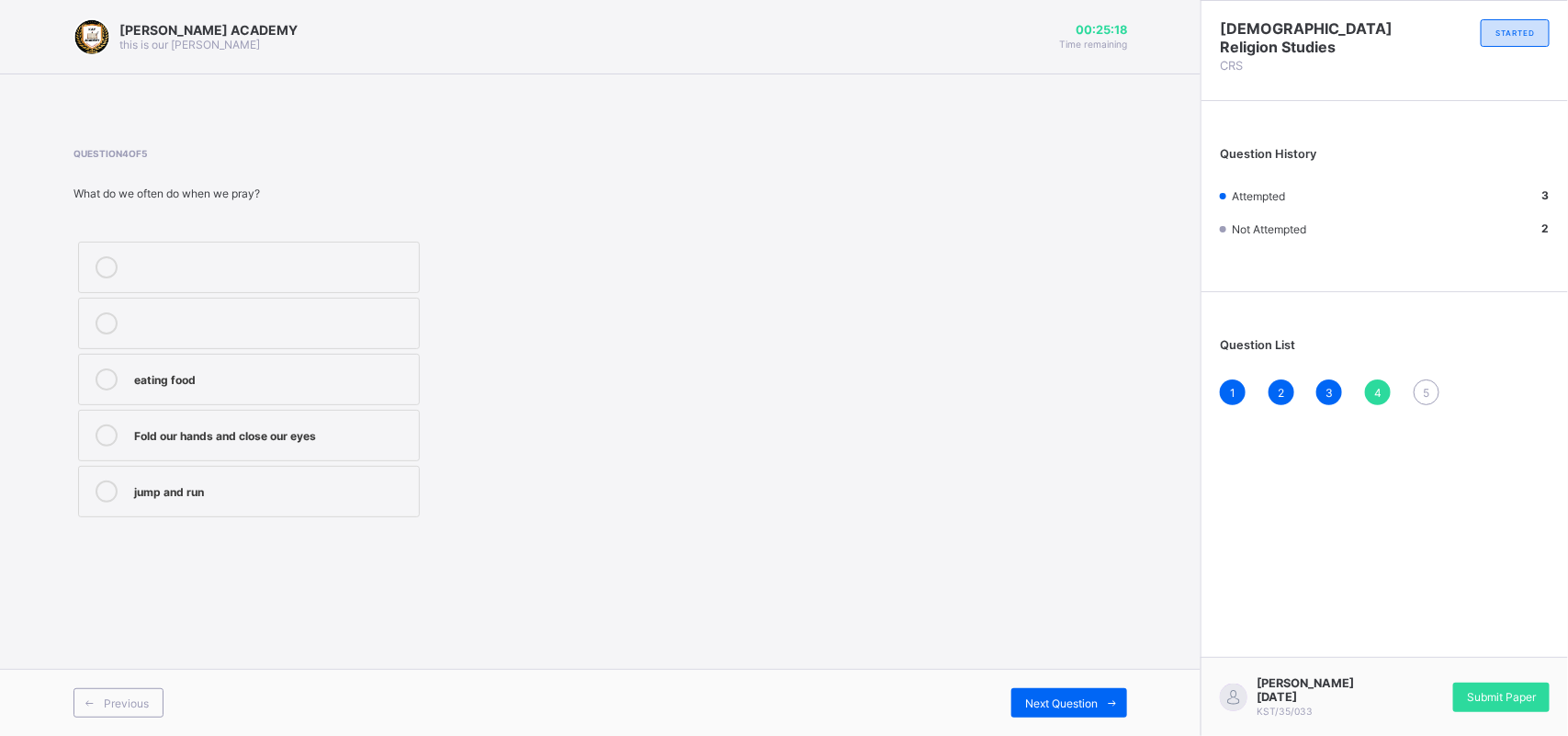
click at [1377, 396] on div "4" at bounding box center [1377, 392] width 26 height 26
click at [308, 479] on label "jump and run" at bounding box center [249, 491] width 341 height 51
click at [1434, 383] on div "5" at bounding box center [1426, 392] width 26 height 26
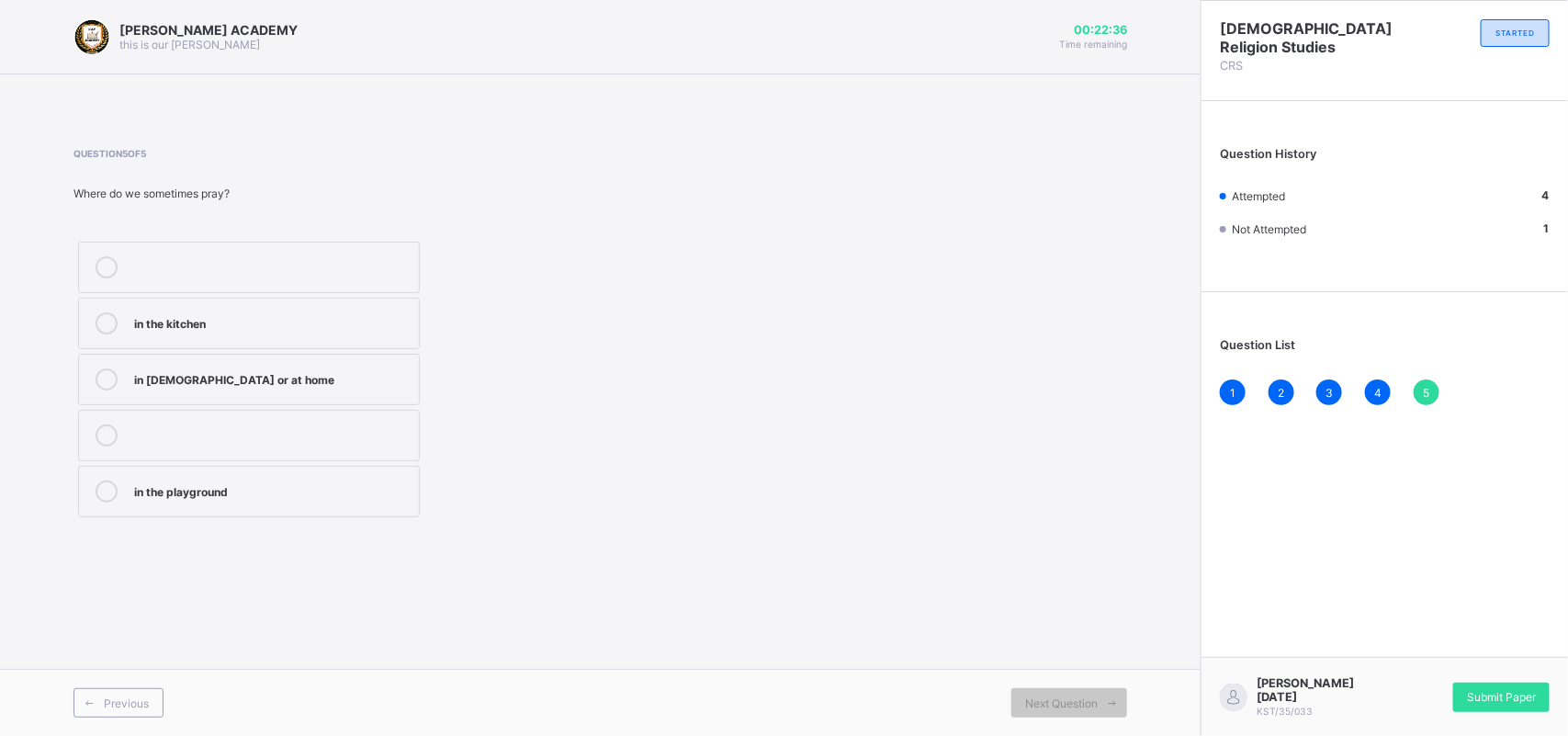
click at [342, 402] on label "in [DEMOGRAPHIC_DATA] or at home" at bounding box center [249, 379] width 341 height 51
click at [1480, 423] on div "Christian Religion Studies CRS STARTED Question History Attempted 5 Not Attempt…" at bounding box center [1384, 368] width 367 height 736
click at [1470, 383] on div "1 2 3 4 5" at bounding box center [1385, 392] width 330 height 26
click at [1493, 700] on span "Submit Paper" at bounding box center [1500, 696] width 68 height 14
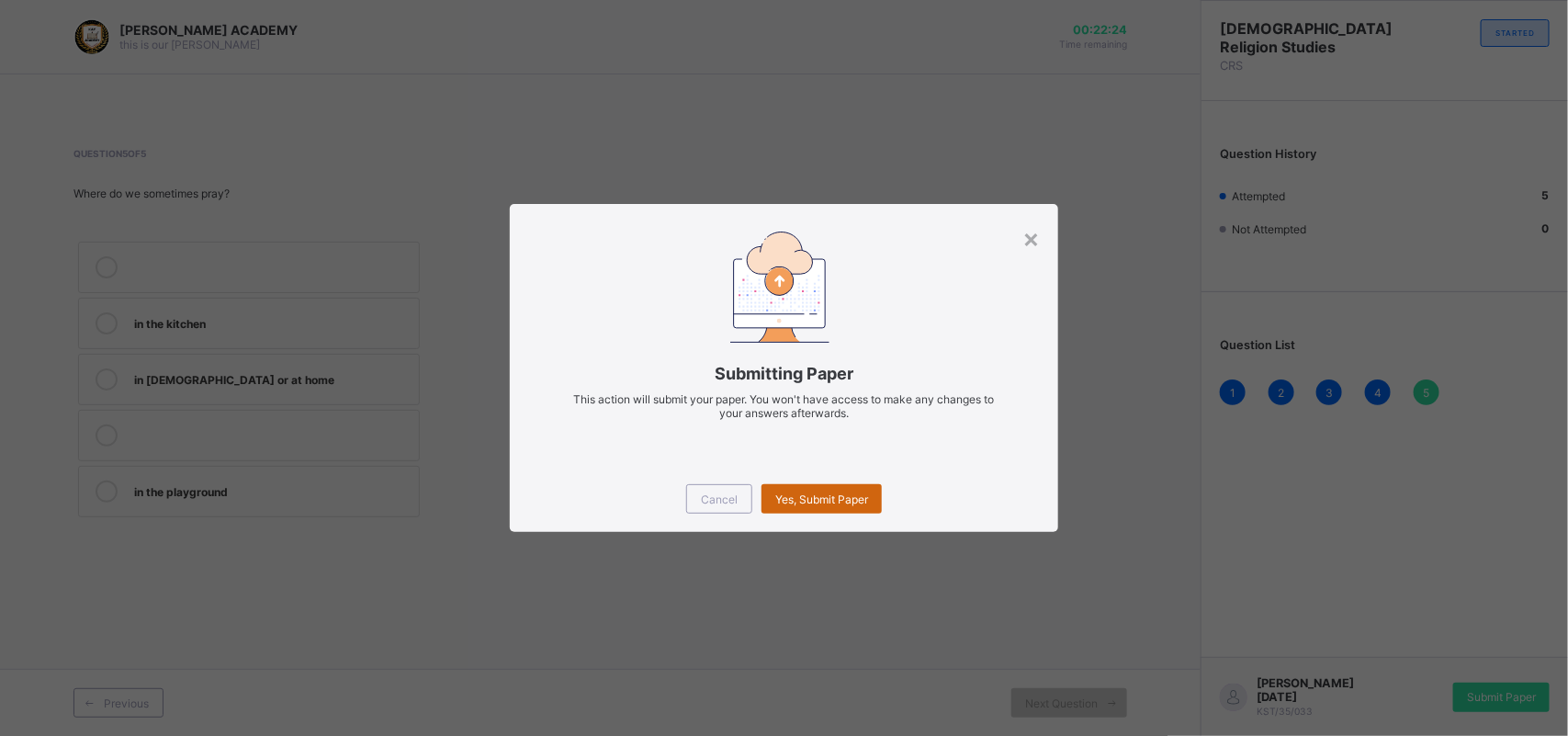
click at [852, 492] on span "Yes, Submit Paper" at bounding box center [822, 499] width 93 height 14
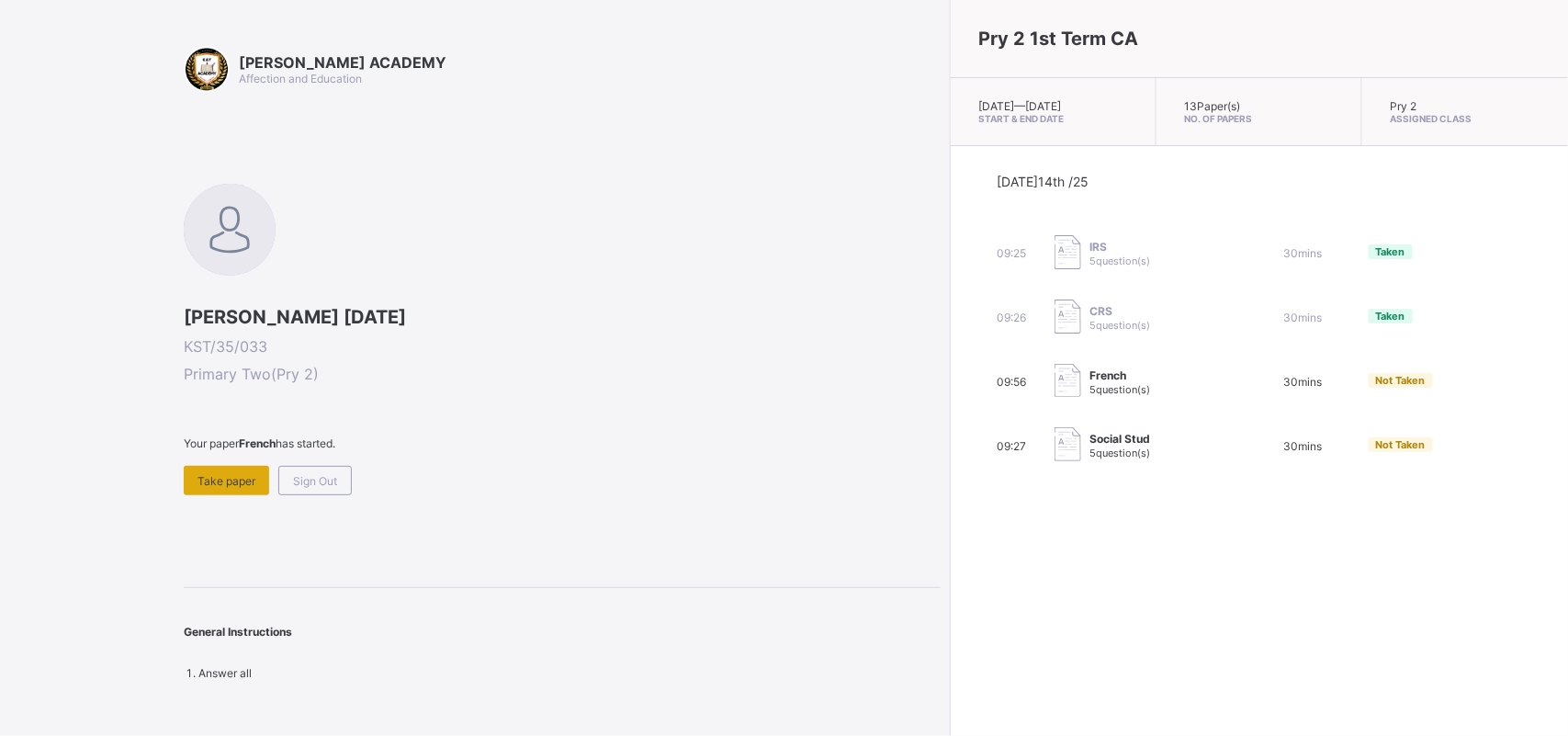
click at [241, 474] on span "Take paper" at bounding box center [227, 480] width 58 height 14
click at [43, 57] on div "KAY ACADEMY Affection and Education Mary Sunday KST/35/033 Primary Two ( Pry 2 …" at bounding box center [470, 368] width 940 height 736
click at [222, 489] on div "Take paper" at bounding box center [226, 480] width 86 height 29
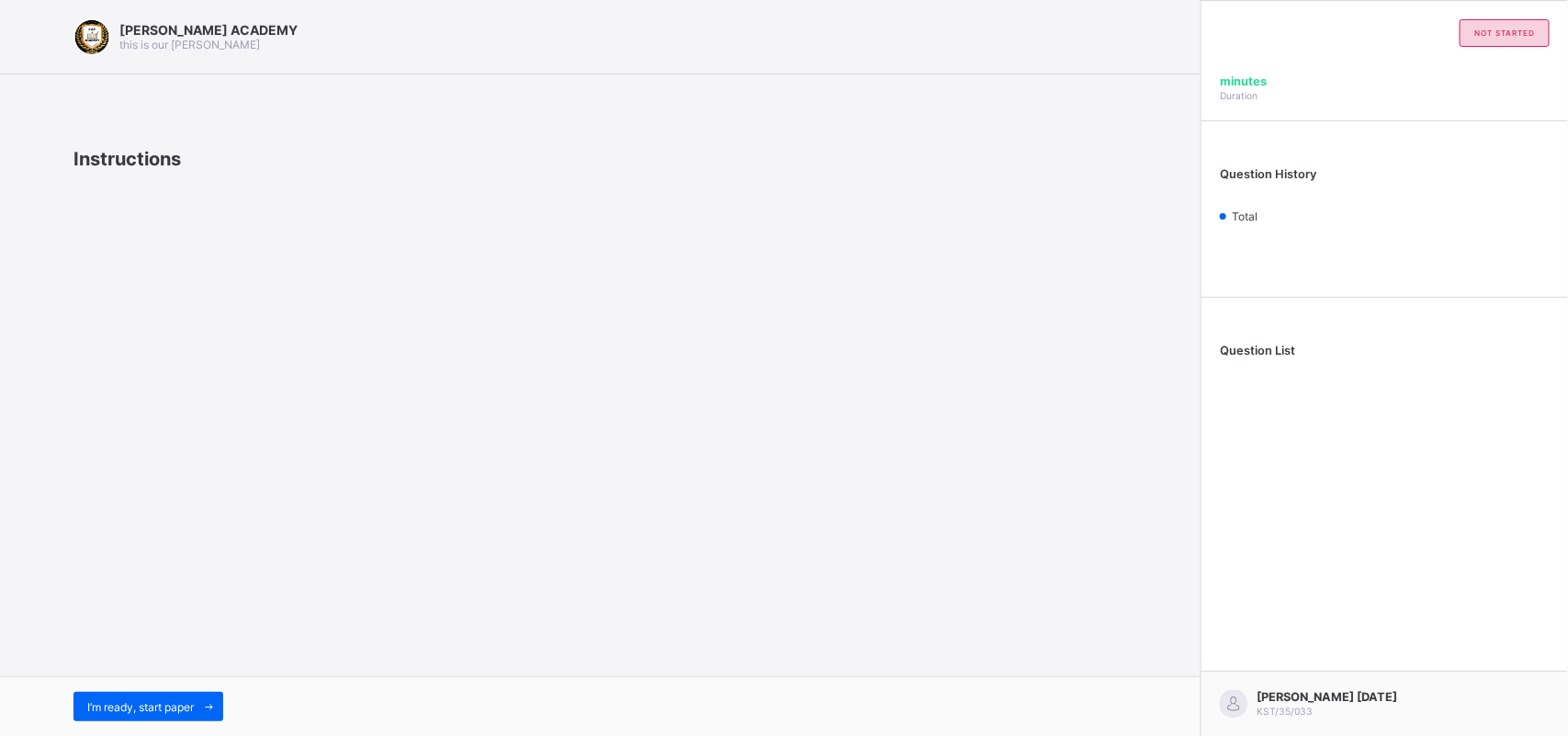
click at [222, 664] on div "KAY ACADEMY this is our motton Instructions I’m ready, start paper" at bounding box center [600, 368] width 1201 height 736
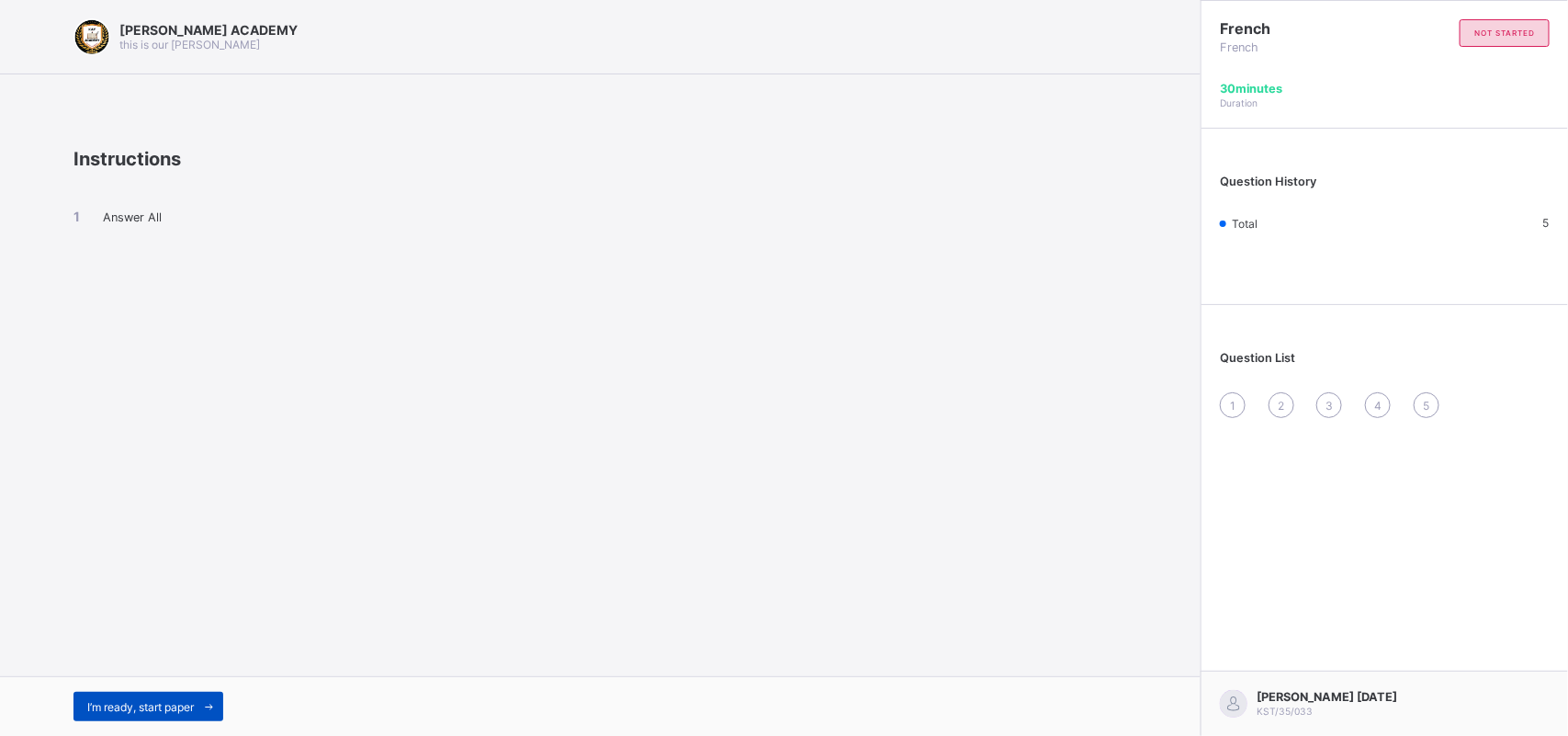
click at [203, 718] on span at bounding box center [208, 706] width 29 height 29
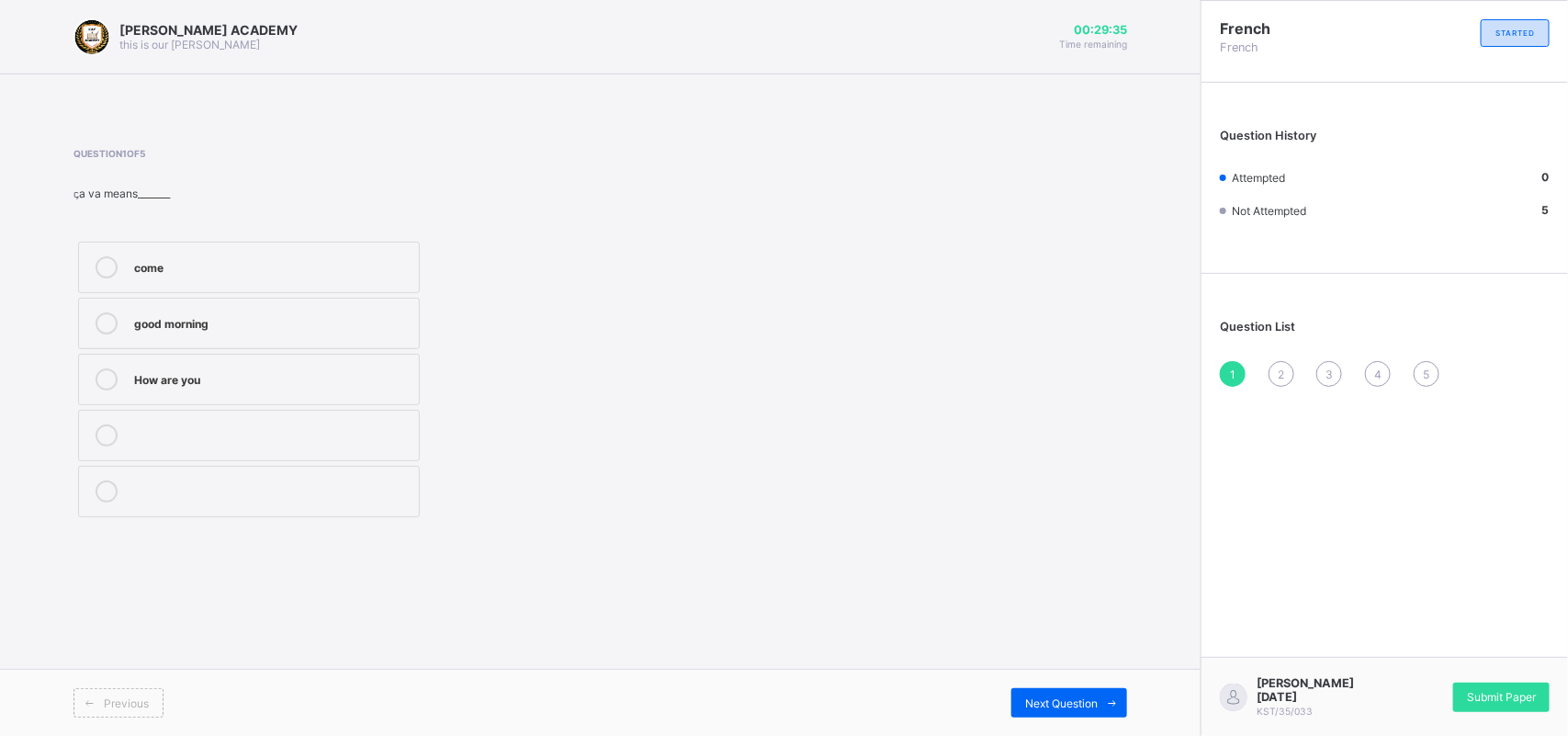
click at [365, 341] on label "good morning" at bounding box center [249, 323] width 341 height 51
click at [364, 341] on label "good morning" at bounding box center [249, 323] width 341 height 51
drag, startPoint x: 952, startPoint y: 342, endPoint x: 973, endPoint y: 338, distance: 21.4
click at [973, 338] on div "Question 1 of 5 ꞔa va means_______ come good morning How are you" at bounding box center [600, 335] width 1053 height 374
click at [1287, 361] on div "2" at bounding box center [1281, 373] width 26 height 26
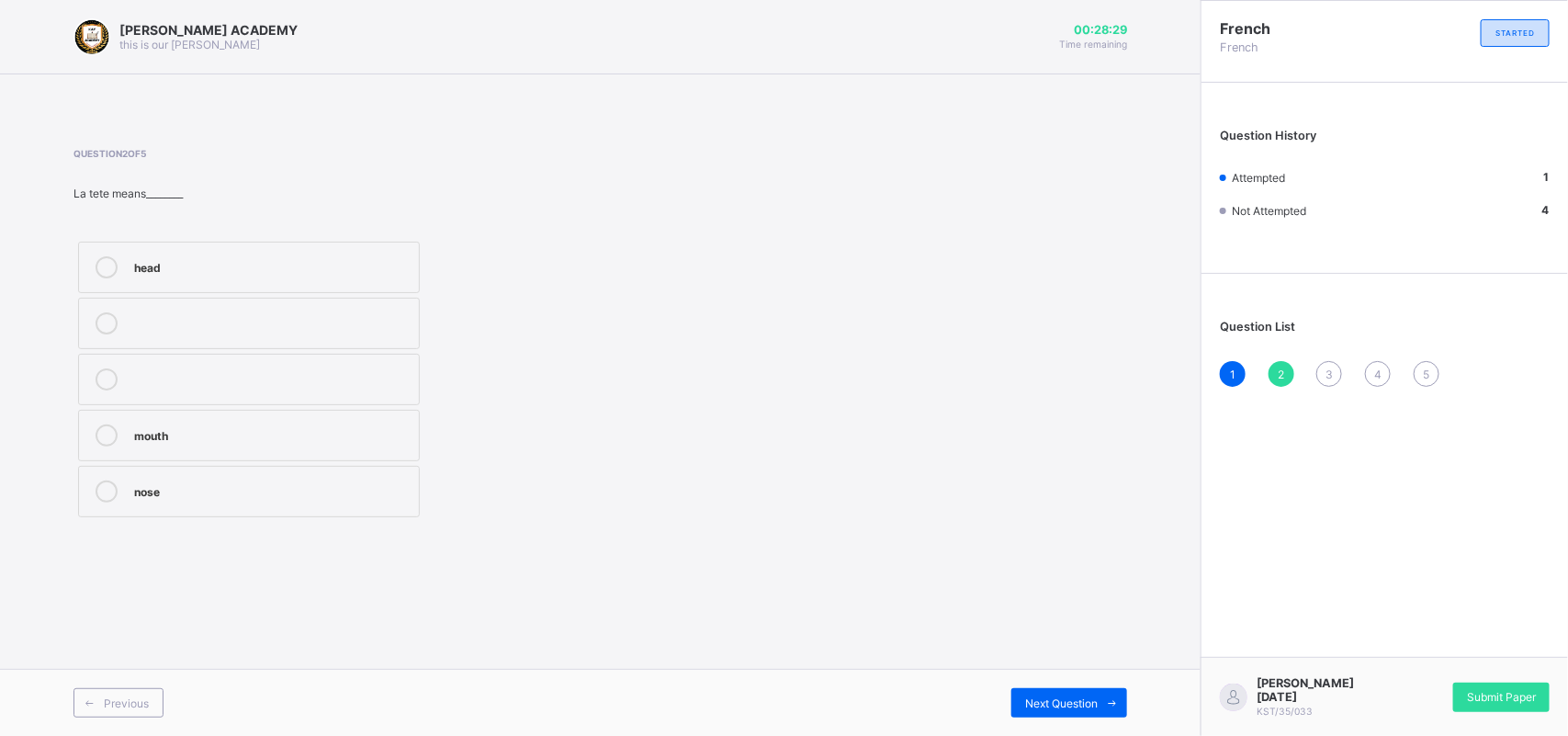
click at [336, 251] on label "head" at bounding box center [249, 266] width 341 height 51
click at [1338, 370] on div "3" at bounding box center [1329, 373] width 26 height 26
click at [378, 506] on label "Greetings in French" at bounding box center [249, 491] width 341 height 51
click at [1319, 368] on div "3" at bounding box center [1329, 373] width 26 height 26
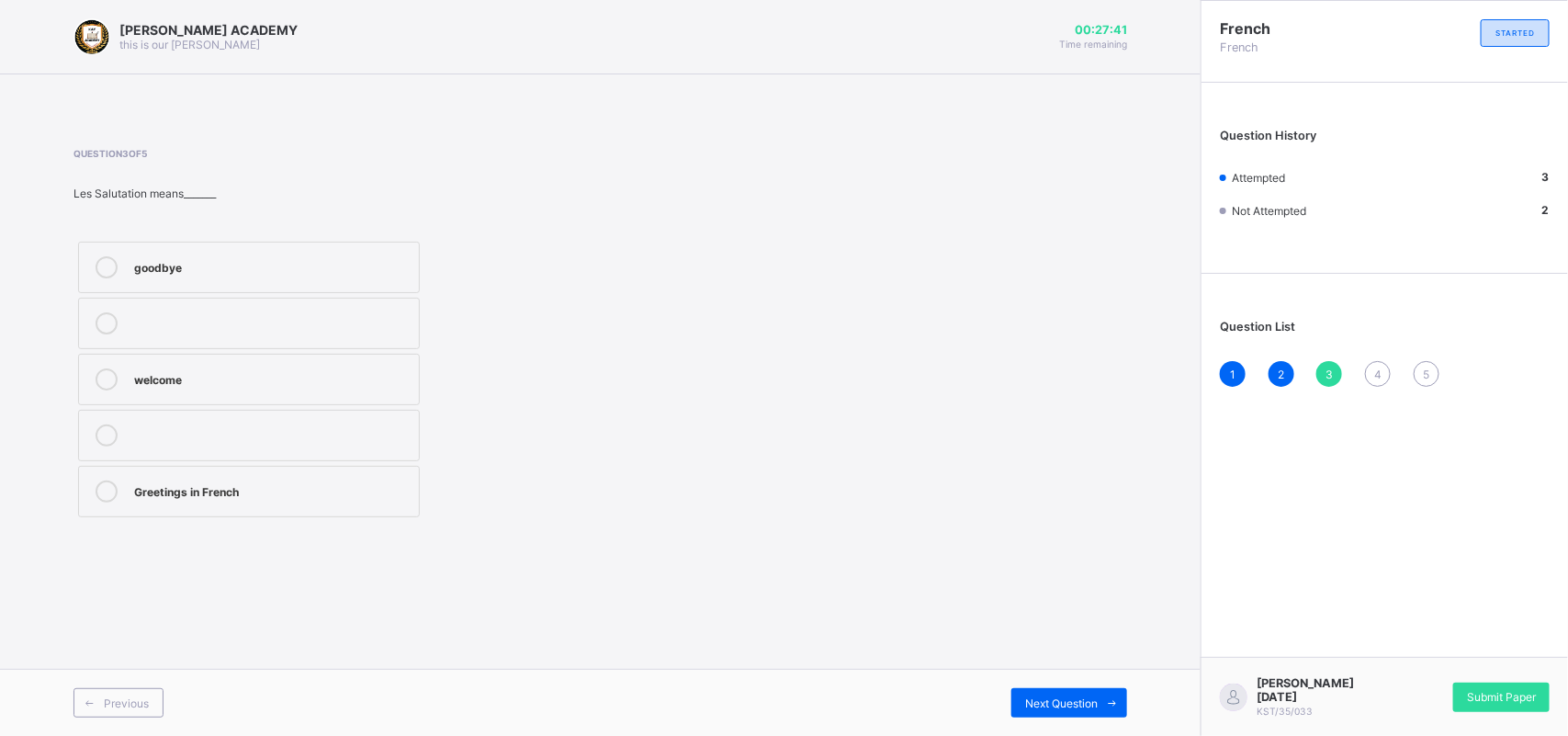
click at [1319, 368] on div "3" at bounding box center [1329, 373] width 26 height 26
click at [1319, 368] on div "3" at bounding box center [1329, 373] width 26 height 26
drag, startPoint x: 1319, startPoint y: 368, endPoint x: 1330, endPoint y: 368, distance: 11.0
click at [1330, 368] on div "3" at bounding box center [1329, 373] width 26 height 26
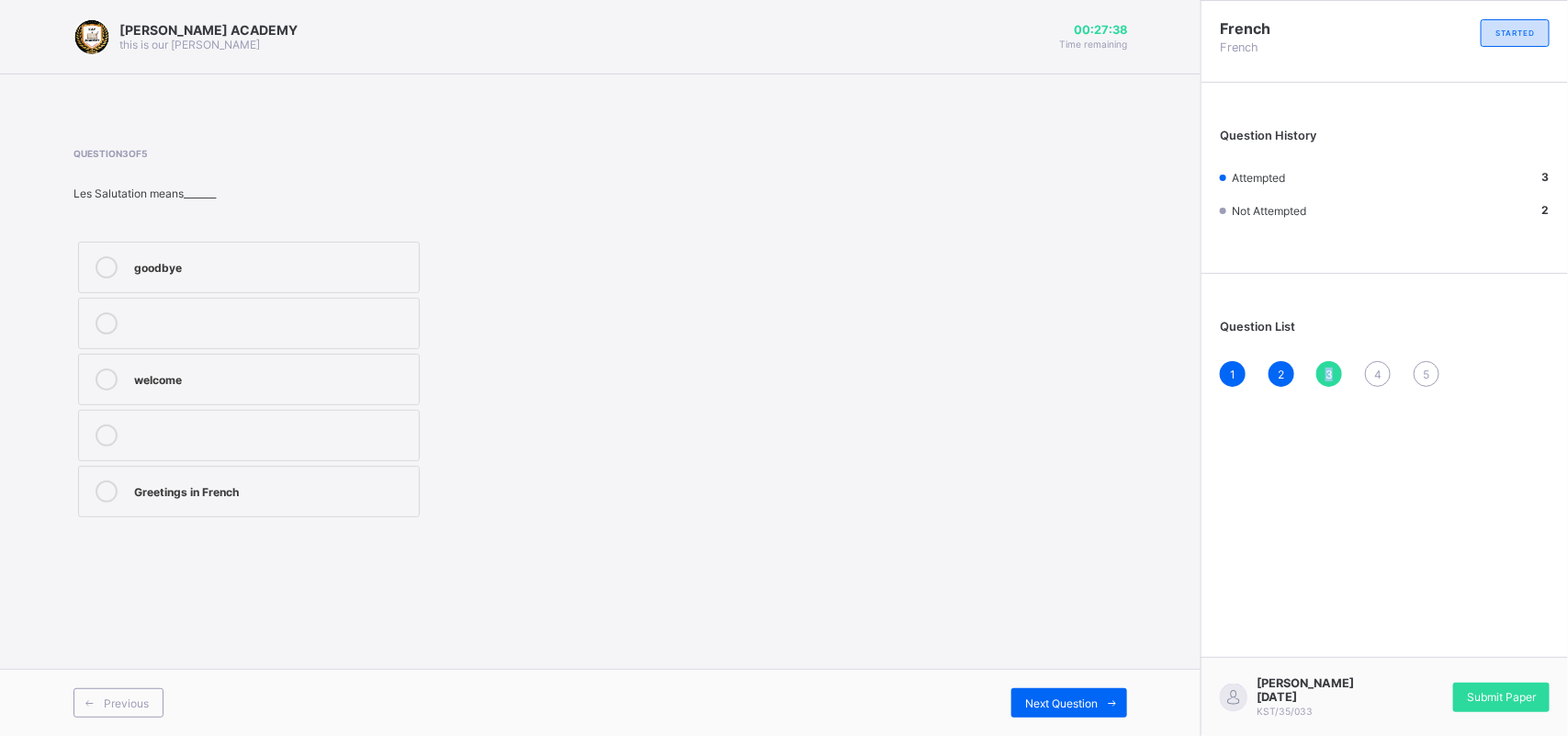
click at [1330, 368] on span "3" at bounding box center [1329, 374] width 8 height 14
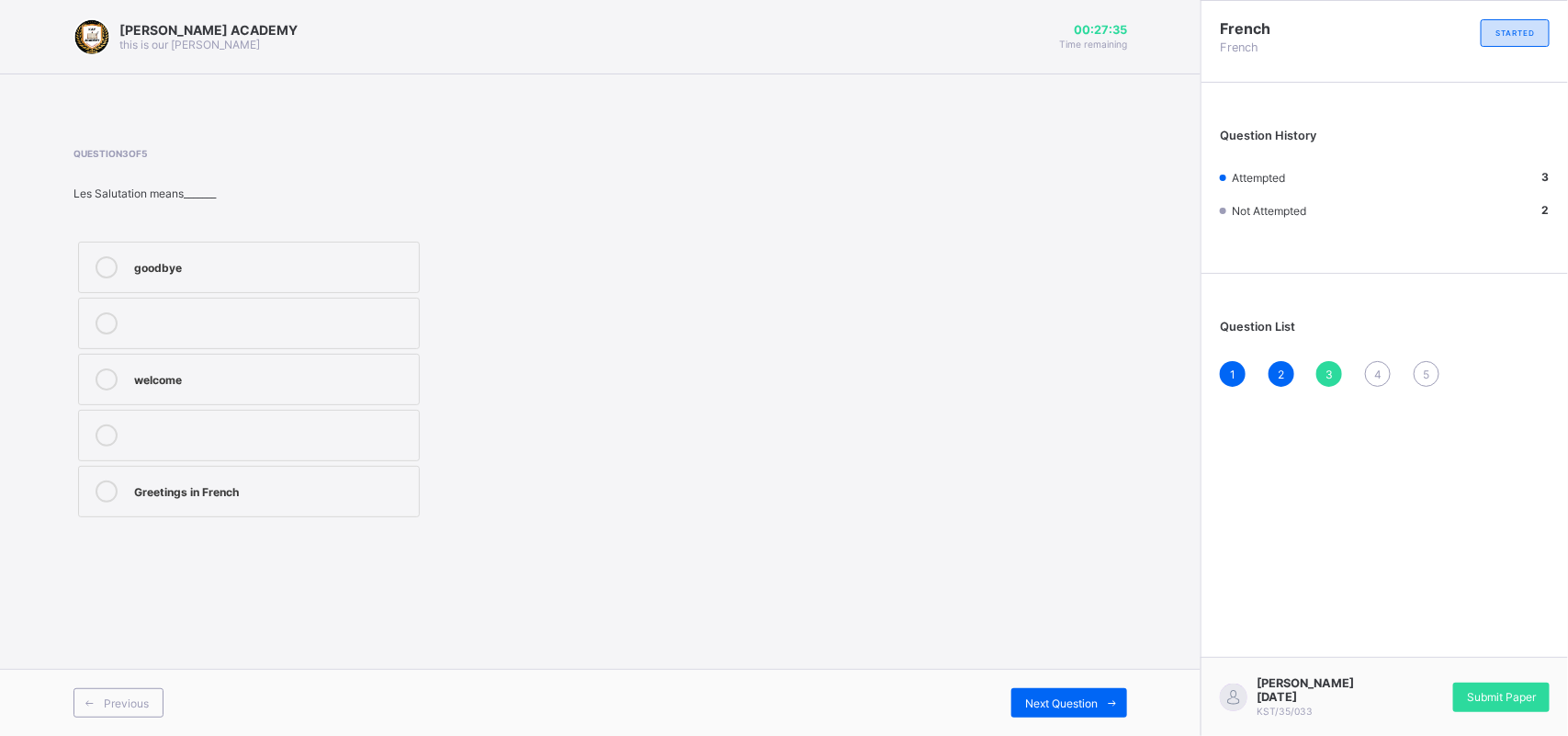
click at [1330, 368] on span "3" at bounding box center [1329, 374] width 8 height 14
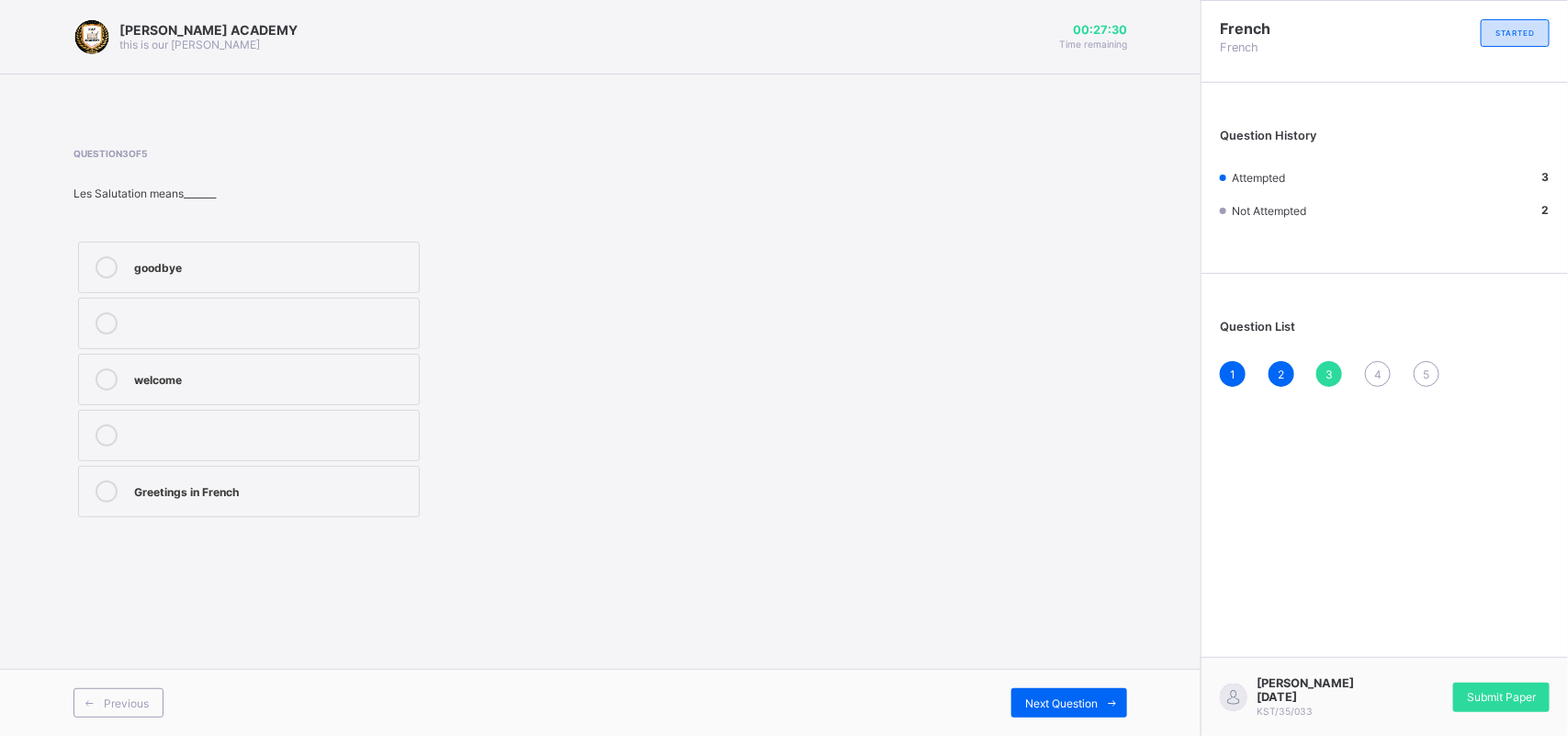
click at [1330, 368] on span "3" at bounding box center [1329, 374] width 8 height 14
click at [1338, 364] on div "3" at bounding box center [1329, 373] width 26 height 26
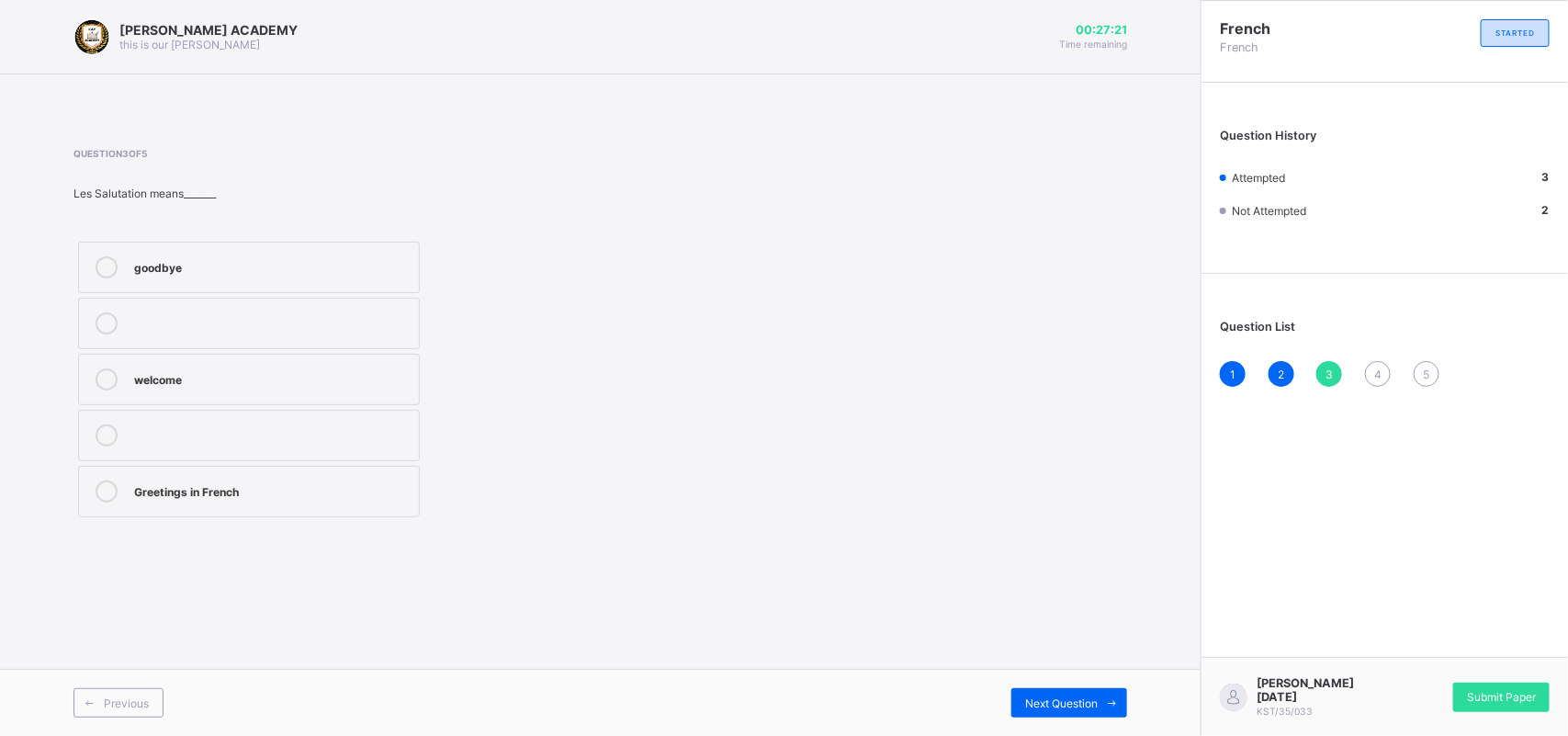
click at [1338, 364] on div "3" at bounding box center [1329, 373] width 26 height 26
click at [1329, 368] on span "3" at bounding box center [1329, 374] width 8 height 14
click at [1313, 368] on div "1 2 3 4 5" at bounding box center [1385, 373] width 330 height 26
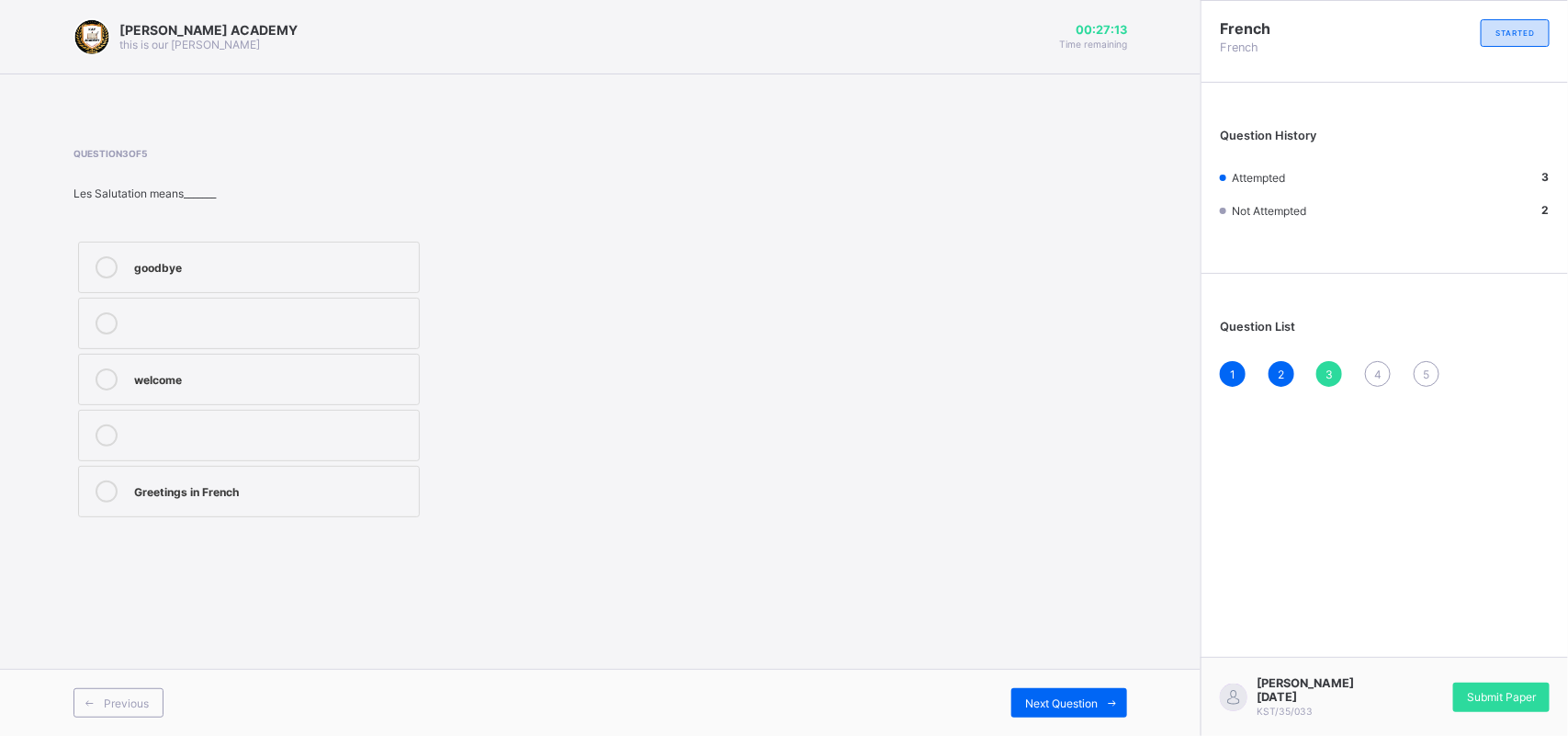
click at [1313, 368] on div "1 2 3 4 5" at bounding box center [1385, 373] width 330 height 26
drag, startPoint x: 1226, startPoint y: 374, endPoint x: 1328, endPoint y: 369, distance: 102.1
click at [1328, 369] on div "1 2 3 4 5" at bounding box center [1385, 373] width 330 height 26
click at [1323, 369] on div "3" at bounding box center [1329, 373] width 26 height 26
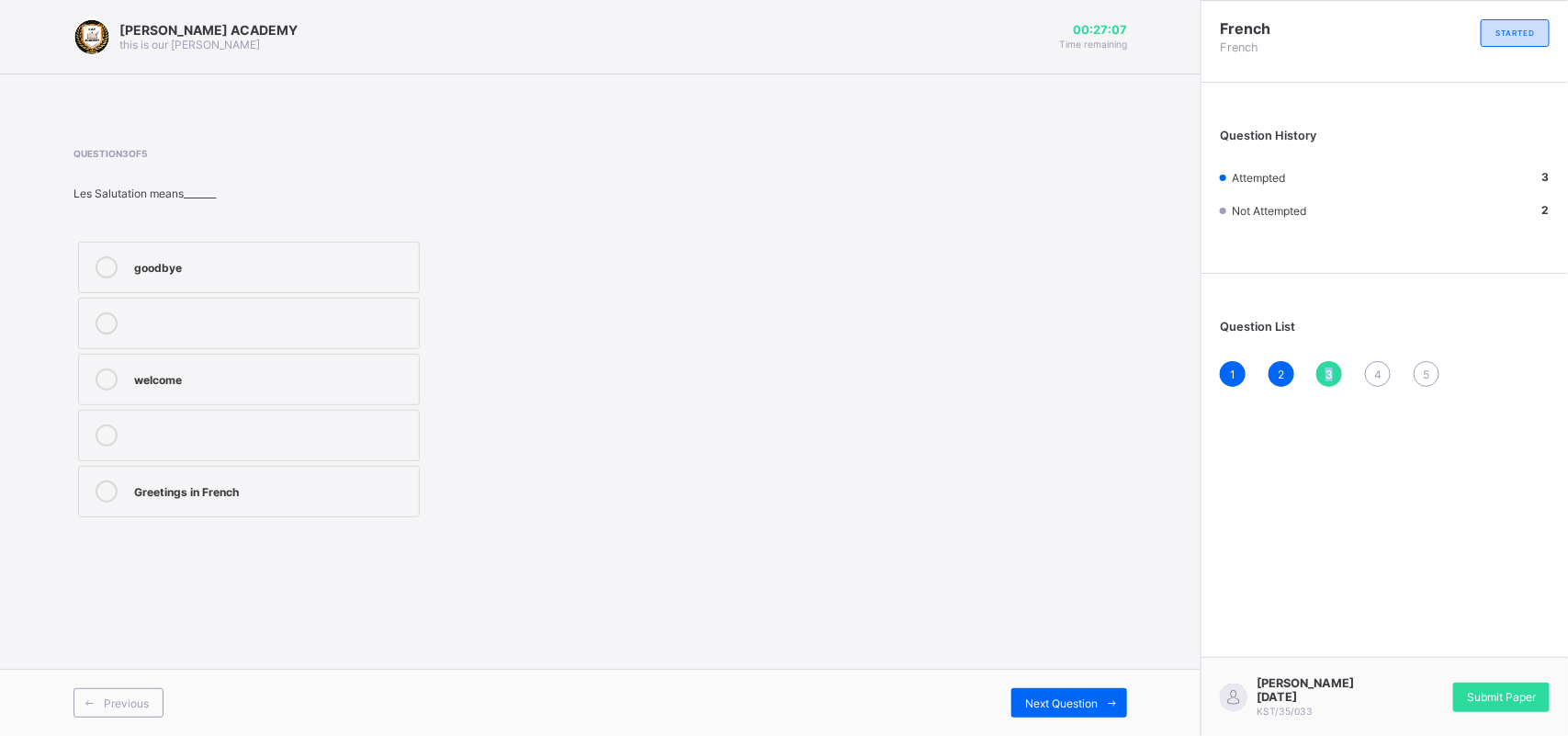
click at [1323, 369] on div "3" at bounding box center [1329, 373] width 26 height 26
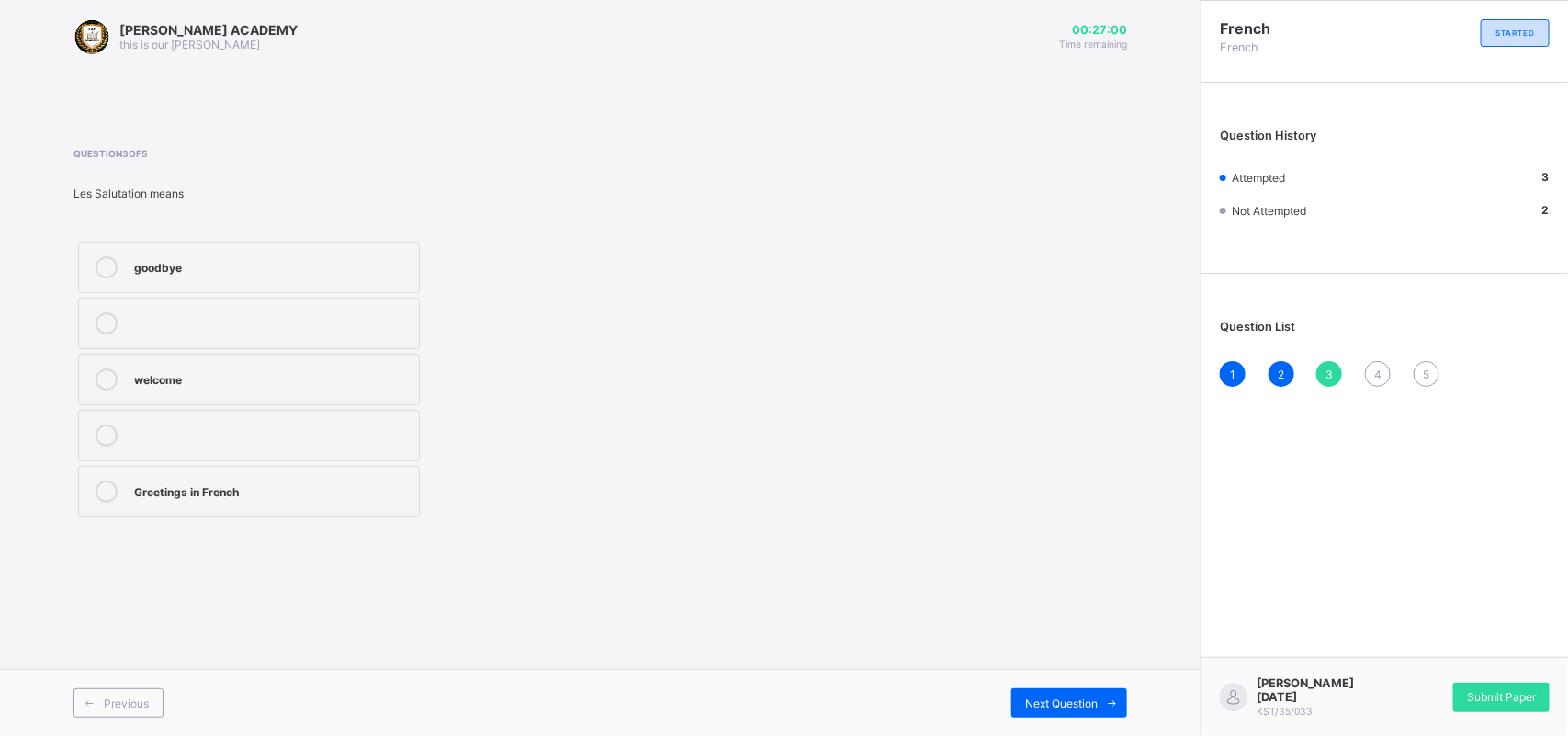
click at [1323, 369] on div "3" at bounding box center [1329, 373] width 26 height 26
click at [1323, 370] on div "3" at bounding box center [1329, 373] width 26 height 26
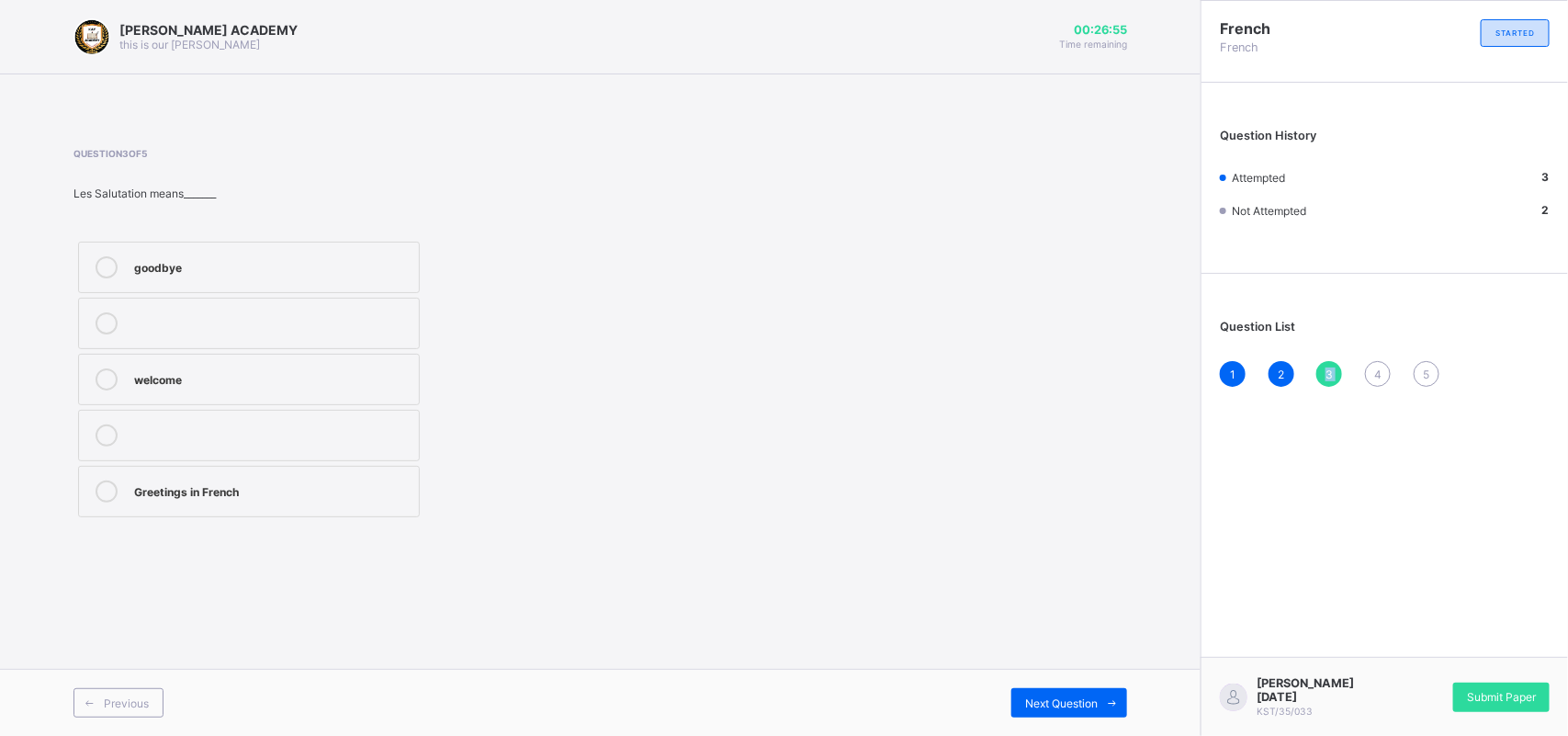
click at [1319, 366] on div "3" at bounding box center [1329, 373] width 26 height 26
click at [1270, 493] on div "French French STARTED Question History Attempted 3 Not Attempted 2 Question Lis…" at bounding box center [1384, 368] width 367 height 736
click at [1357, 427] on div "French French STARTED Question History Attempted 3 Not Attempted 2 Question Lis…" at bounding box center [1384, 368] width 367 height 736
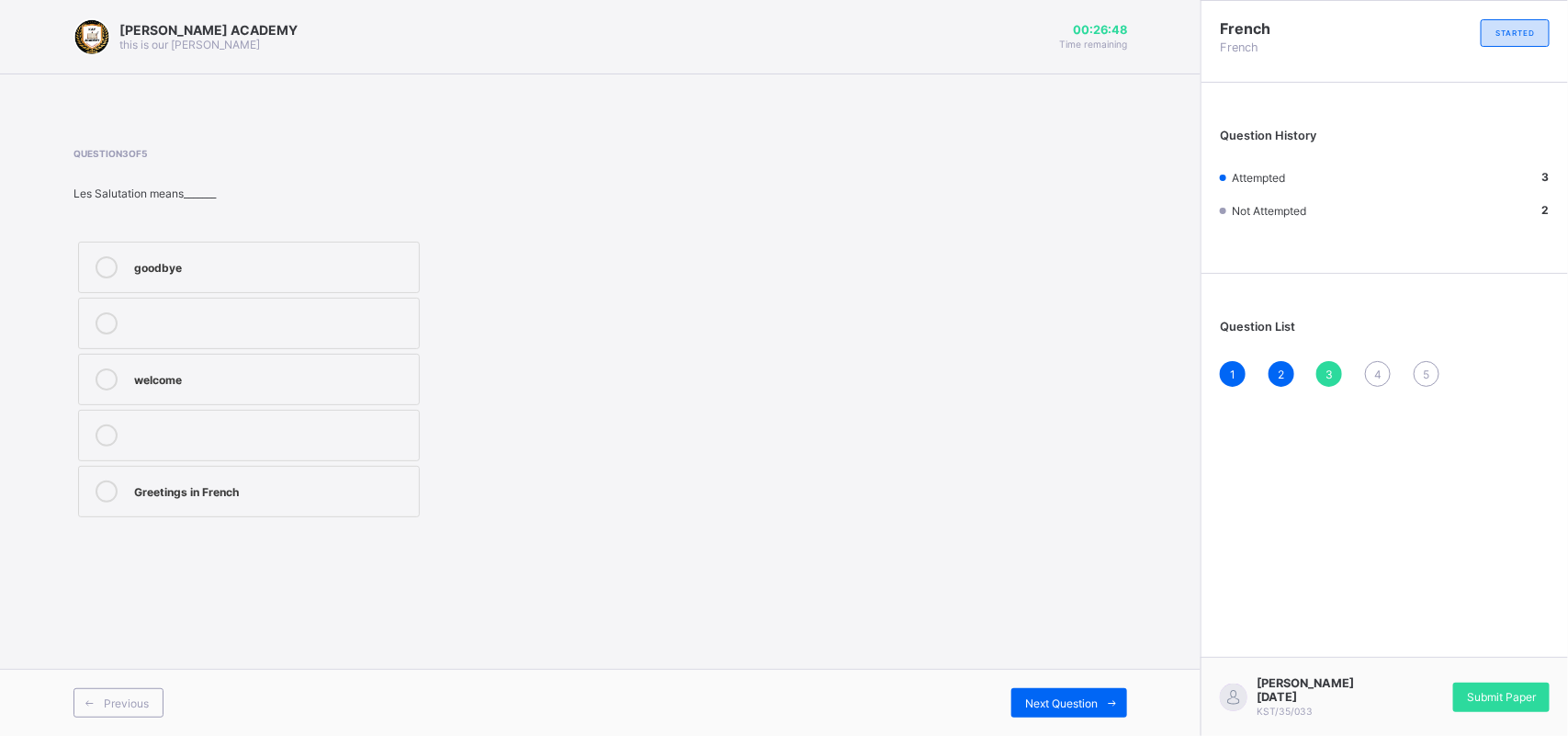
click at [1315, 375] on div "1 2 3 4 5" at bounding box center [1385, 373] width 330 height 26
click at [1314, 375] on div "1 2 3 4 5" at bounding box center [1385, 373] width 330 height 26
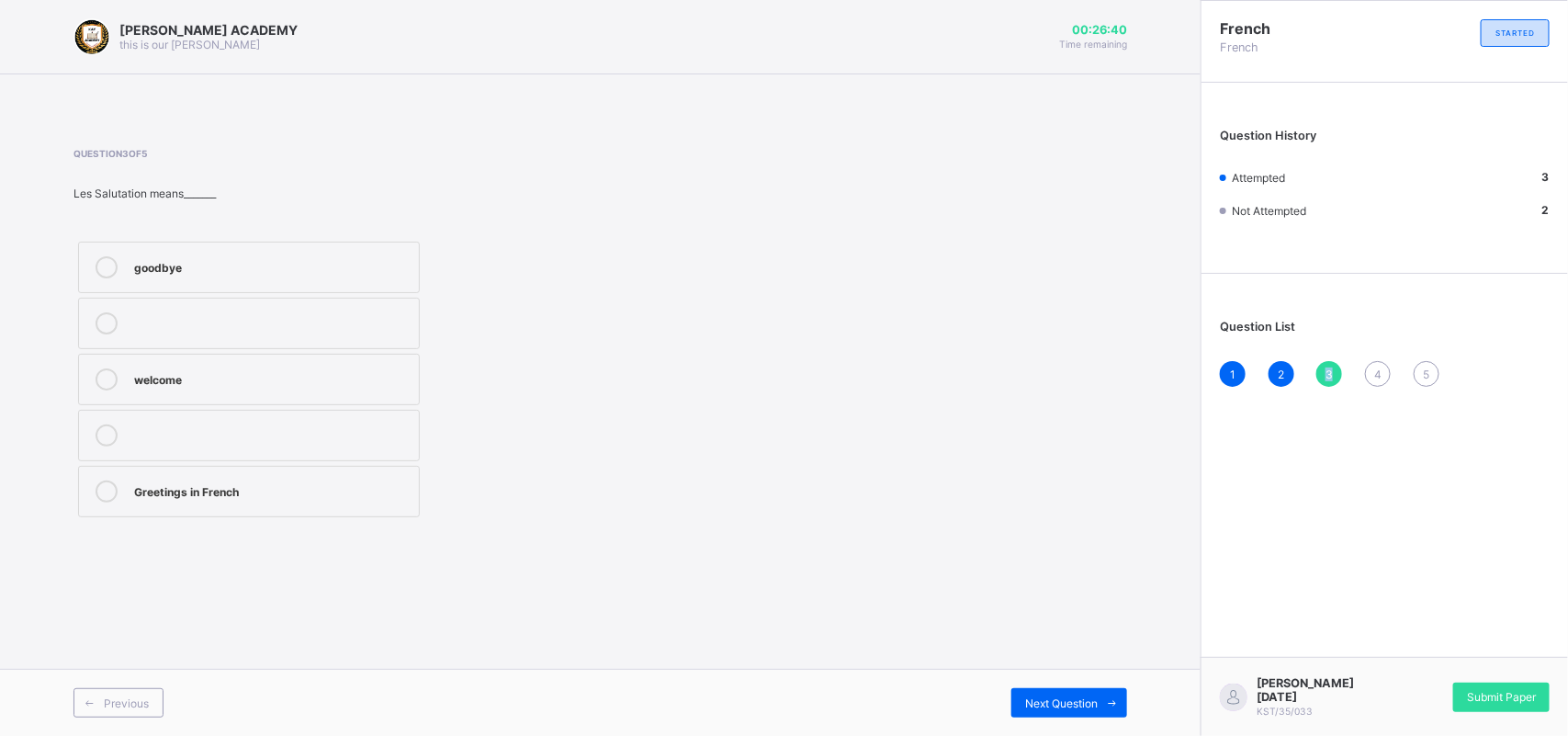
click at [1329, 368] on span "3" at bounding box center [1329, 374] width 8 height 14
click at [1340, 374] on div "3" at bounding box center [1329, 373] width 26 height 26
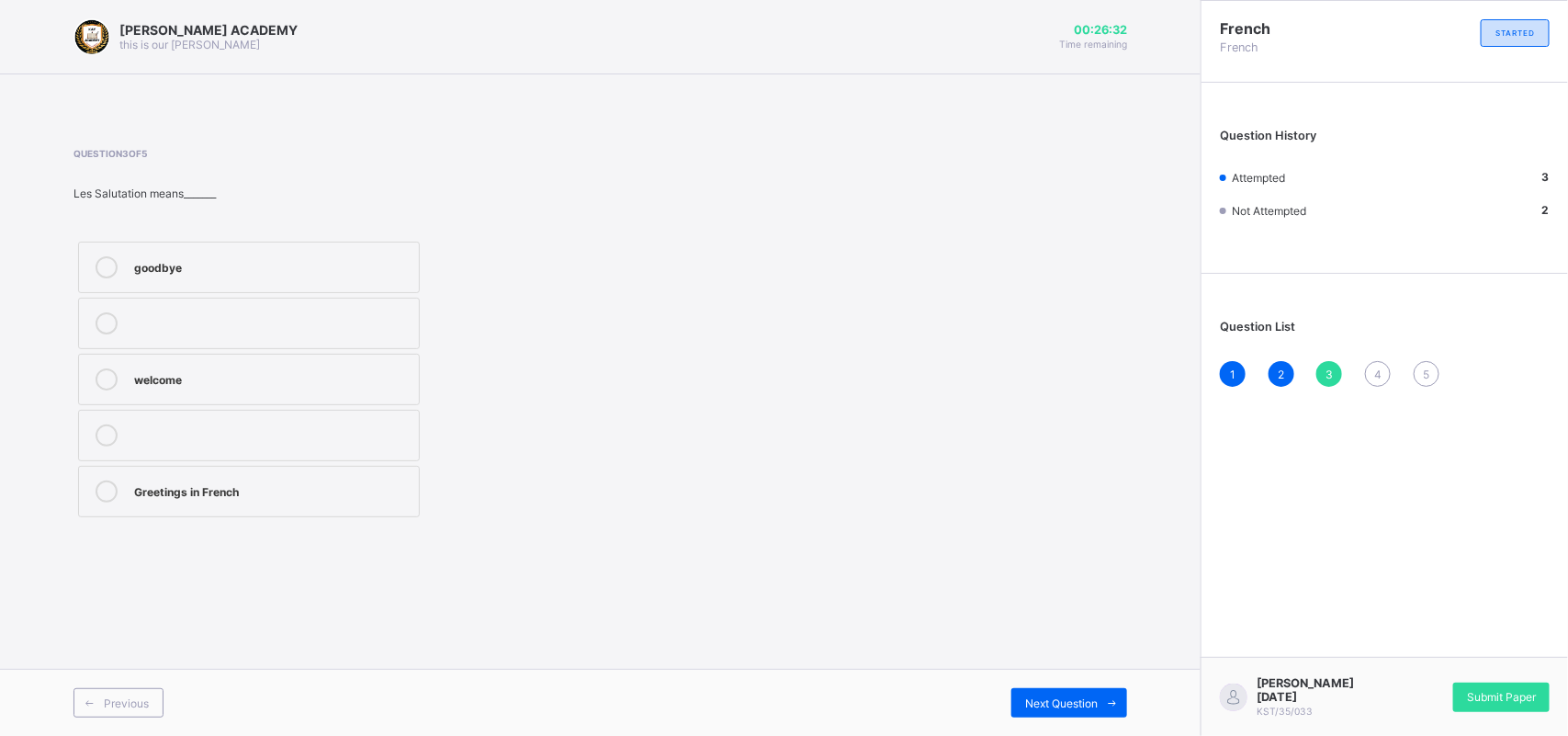
click at [1340, 374] on div "3" at bounding box center [1329, 373] width 26 height 26
click at [1338, 373] on div "3" at bounding box center [1329, 373] width 26 height 26
click at [1338, 374] on div "3" at bounding box center [1329, 373] width 26 height 26
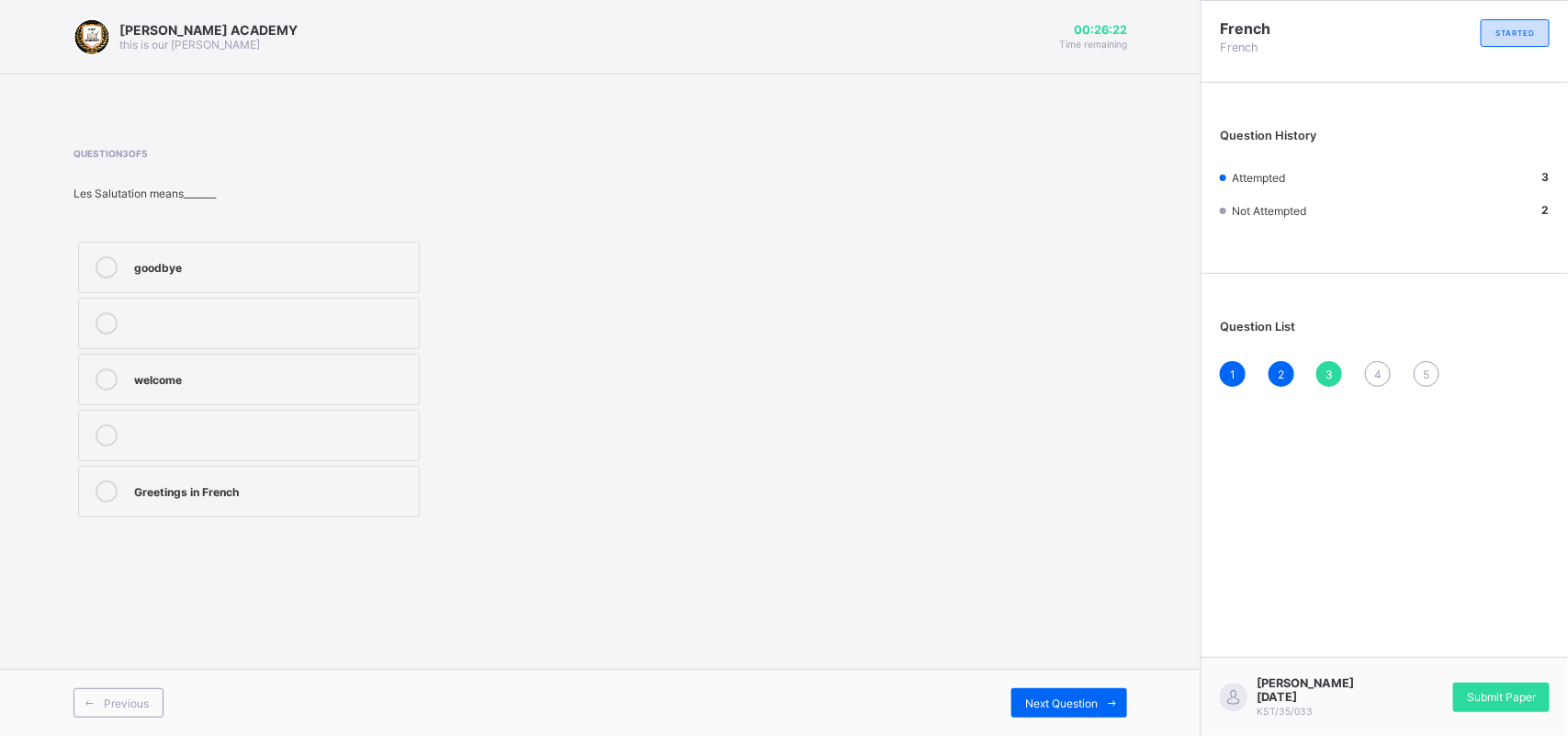
click at [814, 605] on div "KAY ACADEMY this is our motton 00:26:22 Time remaining Question 3 of 5 Les Salu…" at bounding box center [600, 368] width 1201 height 736
click at [1338, 361] on div "3" at bounding box center [1329, 373] width 26 height 26
click at [1338, 361] on div "3" at bounding box center [1329, 373] width 26 height 26
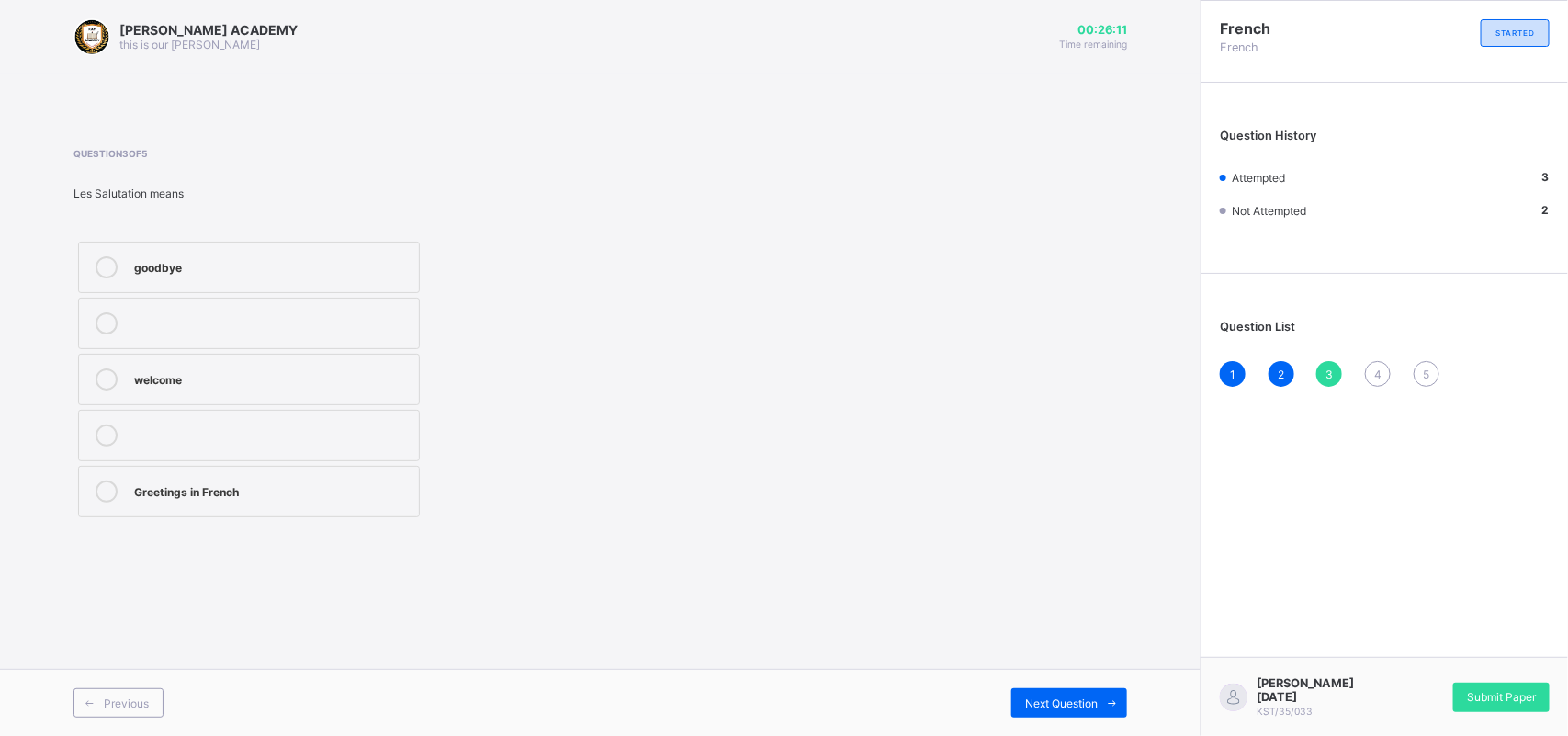
click at [1338, 361] on div "3" at bounding box center [1329, 373] width 26 height 26
click at [1338, 363] on div "3" at bounding box center [1329, 373] width 26 height 26
click at [1338, 361] on div "3" at bounding box center [1329, 373] width 26 height 26
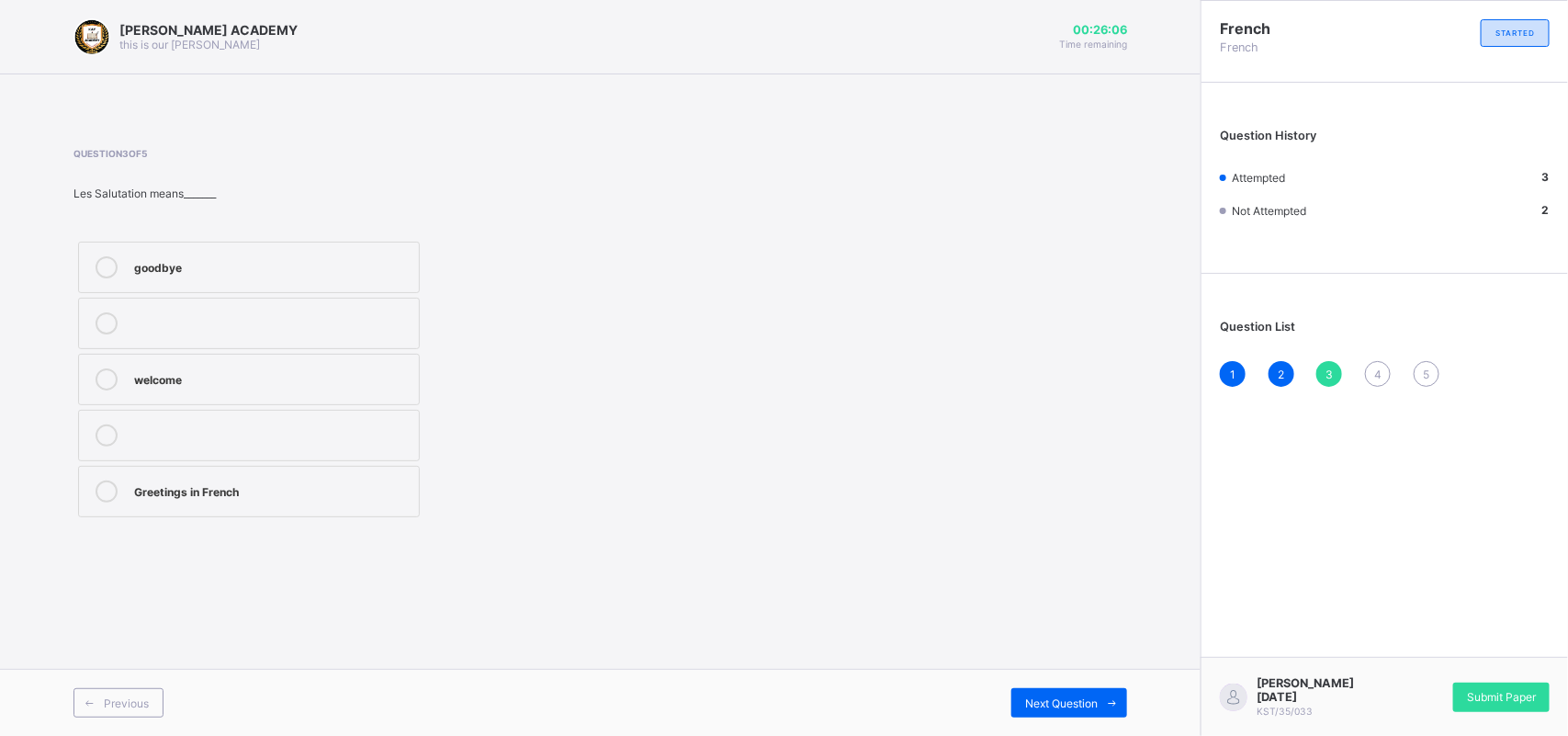
click at [1338, 361] on div "3" at bounding box center [1329, 373] width 26 height 26
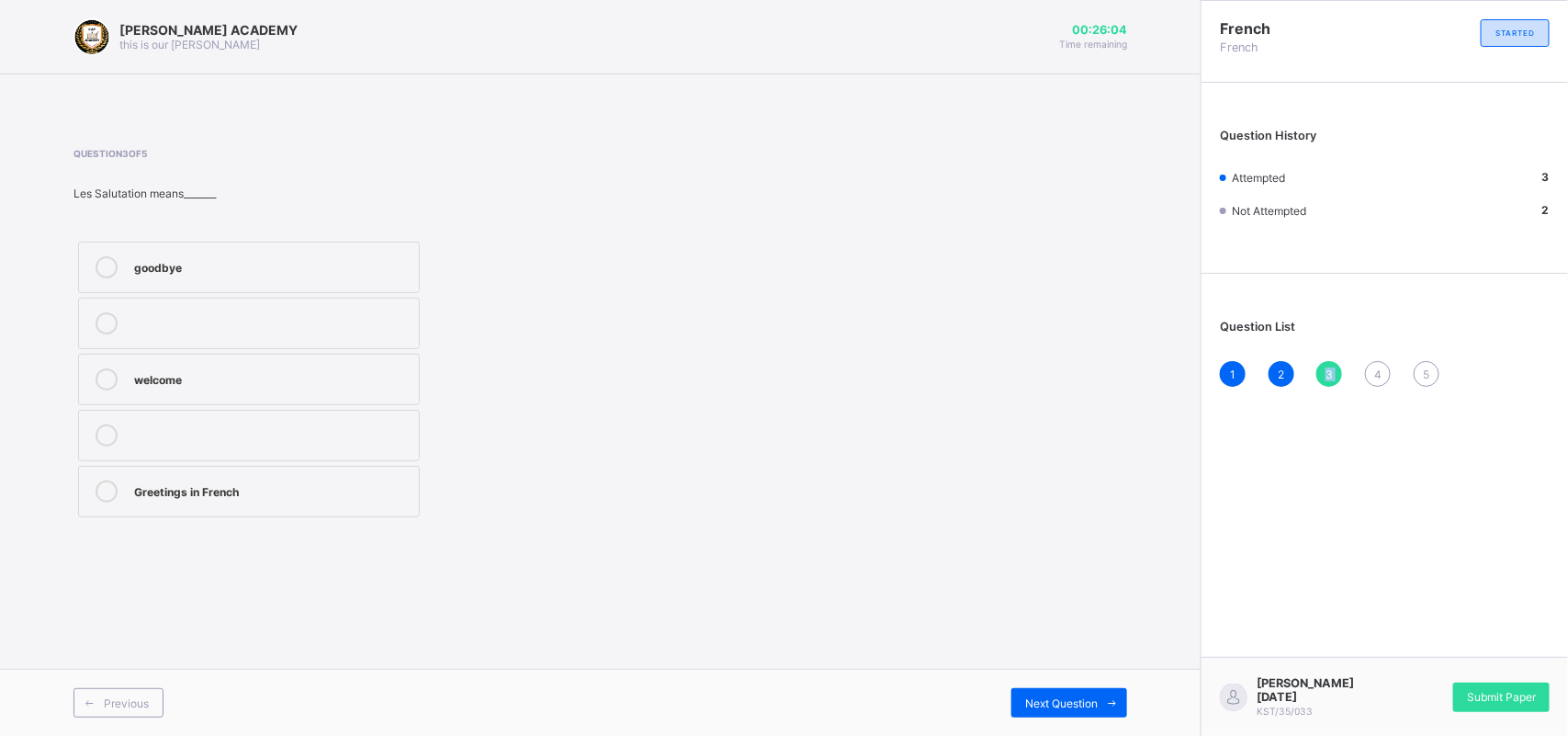
click at [1338, 361] on div "3" at bounding box center [1329, 373] width 26 height 26
click at [1338, 361] on div "1 2 3 4 5" at bounding box center [1385, 373] width 330 height 26
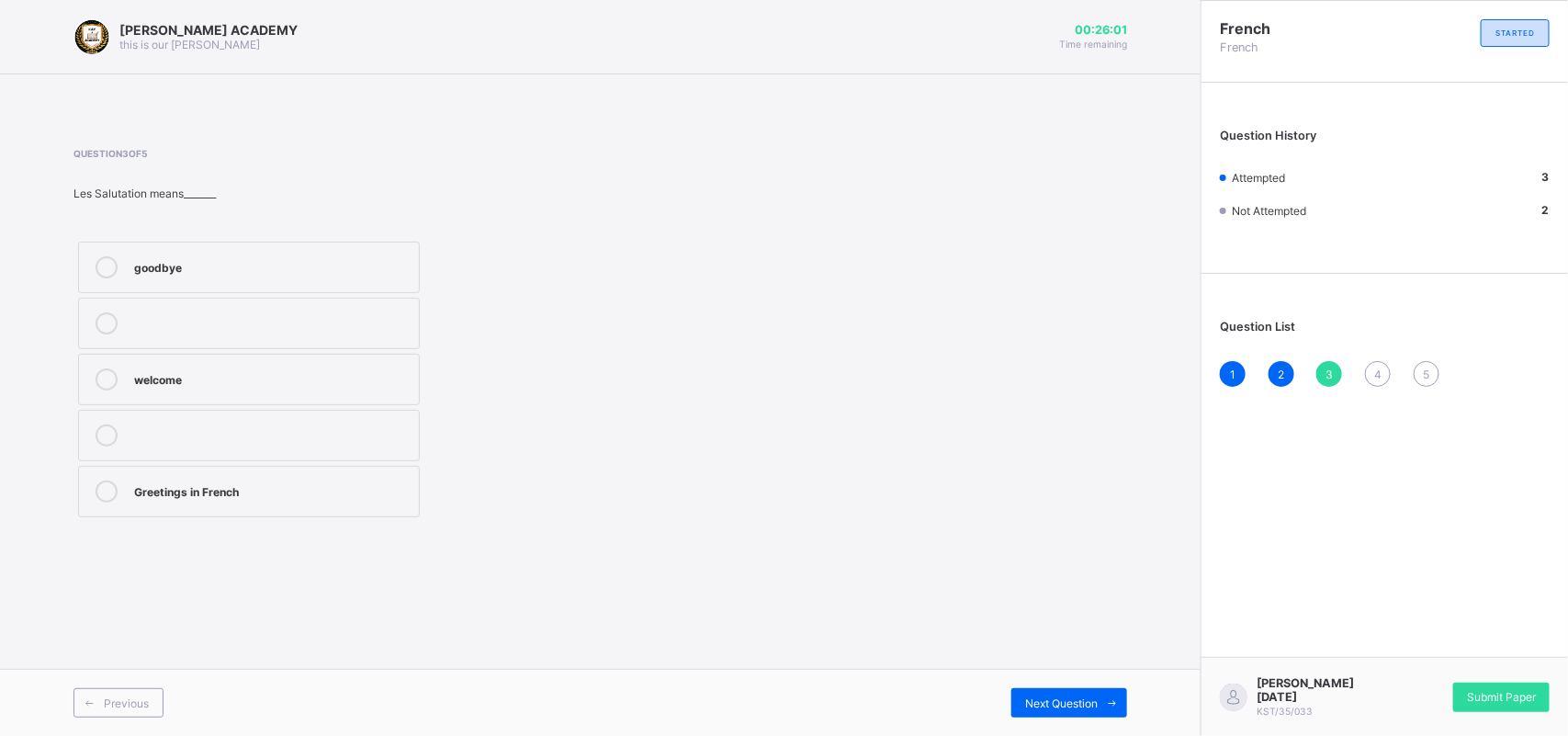
click at [1338, 361] on div "1 2 3 4 5" at bounding box center [1385, 373] width 330 height 26
click at [1338, 361] on div "3" at bounding box center [1329, 373] width 26 height 26
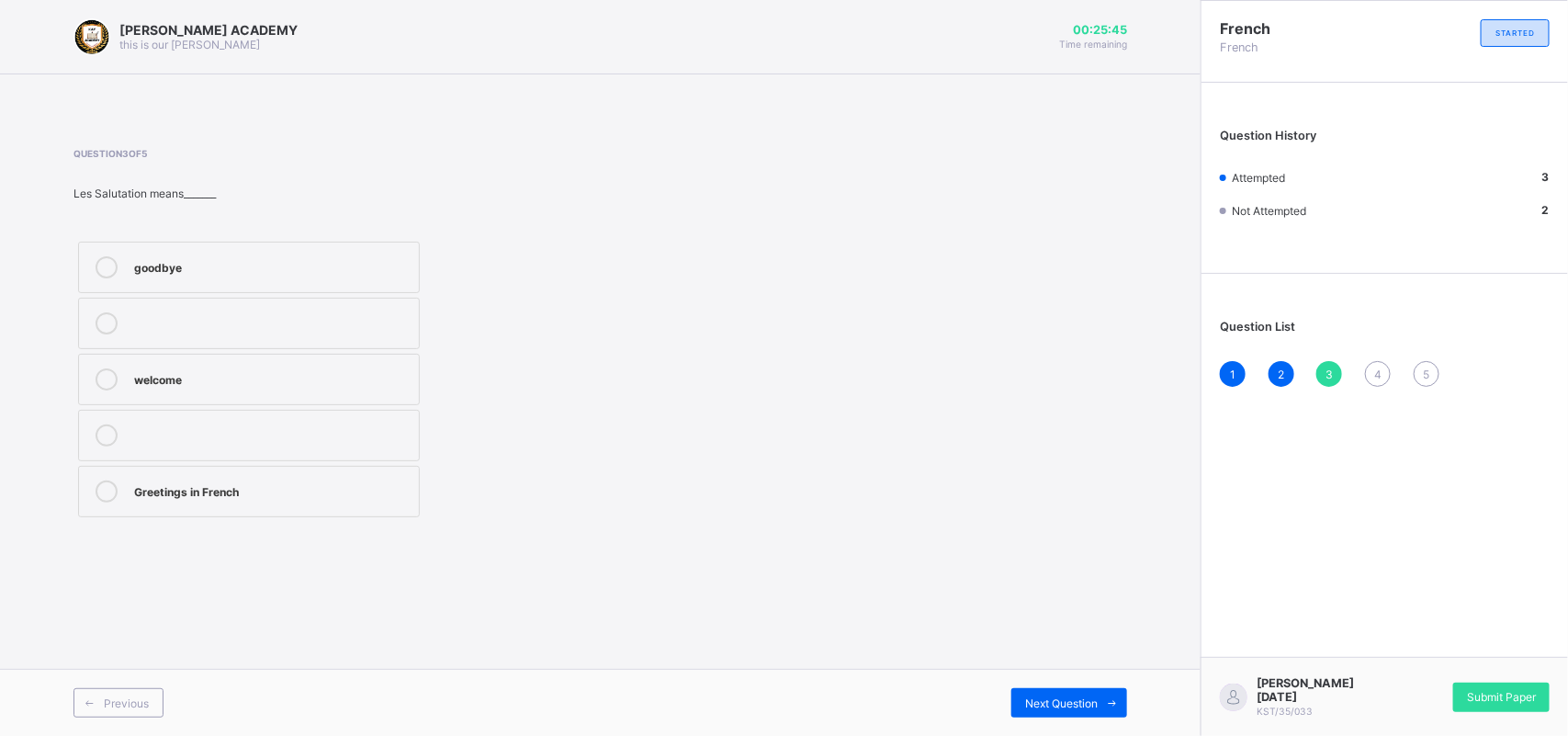
click at [1337, 364] on div "3" at bounding box center [1329, 373] width 26 height 26
click at [1338, 373] on div "3" at bounding box center [1329, 373] width 26 height 26
click at [1338, 356] on div "Question List 1 2 3 4 5" at bounding box center [1385, 343] width 366 height 123
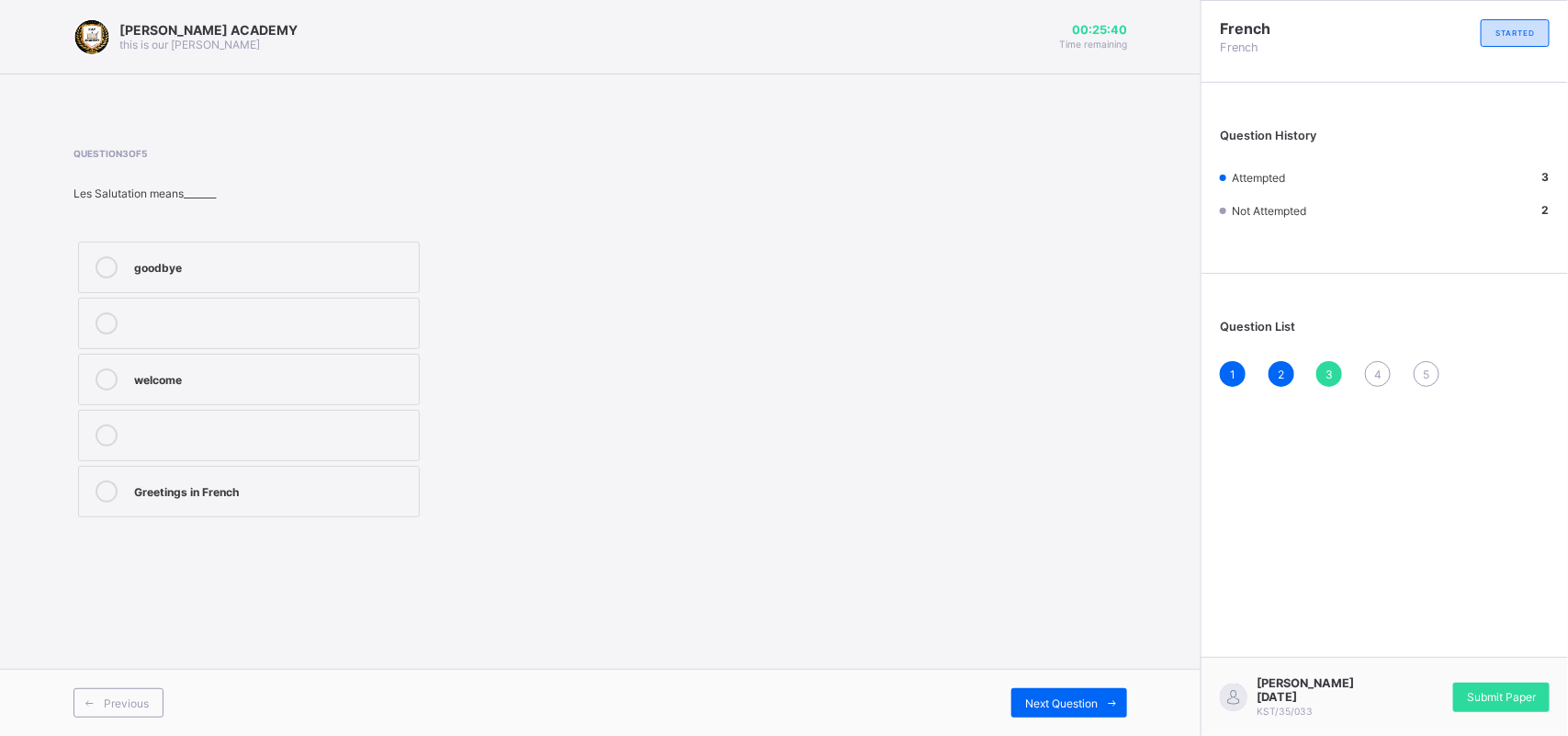
click at [1338, 355] on div "Question List 1 2 3 4 5" at bounding box center [1385, 343] width 366 height 123
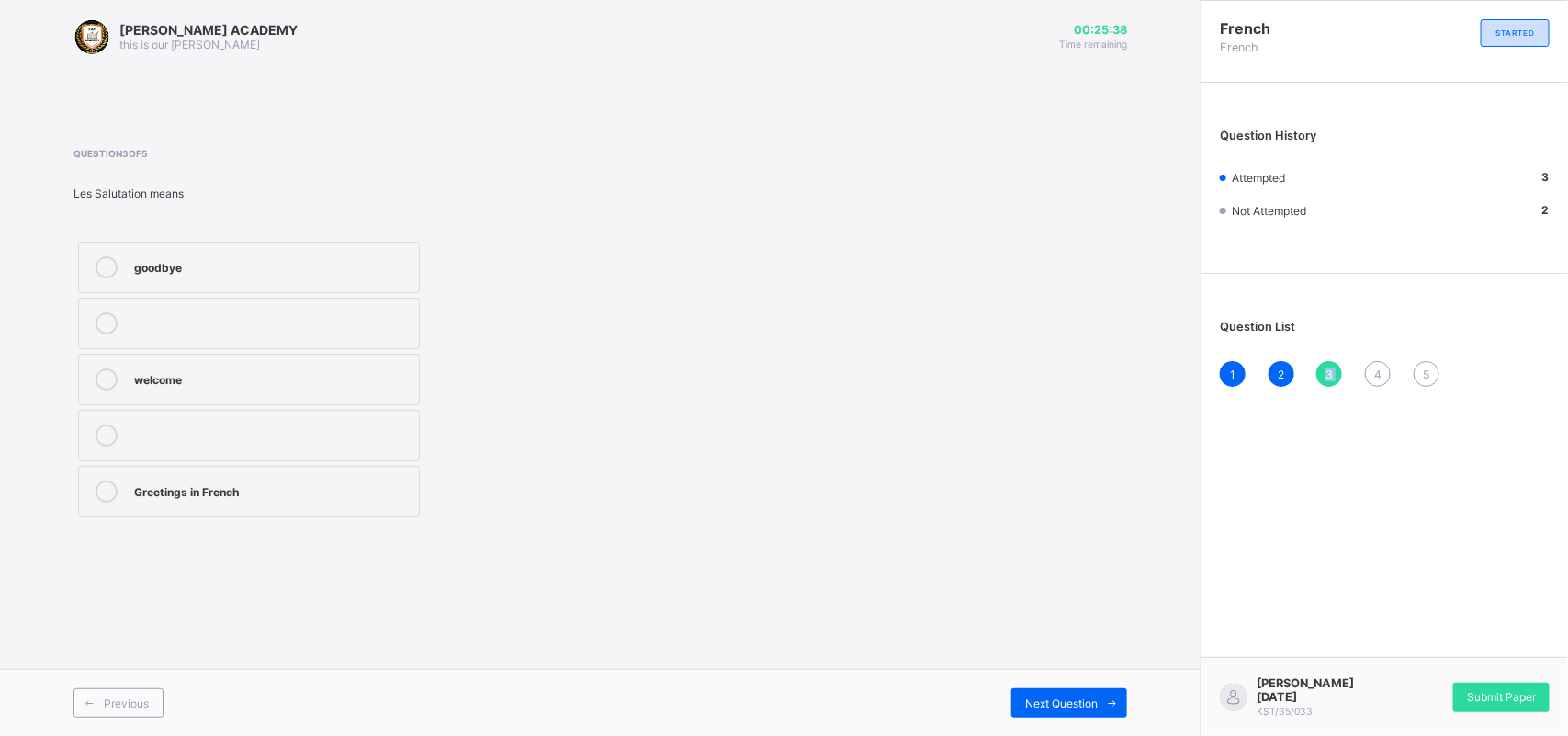
click at [1338, 355] on div "Question List 1 2 3 4 5" at bounding box center [1385, 343] width 366 height 123
click at [1338, 352] on div "Question List 1 2 3 4 5" at bounding box center [1385, 343] width 366 height 123
click at [1338, 377] on div "3" at bounding box center [1329, 373] width 26 height 26
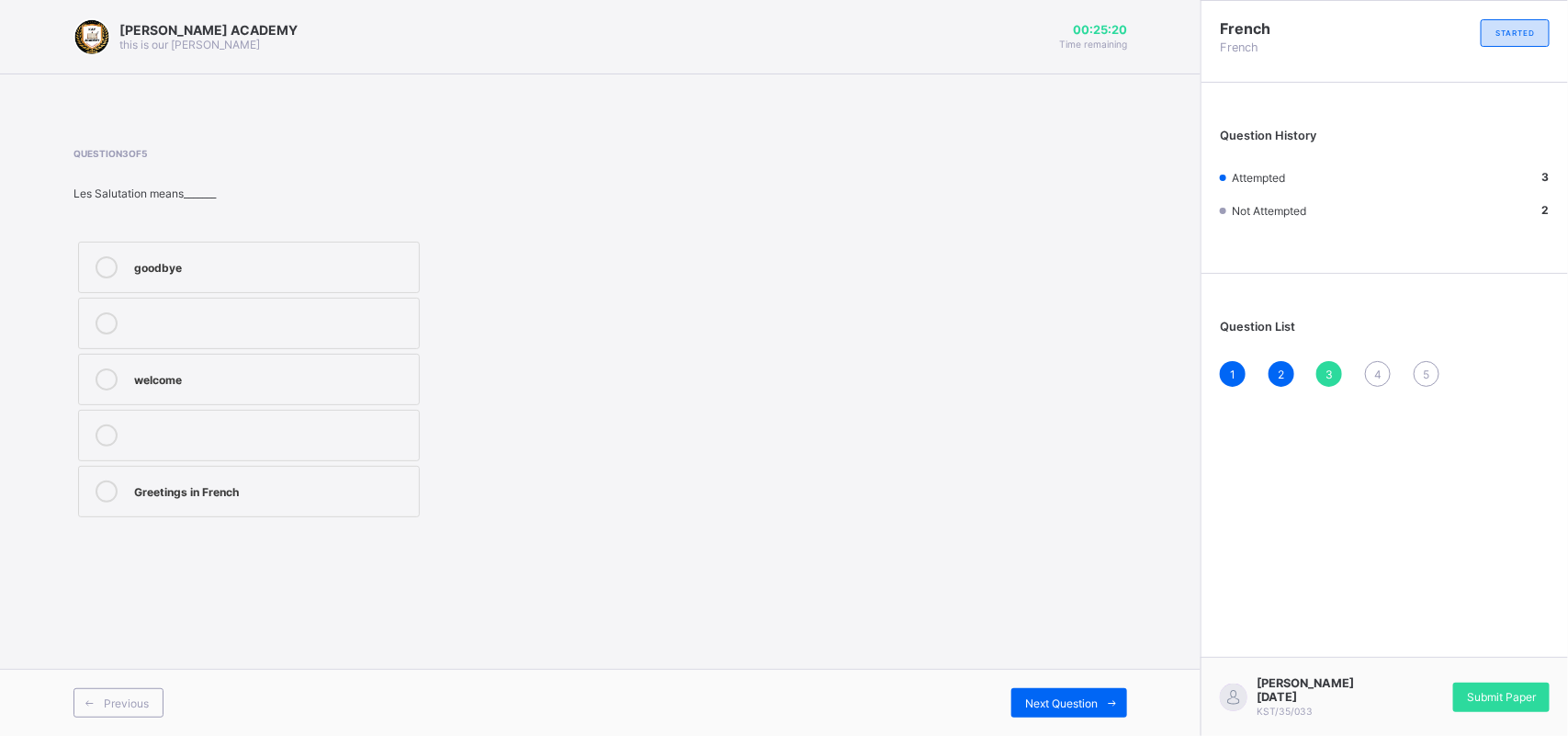
click at [1338, 376] on div "3" at bounding box center [1329, 373] width 26 height 26
click at [1337, 355] on div "Question List 1 2 3 4 5" at bounding box center [1385, 343] width 366 height 123
click at [1390, 376] on div "1 2 3 4 5" at bounding box center [1385, 373] width 330 height 26
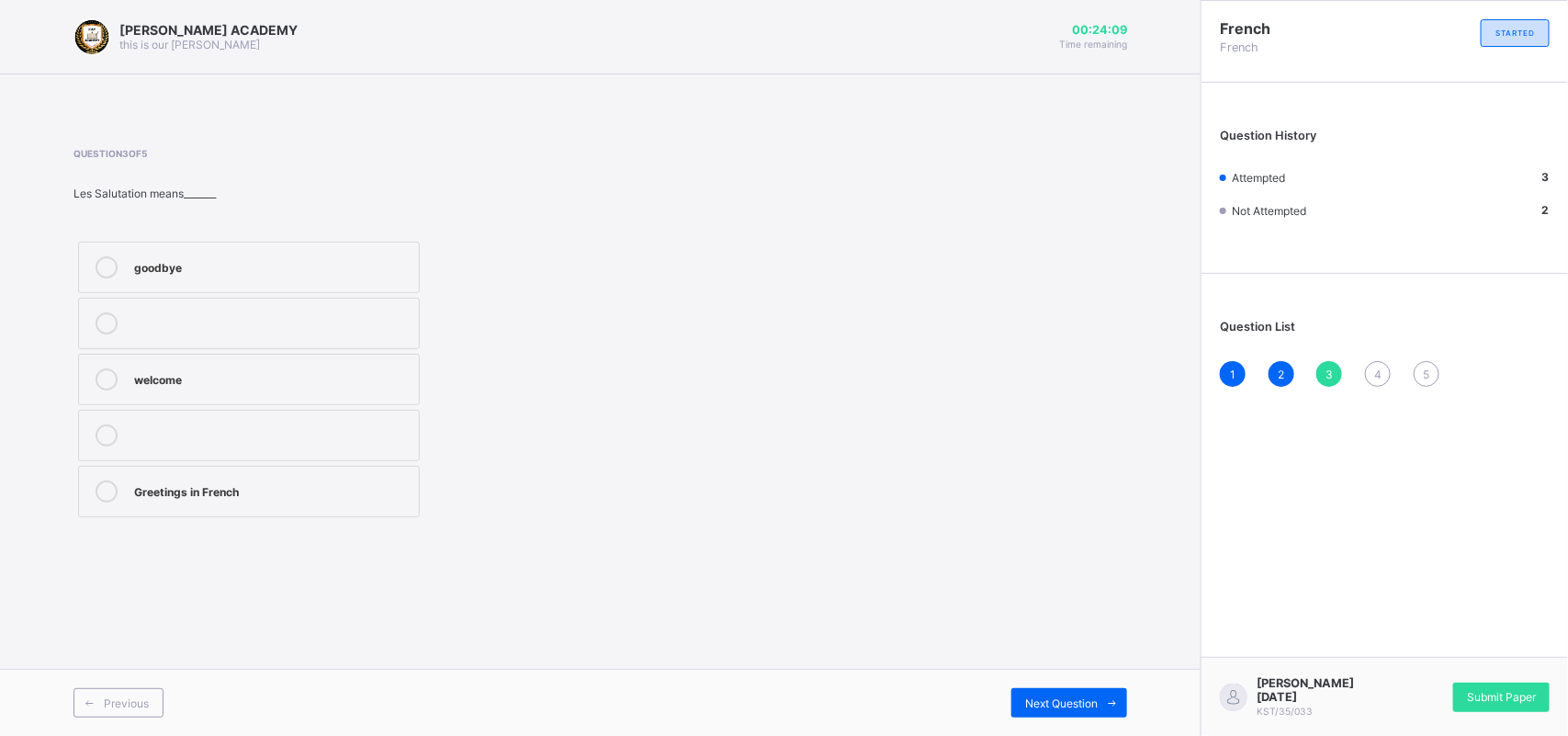
click at [1313, 370] on div "1 2 3 4 5" at bounding box center [1385, 373] width 330 height 26
click at [1373, 350] on div "Question List 1 2 3 4 5" at bounding box center [1385, 343] width 366 height 123
click at [1373, 379] on div "4" at bounding box center [1377, 373] width 26 height 26
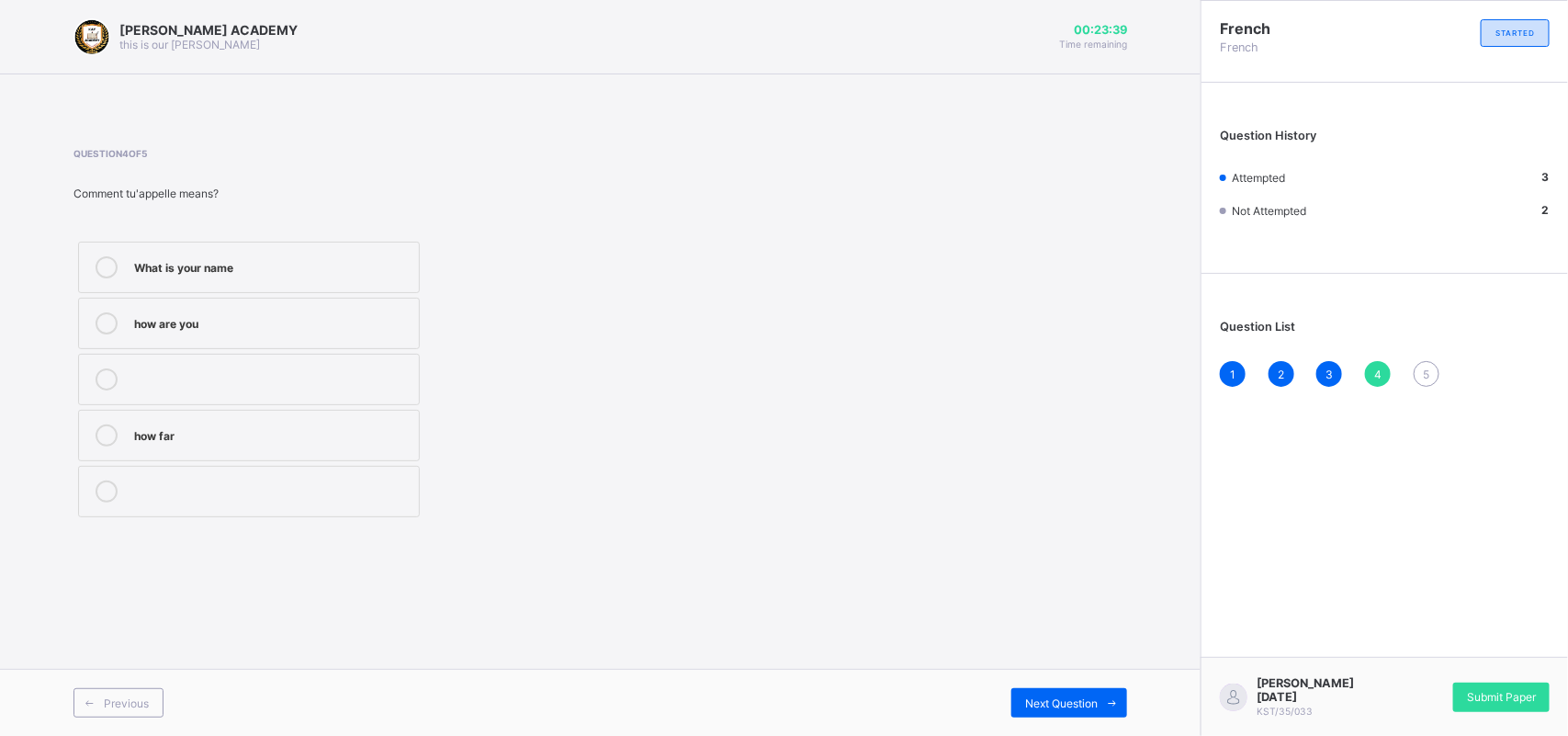
click at [369, 260] on div "What is your name" at bounding box center [272, 265] width 276 height 18
click at [1435, 363] on div "5" at bounding box center [1426, 373] width 26 height 26
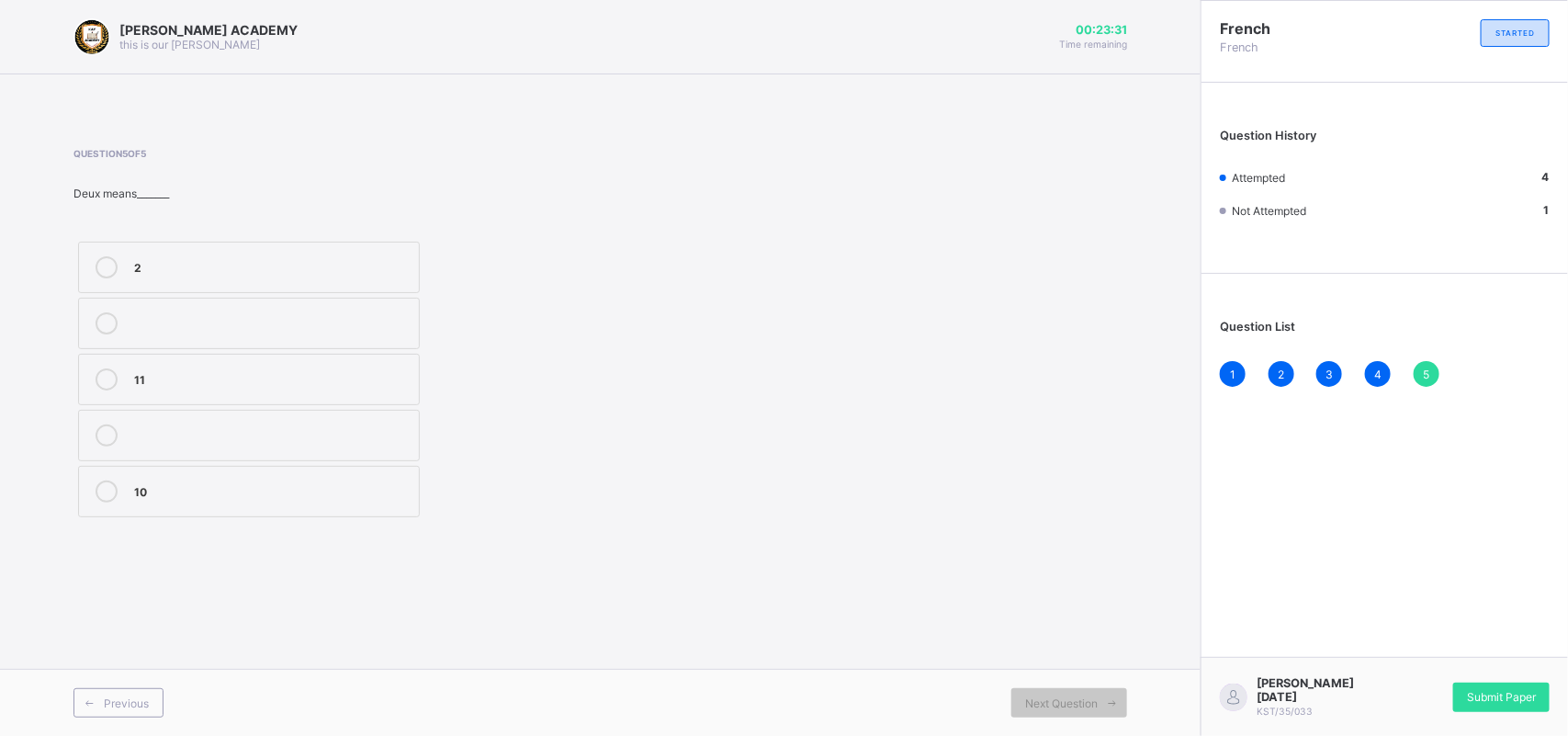
click at [1435, 363] on div "5" at bounding box center [1426, 373] width 26 height 26
click at [1493, 699] on span "Submit Paper" at bounding box center [1500, 696] width 68 height 14
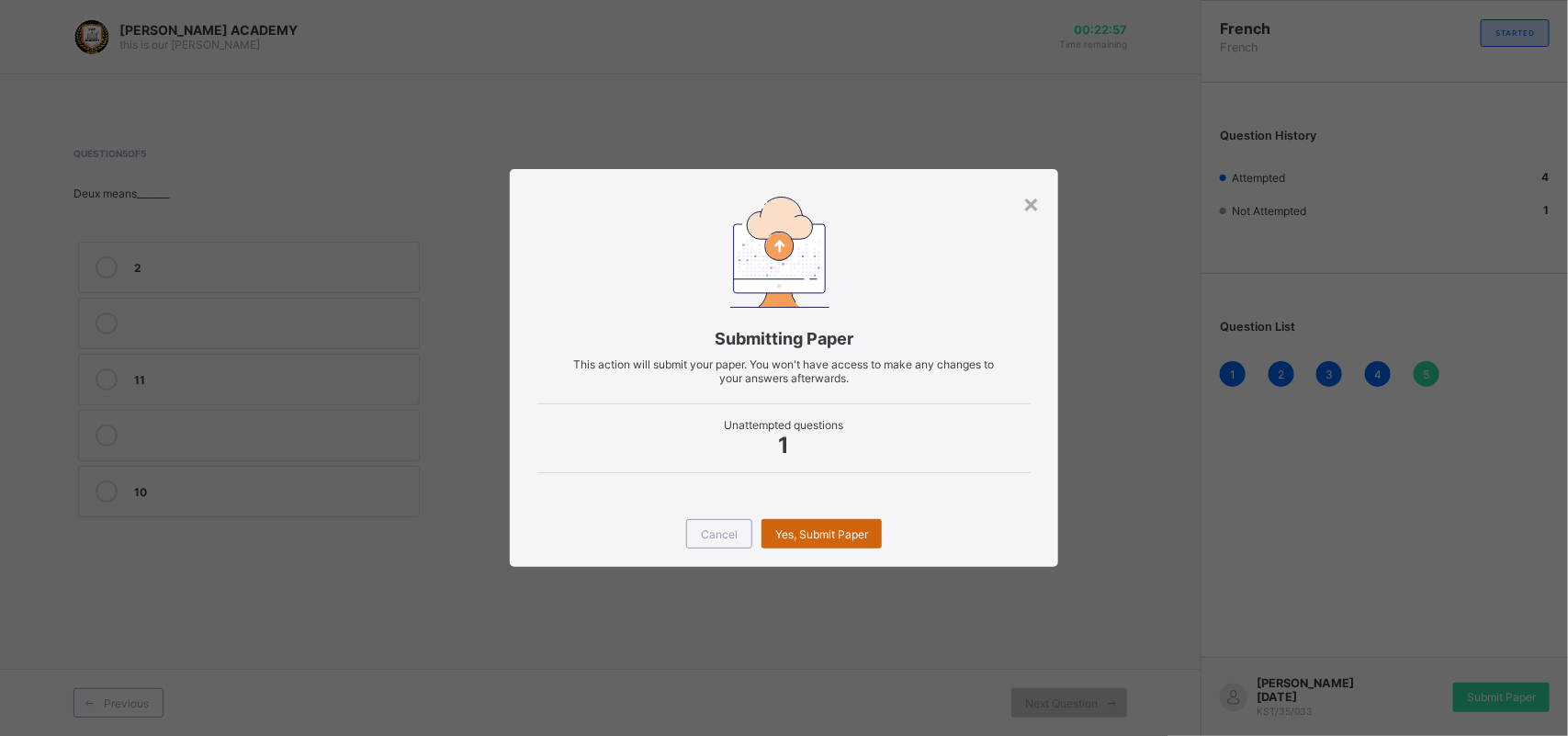
click at [823, 528] on span "Yes, Submit Paper" at bounding box center [822, 534] width 93 height 14
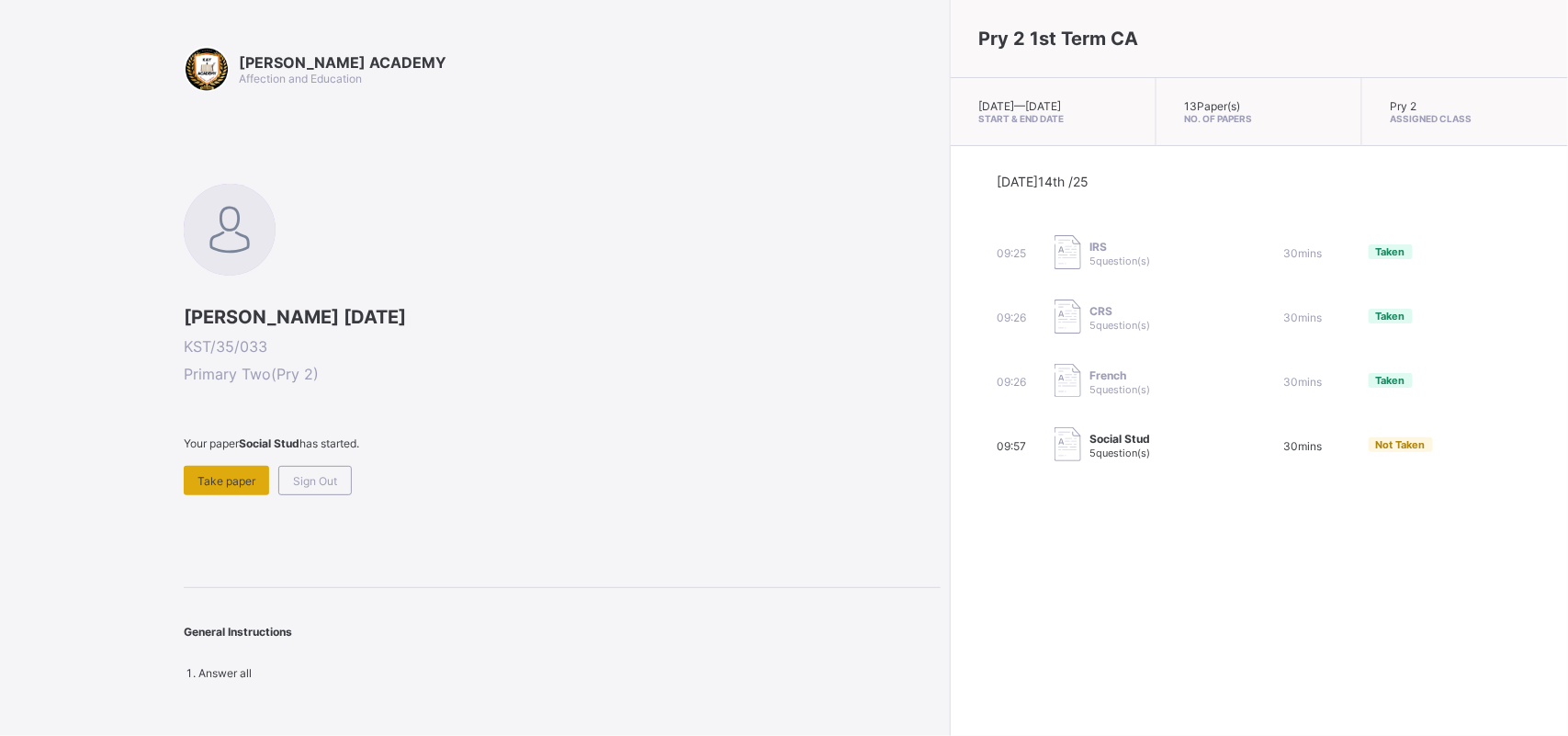
click at [213, 475] on span "Take paper" at bounding box center [227, 480] width 58 height 14
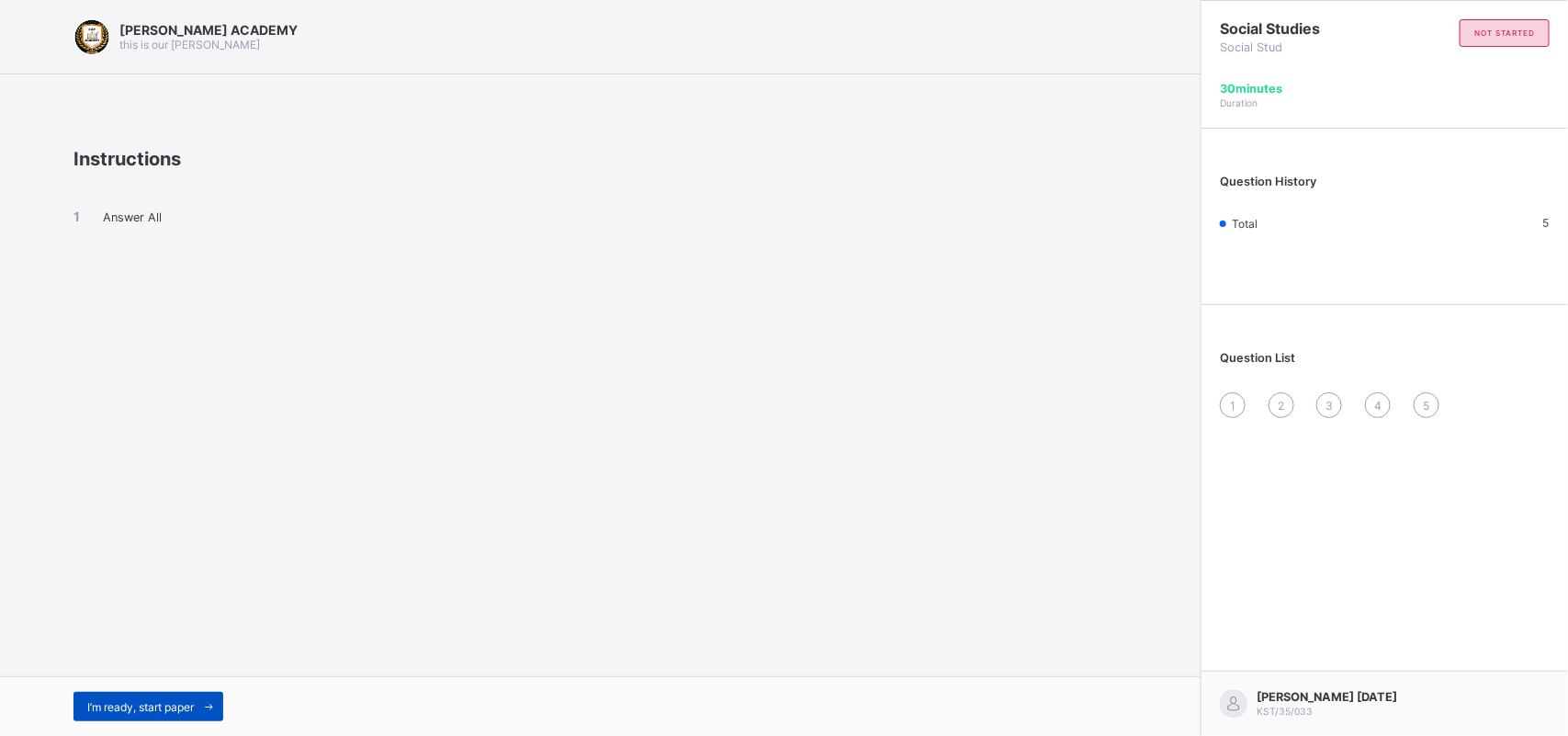
click at [176, 708] on span "I’m ready, start paper" at bounding box center [140, 707] width 106 height 14
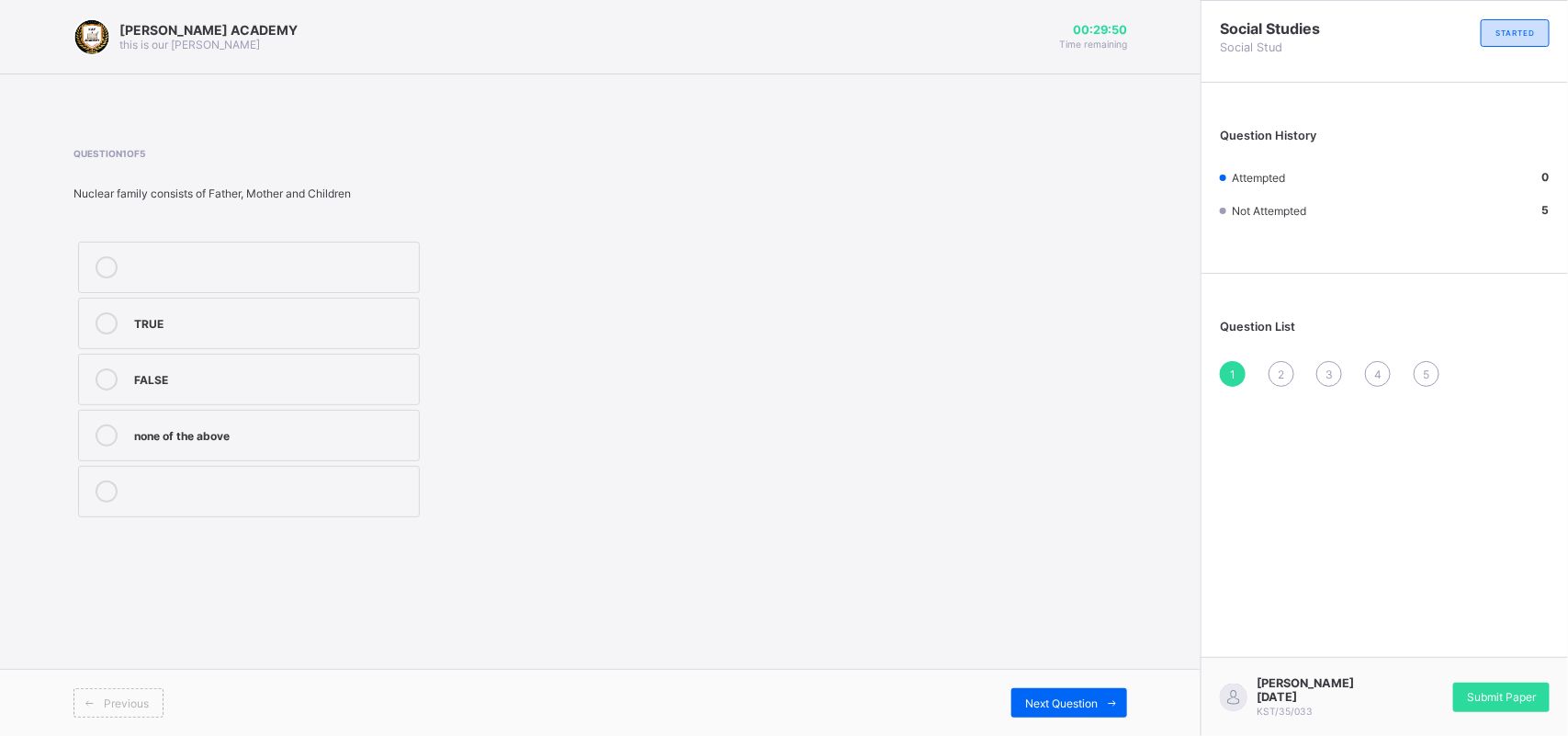
click at [219, 373] on div "FALSE" at bounding box center [272, 377] width 276 height 18
click at [1272, 376] on div "2" at bounding box center [1281, 373] width 26 height 26
click at [263, 259] on div "Mummy or Daddy" at bounding box center [272, 265] width 276 height 18
click at [1066, 698] on span "Next Question" at bounding box center [1061, 703] width 72 height 14
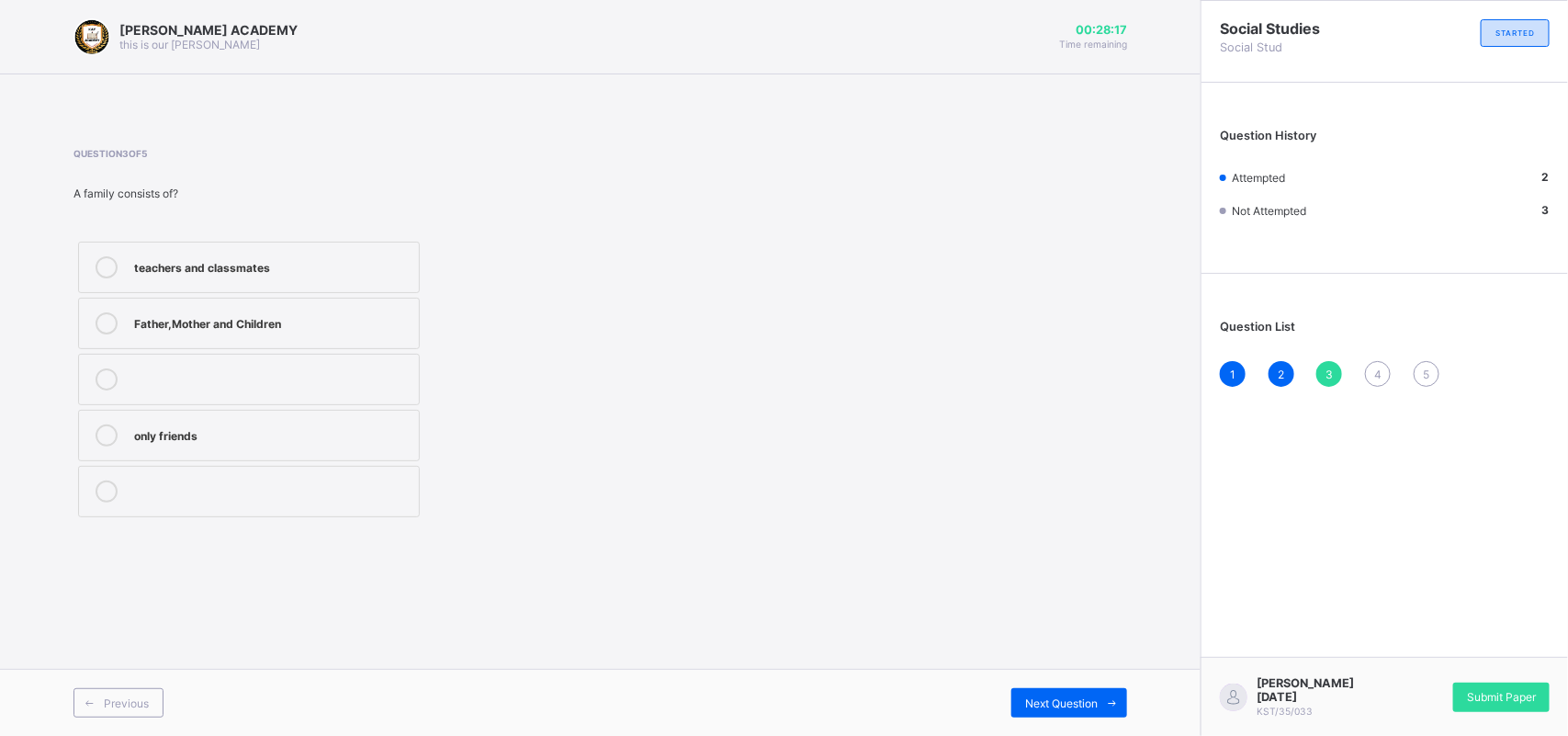
click at [278, 323] on div "Father,Mother and Children" at bounding box center [272, 321] width 276 height 18
click at [1095, 703] on span "Next Question" at bounding box center [1061, 703] width 72 height 14
click at [188, 266] on div "4" at bounding box center [272, 265] width 276 height 18
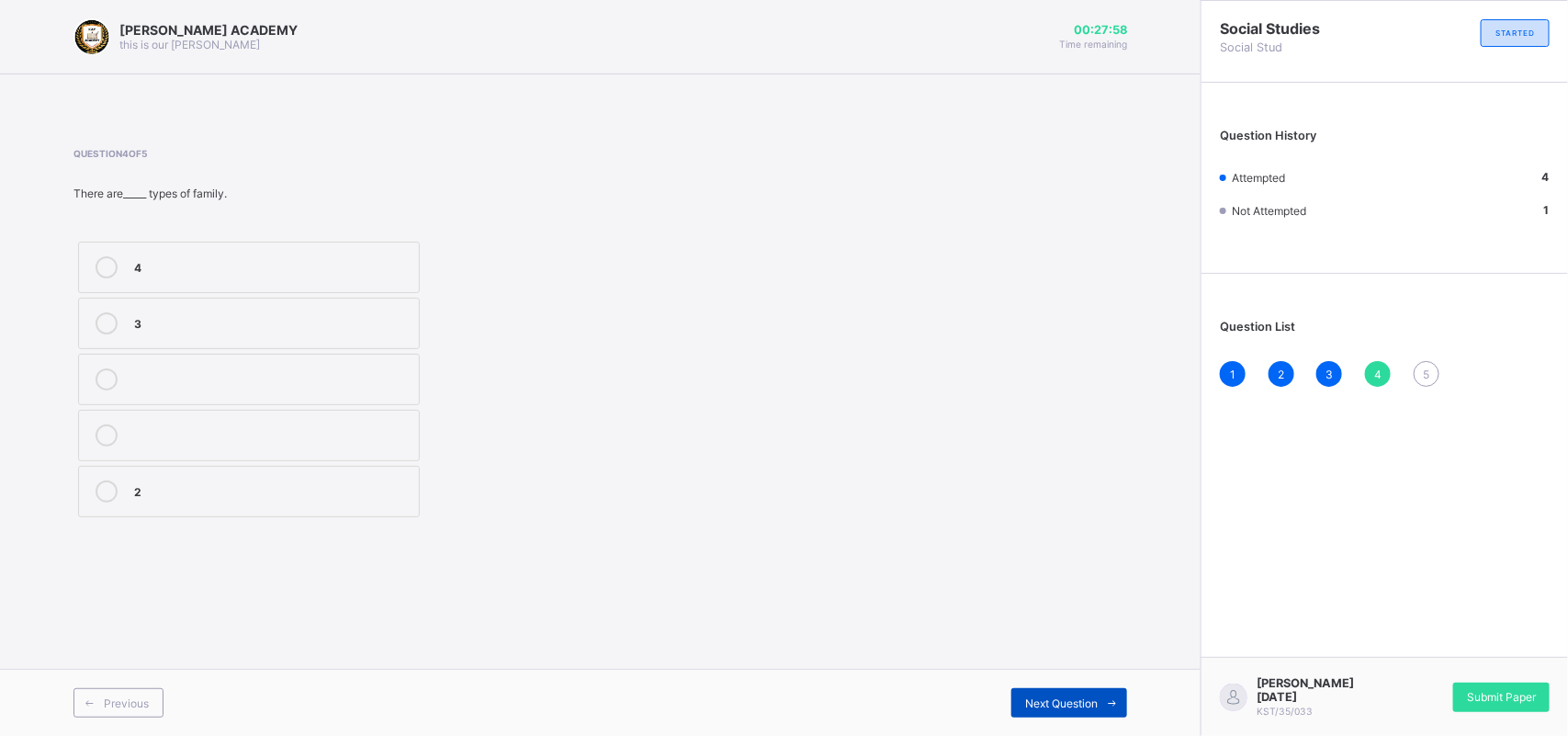
click at [1077, 704] on span "Next Question" at bounding box center [1061, 703] width 72 height 14
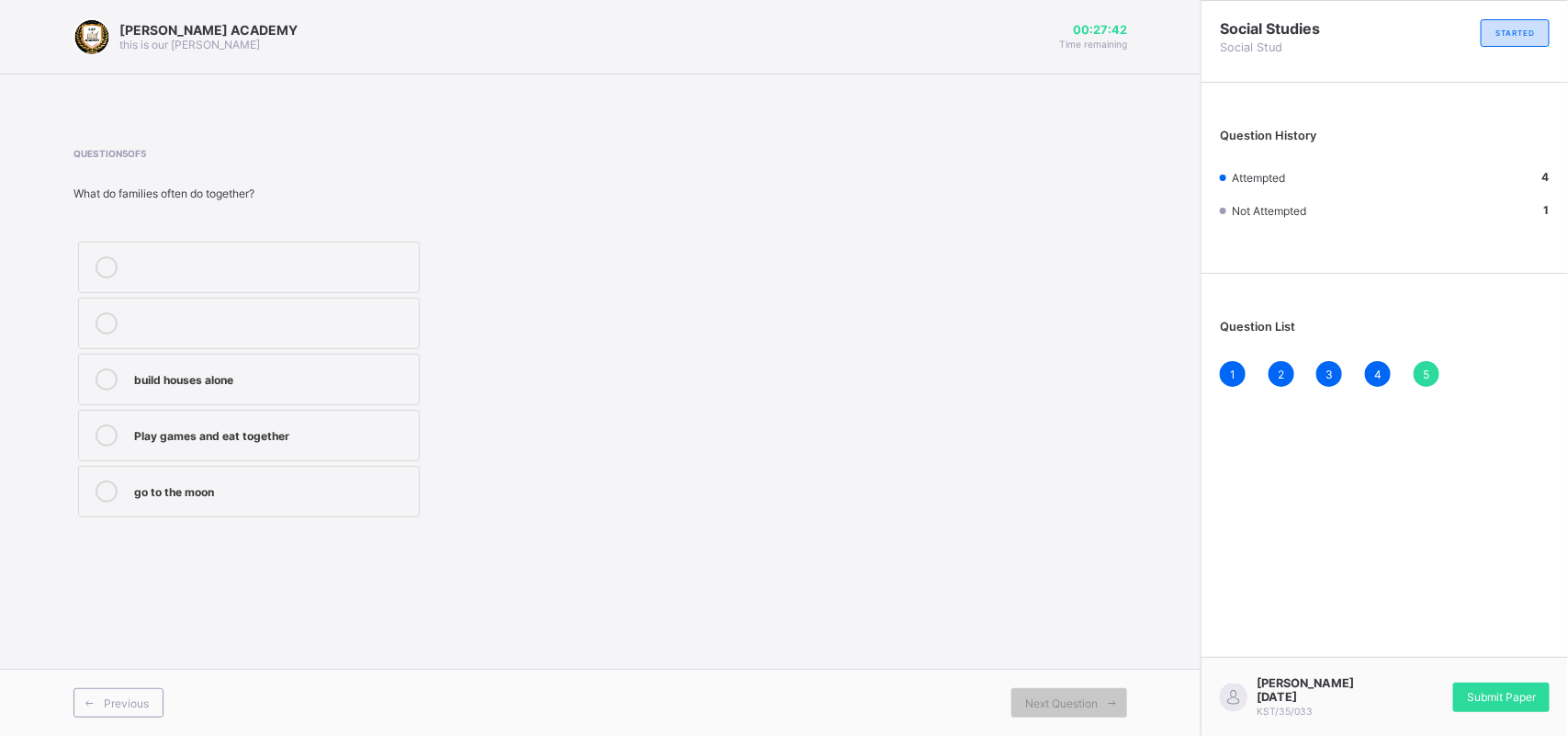
click at [257, 375] on div "build houses alone" at bounding box center [272, 377] width 276 height 18
click at [1502, 695] on div "Submit Paper" at bounding box center [1501, 697] width 96 height 29
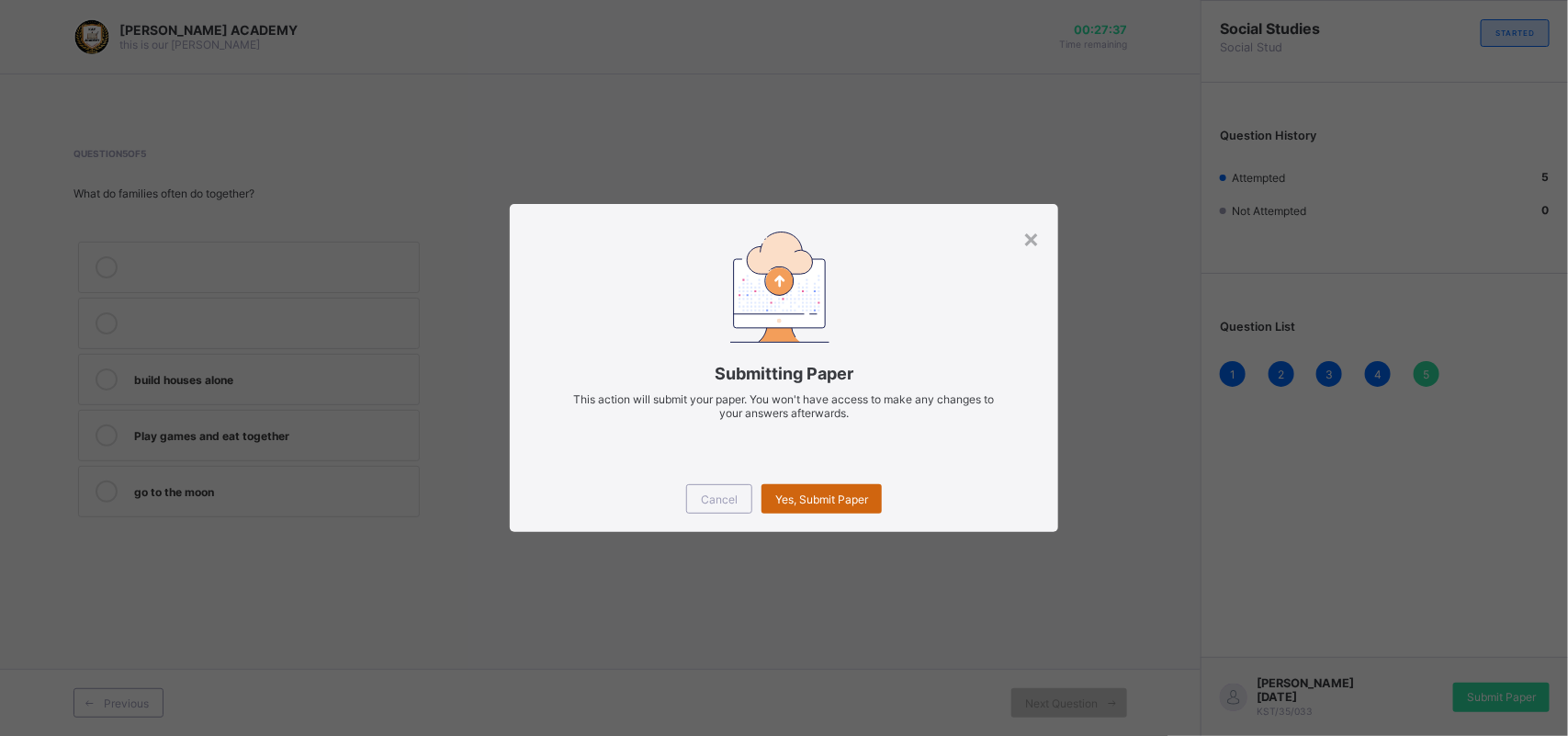
click at [845, 487] on div "Yes, Submit Paper" at bounding box center [821, 499] width 121 height 29
